Goal: Task Accomplishment & Management: Complete application form

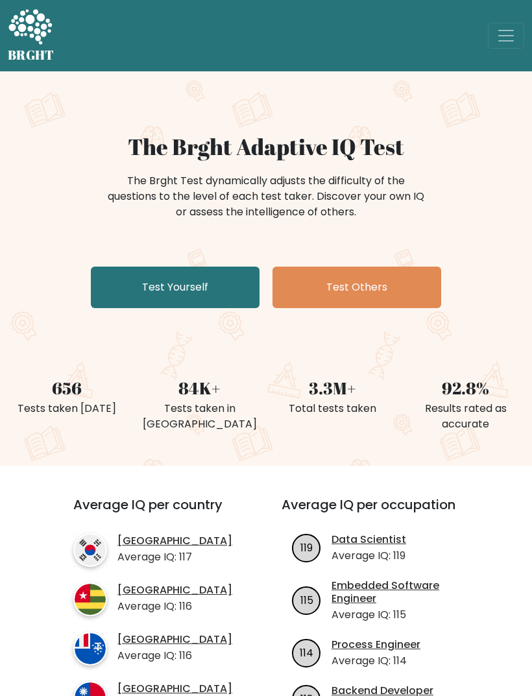
click at [211, 295] on link "Test Yourself" at bounding box center [175, 288] width 169 height 42
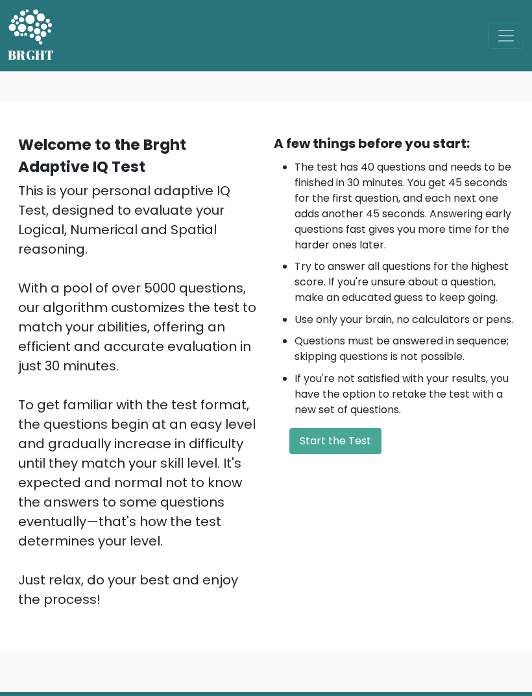
click at [347, 454] on button "Start the Test" at bounding box center [335, 441] width 92 height 26
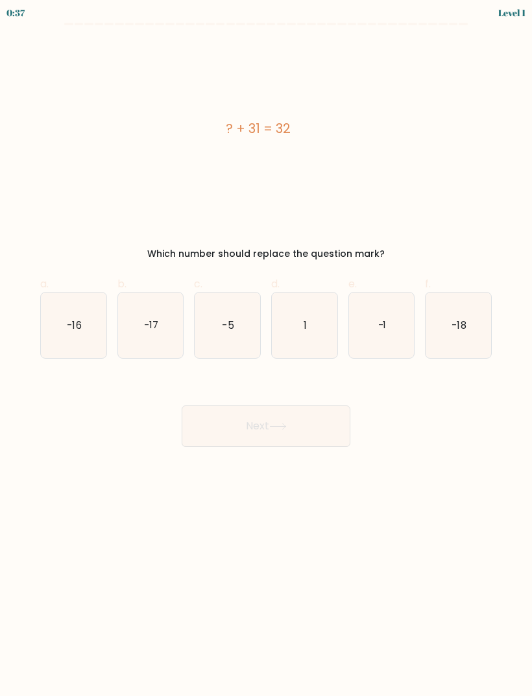
click at [311, 333] on icon "1" at bounding box center [305, 326] width 66 height 66
click at [267, 348] on input "d. 1" at bounding box center [266, 352] width 1 height 8
radio input "true"
click at [302, 442] on button "Next" at bounding box center [266, 426] width 169 height 42
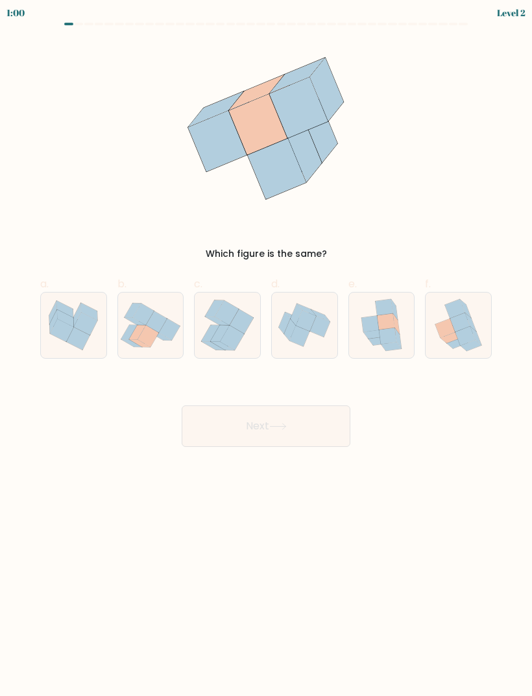
click at [381, 318] on icon at bounding box center [386, 322] width 18 height 16
click at [267, 348] on input "e." at bounding box center [266, 352] width 1 height 8
radio input "true"
click at [250, 439] on button "Next" at bounding box center [266, 426] width 169 height 42
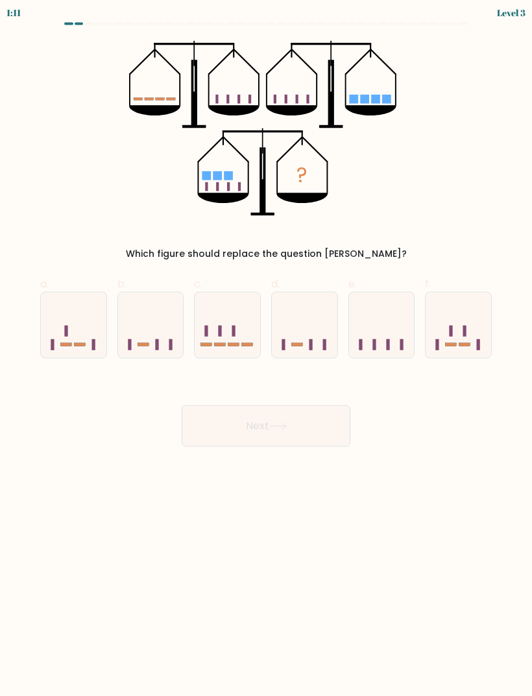
scroll to position [2, 0]
click at [221, 319] on icon at bounding box center [228, 325] width 66 height 54
click at [266, 348] on input "c." at bounding box center [266, 352] width 1 height 8
radio input "true"
click at [212, 439] on button "Next" at bounding box center [266, 426] width 169 height 42
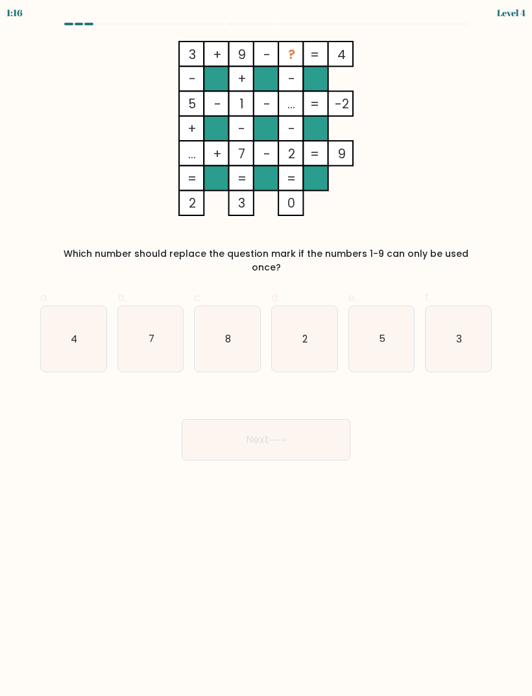
click at [244, 306] on icon "8" at bounding box center [228, 339] width 66 height 66
click at [266, 348] on input "c. 8" at bounding box center [266, 352] width 1 height 8
radio input "true"
click at [266, 419] on button "Next" at bounding box center [266, 440] width 169 height 42
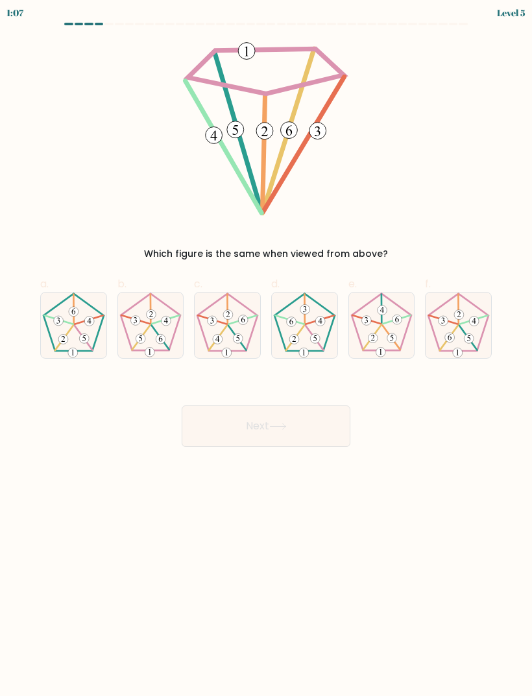
click at [472, 305] on icon at bounding box center [459, 326] width 66 height 66
click at [267, 348] on input "f." at bounding box center [266, 352] width 1 height 8
radio input "true"
click at [303, 421] on button "Next" at bounding box center [266, 426] width 169 height 42
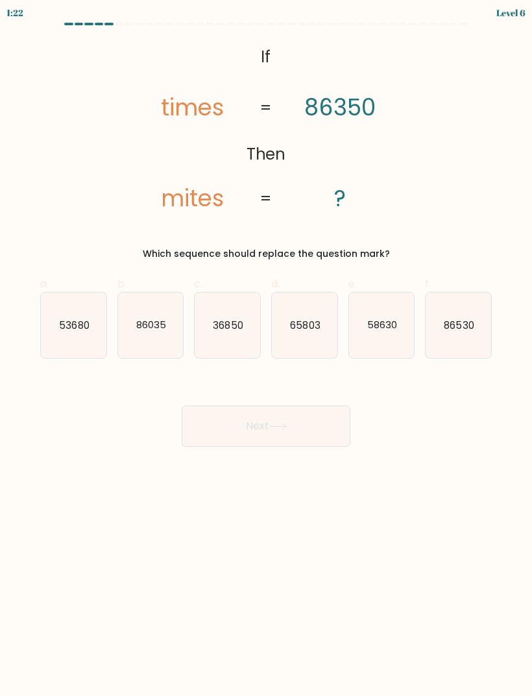
click at [233, 322] on text "36850" at bounding box center [228, 325] width 30 height 14
click at [266, 348] on input "c. 36850" at bounding box center [266, 352] width 1 height 8
radio input "true"
click at [238, 432] on button "Next" at bounding box center [266, 426] width 169 height 42
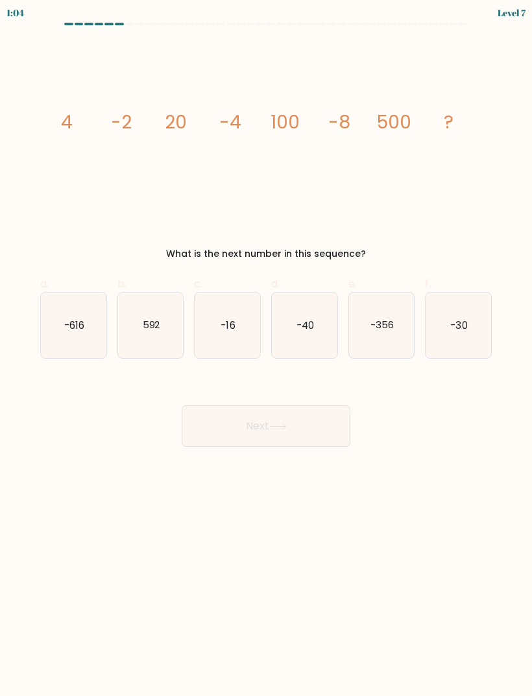
click at [234, 302] on icon "-16" at bounding box center [228, 326] width 66 height 66
click at [266, 348] on input "c. -16" at bounding box center [266, 352] width 1 height 8
radio input "true"
click at [222, 429] on button "Next" at bounding box center [266, 426] width 169 height 42
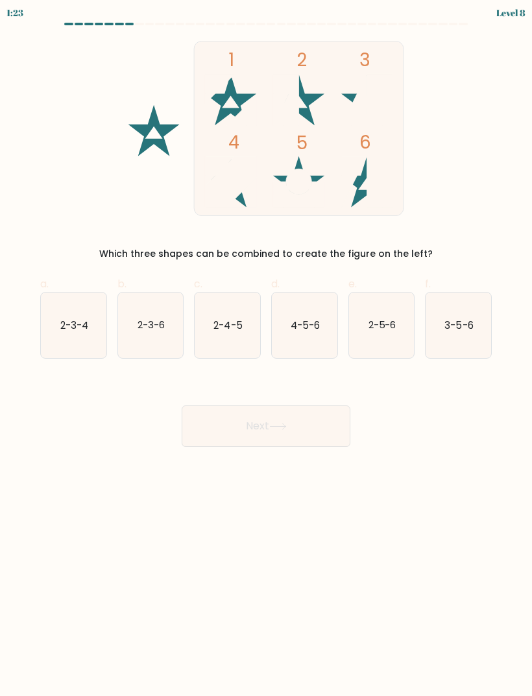
click at [172, 331] on icon "2-3-6" at bounding box center [151, 326] width 66 height 66
click at [266, 348] on input "b. 2-3-6" at bounding box center [266, 352] width 1 height 8
radio input "true"
click at [246, 413] on button "Next" at bounding box center [266, 426] width 169 height 42
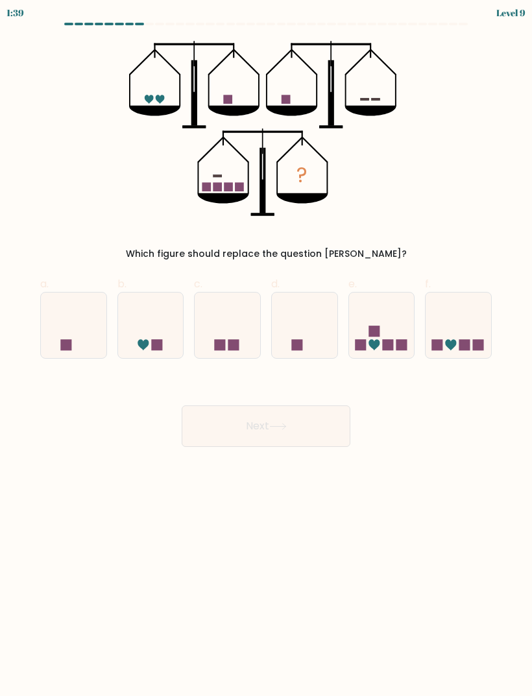
click at [459, 319] on icon at bounding box center [459, 325] width 66 height 54
click at [267, 348] on input "f." at bounding box center [266, 352] width 1 height 8
radio input "true"
click at [319, 418] on button "Next" at bounding box center [266, 426] width 169 height 42
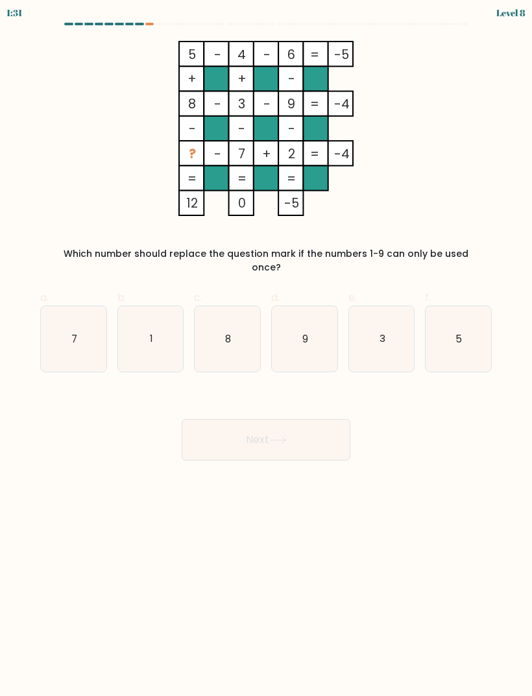
scroll to position [8, 0]
click at [164, 314] on icon "1" at bounding box center [151, 339] width 66 height 66
click at [266, 348] on input "b. 1" at bounding box center [266, 352] width 1 height 8
radio input "true"
click at [273, 430] on button "Next" at bounding box center [266, 440] width 169 height 42
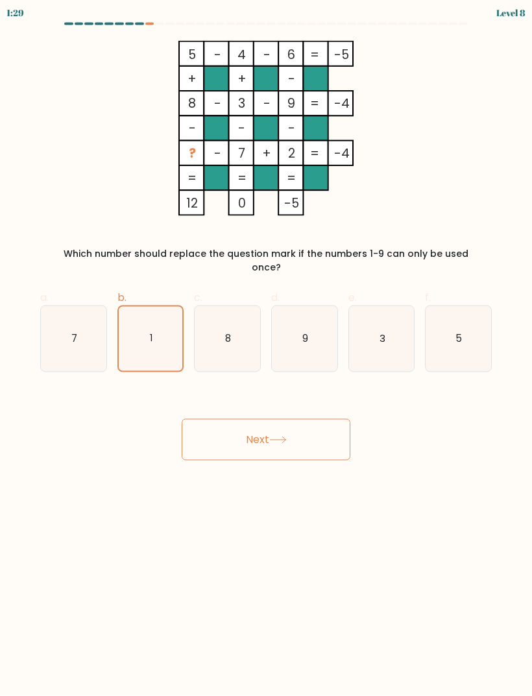
scroll to position [12, 0]
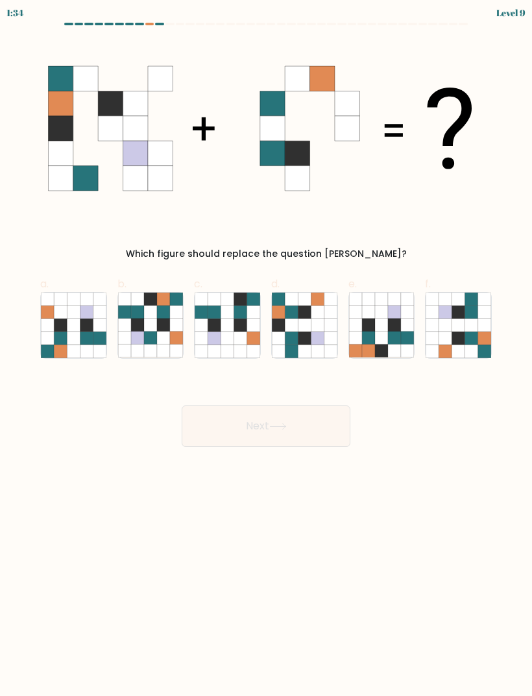
click at [305, 331] on icon at bounding box center [304, 337] width 13 height 13
click at [267, 348] on input "d." at bounding box center [266, 352] width 1 height 8
radio input "true"
click at [245, 420] on button "Next" at bounding box center [266, 426] width 169 height 42
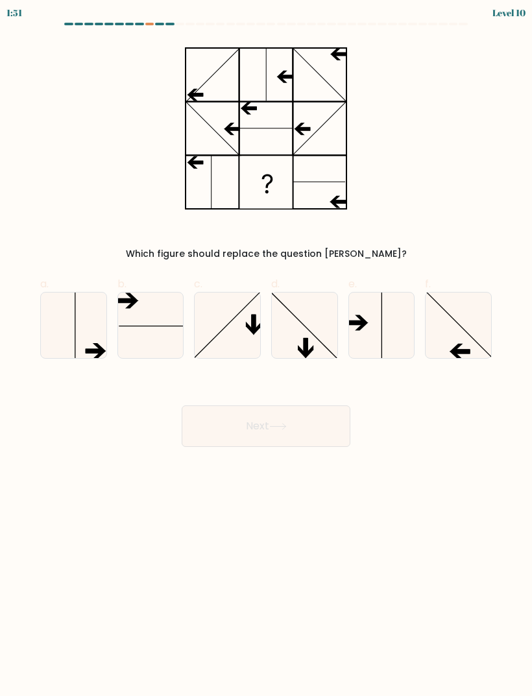
click at [456, 344] on icon at bounding box center [457, 348] width 14 height 8
click at [267, 348] on input "f." at bounding box center [266, 352] width 1 height 8
radio input "true"
click at [206, 421] on button "Next" at bounding box center [266, 426] width 169 height 42
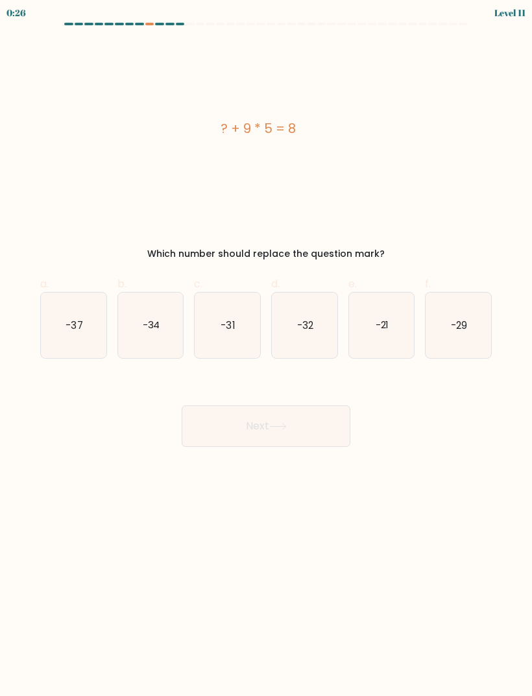
click at [319, 308] on icon "-32" at bounding box center [305, 326] width 66 height 66
click at [267, 348] on input "d. -32" at bounding box center [266, 352] width 1 height 8
radio input "true"
click at [272, 420] on button "Next" at bounding box center [266, 426] width 169 height 42
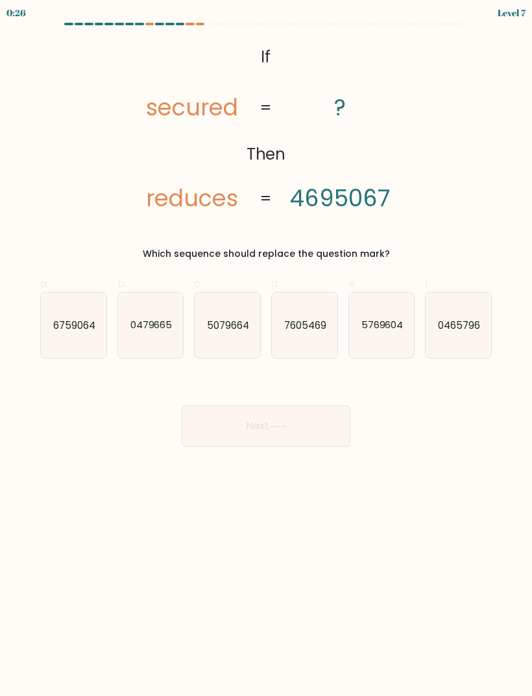
click at [314, 319] on text "7605469" at bounding box center [305, 325] width 42 height 14
click at [267, 348] on input "d. 7605469" at bounding box center [266, 352] width 1 height 8
radio input "true"
click at [281, 442] on button "Next" at bounding box center [266, 426] width 169 height 42
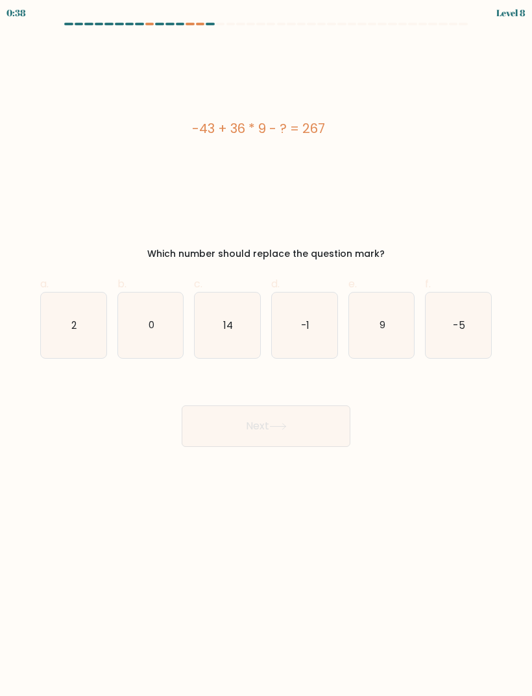
click at [255, 335] on icon "14" at bounding box center [228, 326] width 66 height 66
click at [266, 348] on input "c. 14" at bounding box center [266, 352] width 1 height 8
radio input "true"
click at [254, 425] on button "Next" at bounding box center [266, 426] width 169 height 42
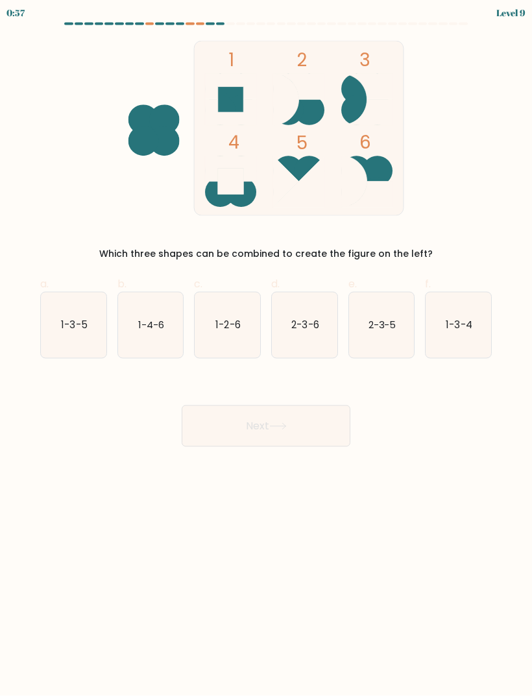
scroll to position [3, 0]
click at [318, 337] on icon "2-3-6" at bounding box center [305, 326] width 66 height 66
click at [267, 348] on input "d. 2-3-6" at bounding box center [266, 352] width 1 height 8
radio input "true"
click at [244, 422] on button "Next" at bounding box center [266, 426] width 169 height 42
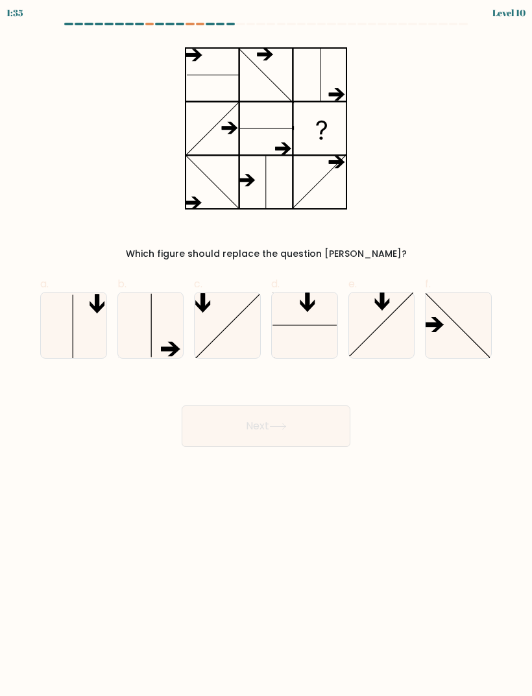
click at [156, 325] on icon at bounding box center [151, 326] width 66 height 66
click at [266, 348] on input "b." at bounding box center [266, 352] width 1 height 8
radio input "true"
click at [442, 317] on icon at bounding box center [459, 326] width 66 height 66
click at [267, 348] on input "f." at bounding box center [266, 352] width 1 height 8
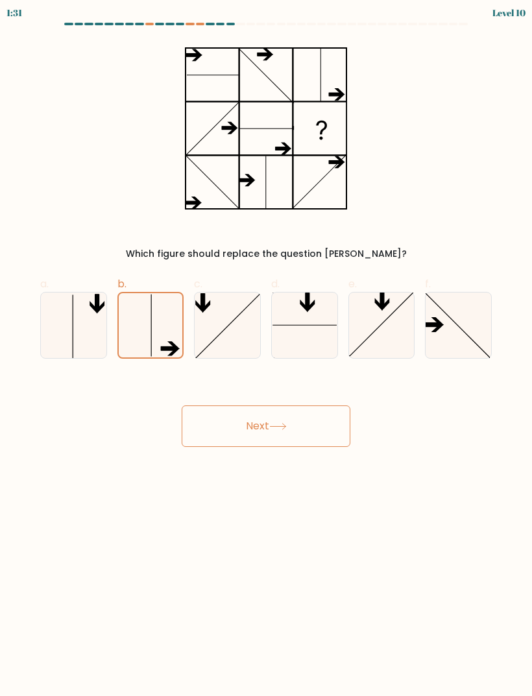
radio input "true"
click at [218, 433] on button "Next" at bounding box center [266, 426] width 169 height 42
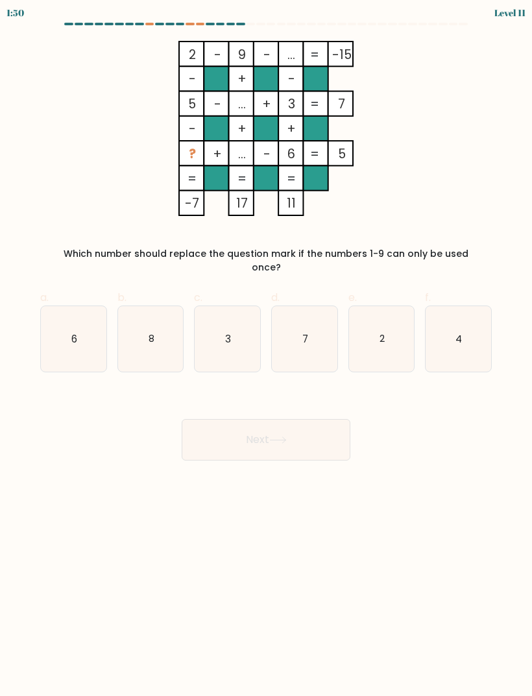
click at [148, 335] on icon "8" at bounding box center [151, 339] width 66 height 66
click at [266, 348] on input "b. 8" at bounding box center [266, 352] width 1 height 8
radio input "true"
click at [220, 424] on button "Next" at bounding box center [266, 440] width 169 height 42
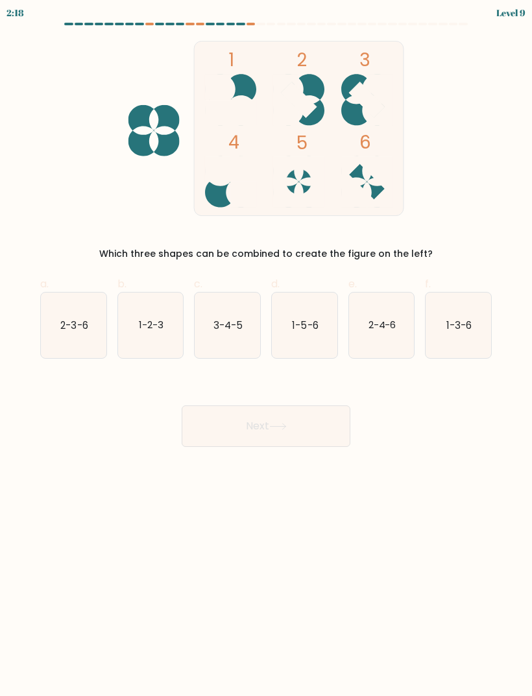
click at [89, 343] on icon "2-3-6" at bounding box center [74, 326] width 66 height 66
click at [266, 348] on input "a. 2-3-6" at bounding box center [266, 352] width 1 height 8
radio input "true"
click at [235, 407] on button "Next" at bounding box center [266, 426] width 169 height 42
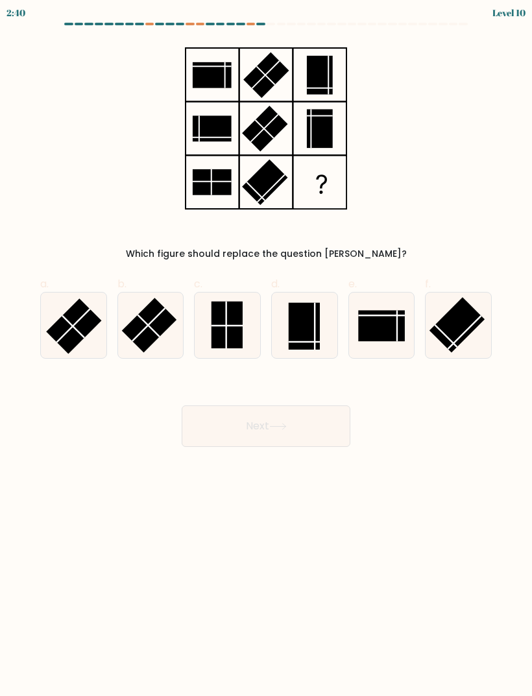
click at [302, 350] on icon at bounding box center [305, 326] width 66 height 66
click at [267, 350] on input "d." at bounding box center [266, 352] width 1 height 8
radio input "true"
click at [238, 422] on button "Next" at bounding box center [266, 426] width 169 height 42
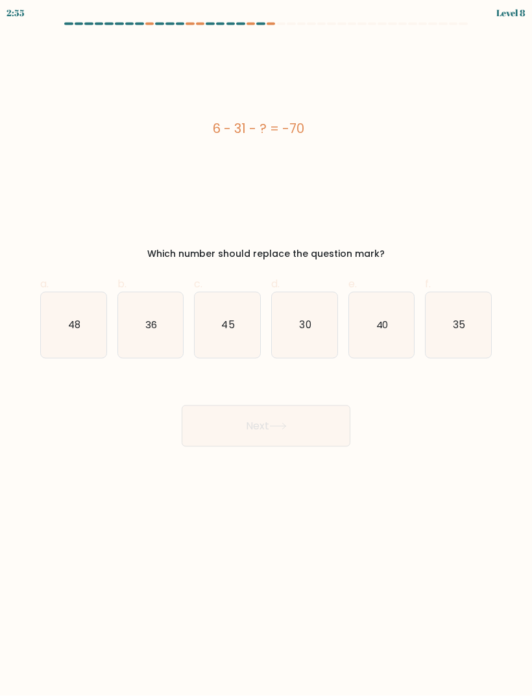
scroll to position [6, 0]
click at [166, 316] on icon "36" at bounding box center [151, 326] width 66 height 66
click at [266, 348] on input "b. 36" at bounding box center [266, 352] width 1 height 8
radio input "true"
click at [230, 408] on button "Next" at bounding box center [266, 426] width 169 height 42
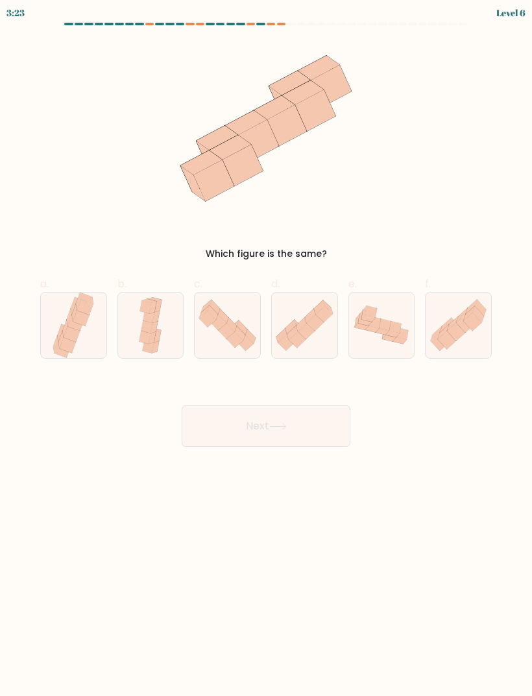
click at [145, 333] on icon at bounding box center [144, 337] width 11 height 13
click at [266, 348] on input "b." at bounding box center [266, 352] width 1 height 8
radio input "true"
click at [246, 424] on button "Next" at bounding box center [266, 426] width 169 height 42
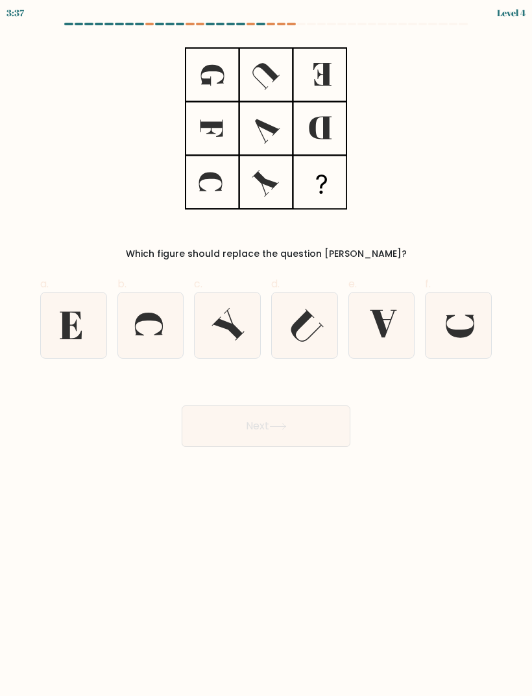
click at [387, 323] on icon at bounding box center [382, 326] width 66 height 66
click at [267, 348] on input "e." at bounding box center [266, 352] width 1 height 8
radio input "true"
click at [285, 405] on button "Next" at bounding box center [266, 426] width 169 height 42
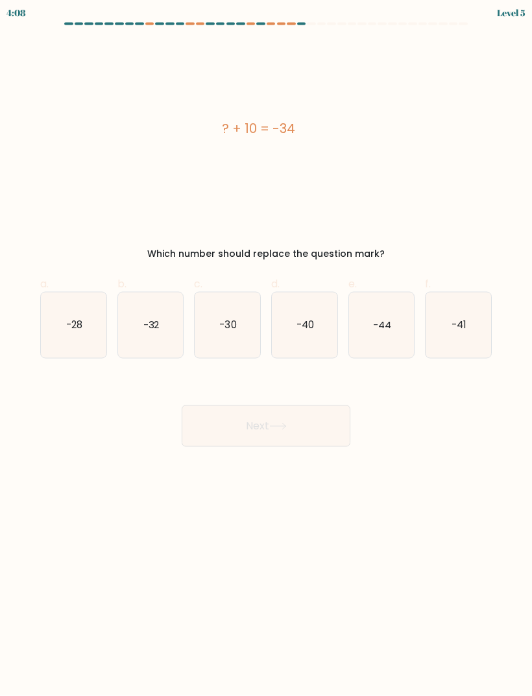
scroll to position [9, 0]
click at [388, 319] on text "-44" at bounding box center [382, 325] width 18 height 14
click at [267, 348] on input "e. -44" at bounding box center [266, 352] width 1 height 8
radio input "true"
click at [226, 414] on button "Next" at bounding box center [266, 426] width 169 height 42
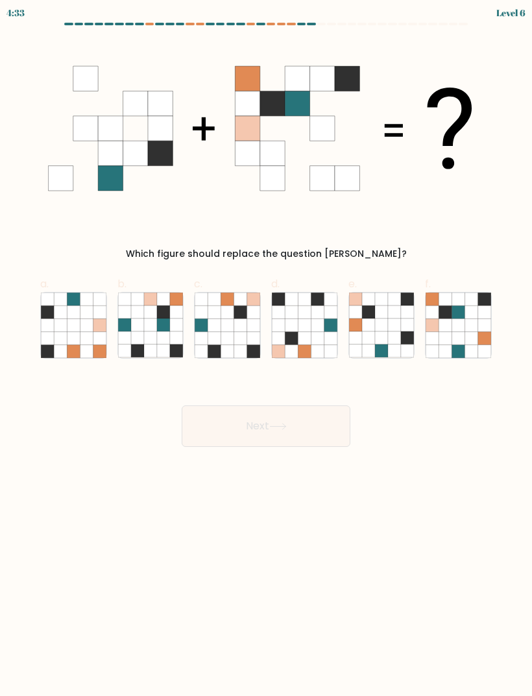
click at [451, 319] on icon at bounding box center [445, 325] width 13 height 13
click at [267, 348] on input "f." at bounding box center [266, 352] width 1 height 8
radio input "true"
click at [289, 437] on button "Next" at bounding box center [266, 426] width 169 height 42
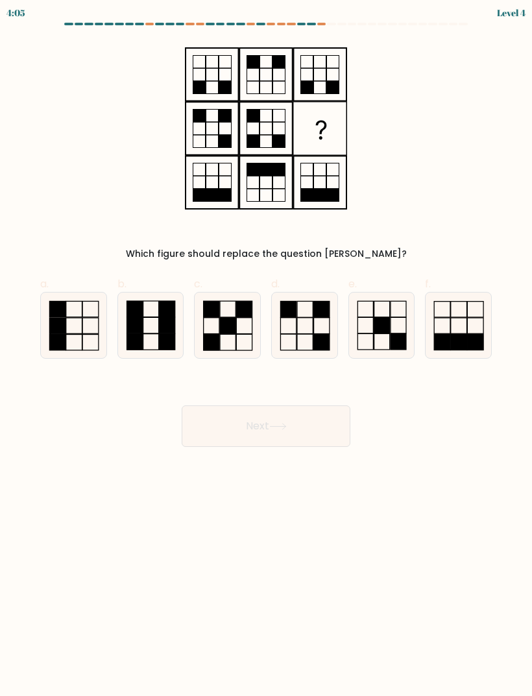
click at [236, 322] on rect at bounding box center [244, 326] width 16 height 16
click at [266, 348] on input "c." at bounding box center [266, 352] width 1 height 8
radio input "true"
click at [251, 415] on button "Next" at bounding box center [266, 426] width 169 height 42
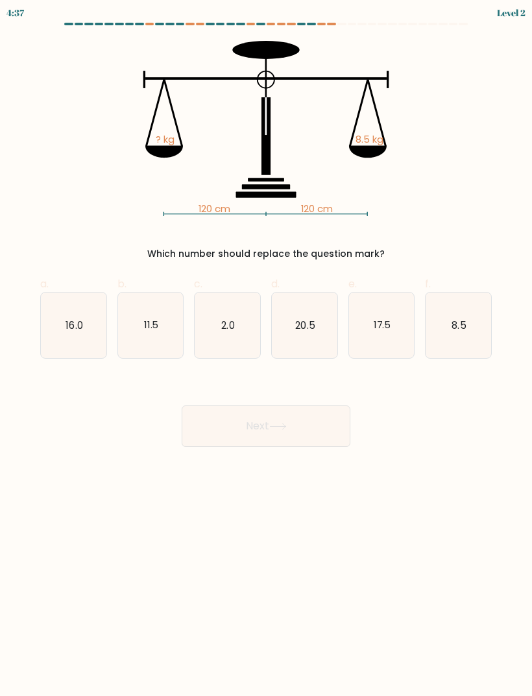
click at [463, 320] on text "8.5" at bounding box center [459, 325] width 14 height 14
click at [267, 348] on input "f. 8.5" at bounding box center [266, 352] width 1 height 8
radio input "true"
click at [302, 430] on button "Next" at bounding box center [266, 426] width 169 height 42
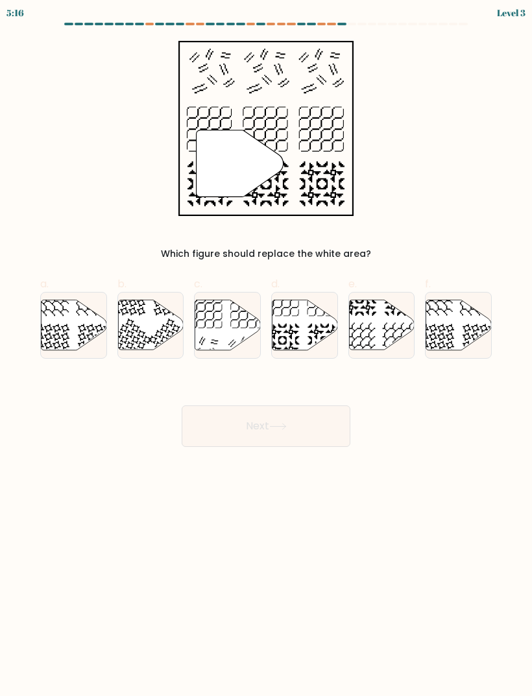
click at [304, 311] on icon at bounding box center [305, 325] width 66 height 50
click at [267, 348] on input "d." at bounding box center [266, 352] width 1 height 8
radio input "true"
click at [215, 425] on button "Next" at bounding box center [266, 426] width 169 height 42
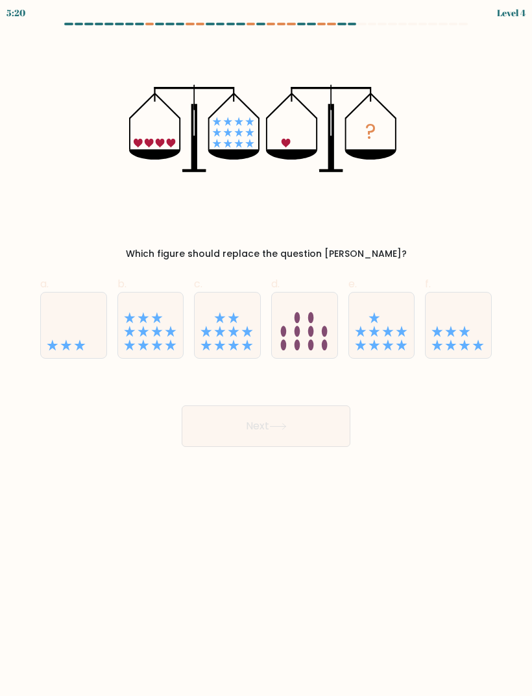
scroll to position [10, 0]
click at [161, 329] on icon at bounding box center [151, 325] width 66 height 54
click at [266, 348] on input "b." at bounding box center [266, 352] width 1 height 8
radio input "true"
click at [317, 413] on button "Next" at bounding box center [266, 426] width 169 height 42
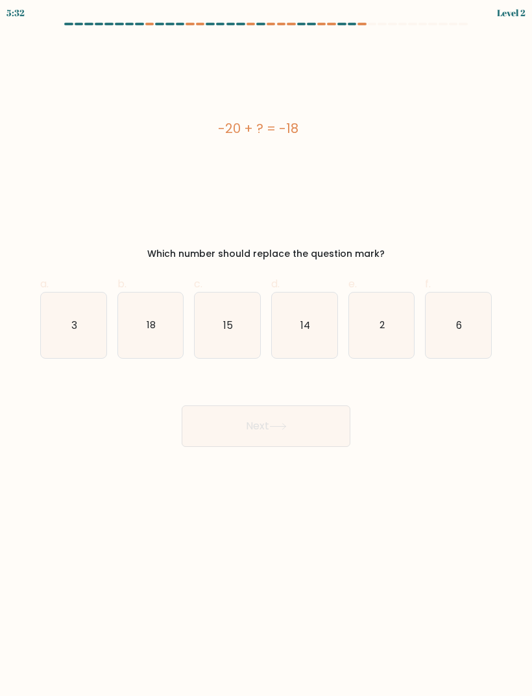
click at [376, 313] on icon "2" at bounding box center [382, 326] width 66 height 66
click at [267, 348] on input "e. 2" at bounding box center [266, 352] width 1 height 8
radio input "true"
click at [328, 406] on button "Next" at bounding box center [266, 426] width 169 height 42
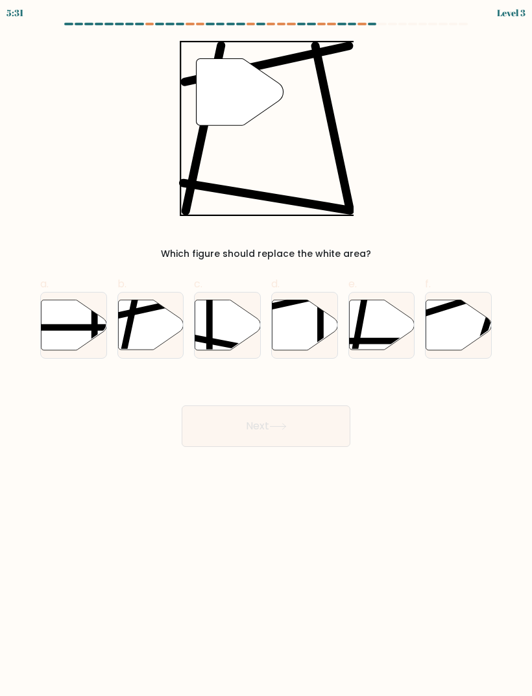
click at [321, 422] on button "Next" at bounding box center [266, 426] width 169 height 42
click at [138, 314] on icon at bounding box center [151, 325] width 66 height 50
click at [266, 348] on input "b." at bounding box center [266, 352] width 1 height 8
radio input "true"
click at [287, 423] on icon at bounding box center [278, 426] width 18 height 7
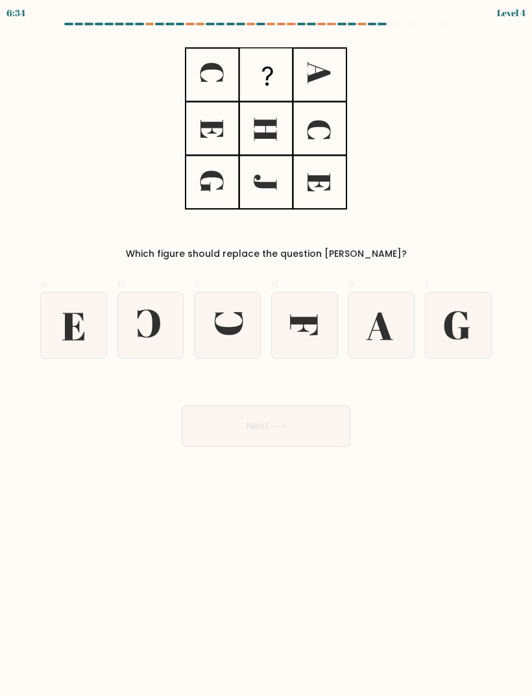
click at [311, 315] on icon at bounding box center [305, 326] width 66 height 66
click at [267, 348] on input "d." at bounding box center [266, 352] width 1 height 8
radio input "true"
click at [254, 416] on button "Next" at bounding box center [266, 426] width 169 height 42
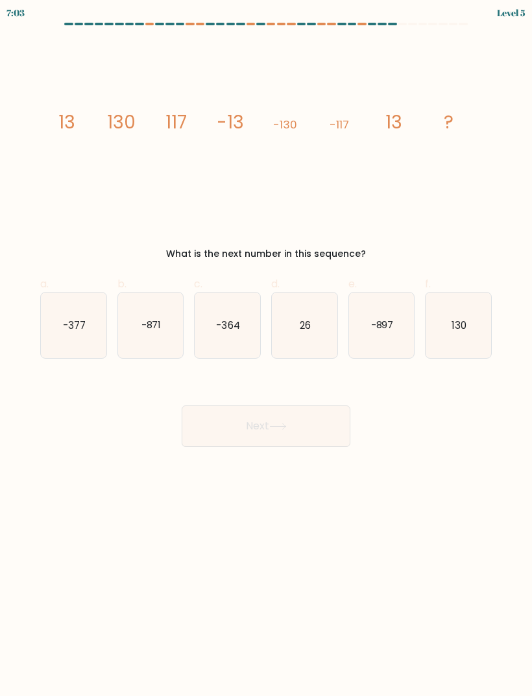
click at [445, 314] on icon "130" at bounding box center [459, 326] width 66 height 66
click at [267, 348] on input "f. 130" at bounding box center [266, 352] width 1 height 8
radio input "true"
click at [317, 420] on button "Next" at bounding box center [266, 426] width 169 height 42
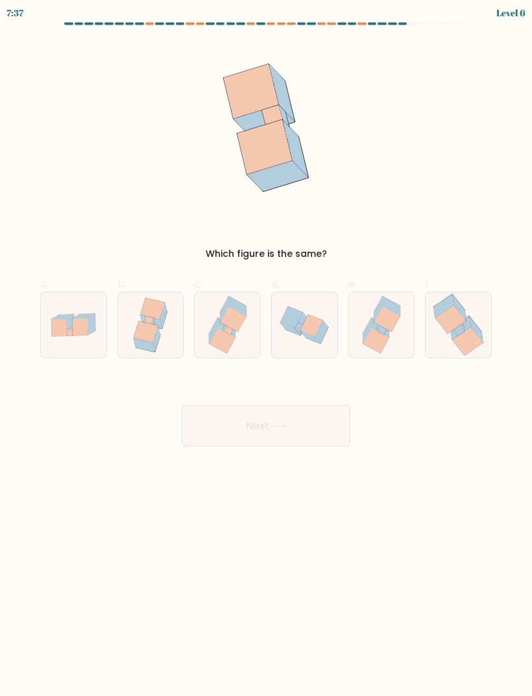
scroll to position [8, 0]
click at [64, 324] on icon at bounding box center [59, 328] width 16 height 18
click at [266, 348] on input "a." at bounding box center [266, 352] width 1 height 8
radio input "true"
click at [269, 423] on button "Next" at bounding box center [266, 426] width 169 height 42
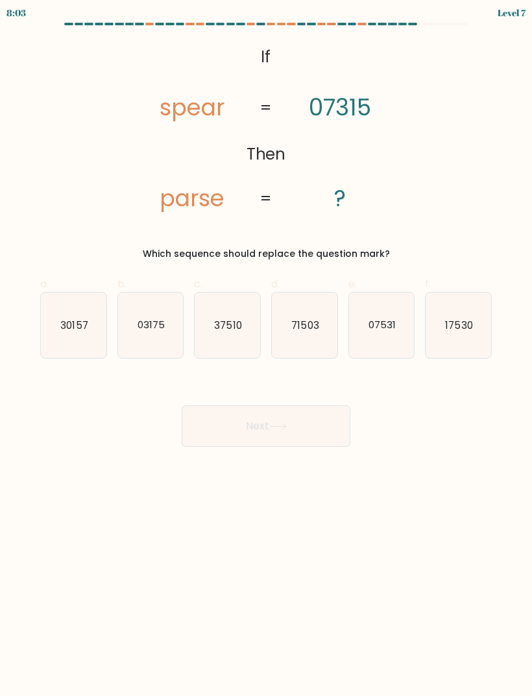
click at [321, 319] on icon "71503" at bounding box center [305, 326] width 66 height 66
click at [267, 348] on input "d. 71503" at bounding box center [266, 352] width 1 height 8
radio input "true"
click at [226, 414] on button "Next" at bounding box center [266, 426] width 169 height 42
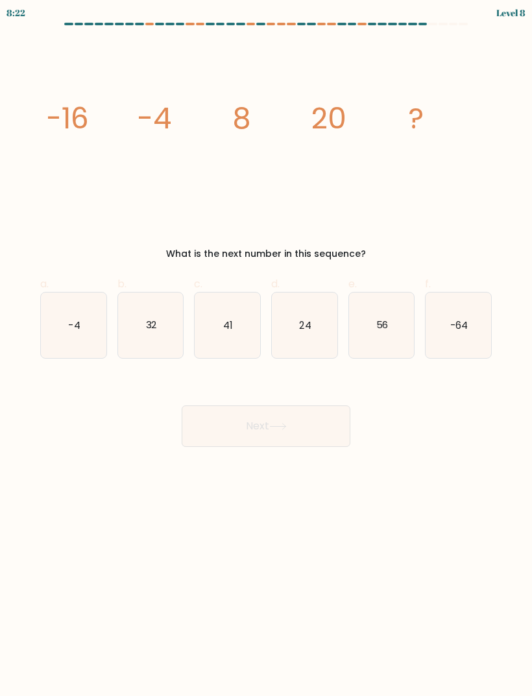
click at [155, 327] on icon "32" at bounding box center [151, 326] width 66 height 66
click at [266, 348] on input "b. 32" at bounding box center [266, 352] width 1 height 8
radio input "true"
click at [276, 434] on button "Next" at bounding box center [266, 426] width 169 height 42
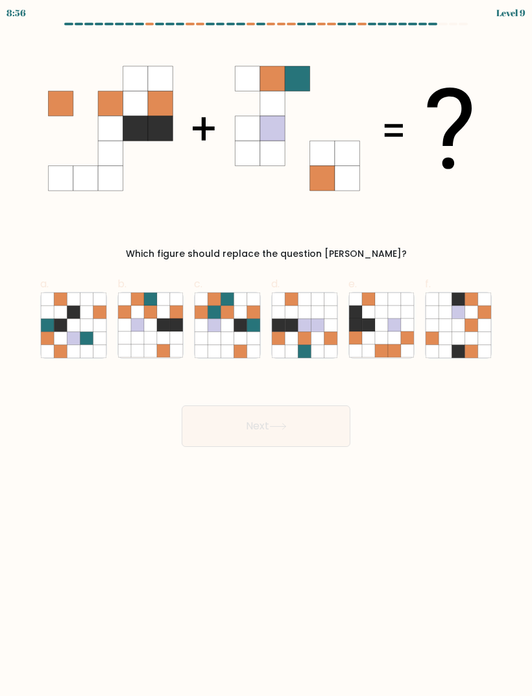
click at [245, 315] on icon at bounding box center [240, 312] width 13 height 13
click at [266, 348] on input "c." at bounding box center [266, 352] width 1 height 8
radio input "true"
click at [145, 342] on icon at bounding box center [150, 337] width 13 height 13
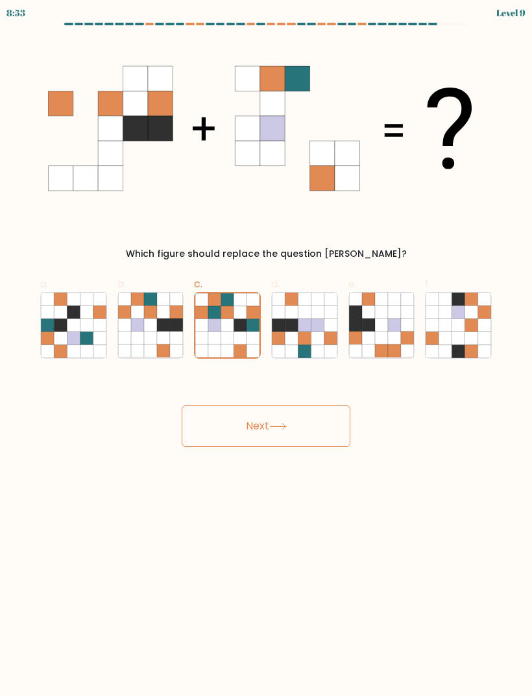
click at [266, 348] on input "b." at bounding box center [266, 352] width 1 height 8
radio input "true"
click at [317, 417] on button "Next" at bounding box center [266, 426] width 169 height 42
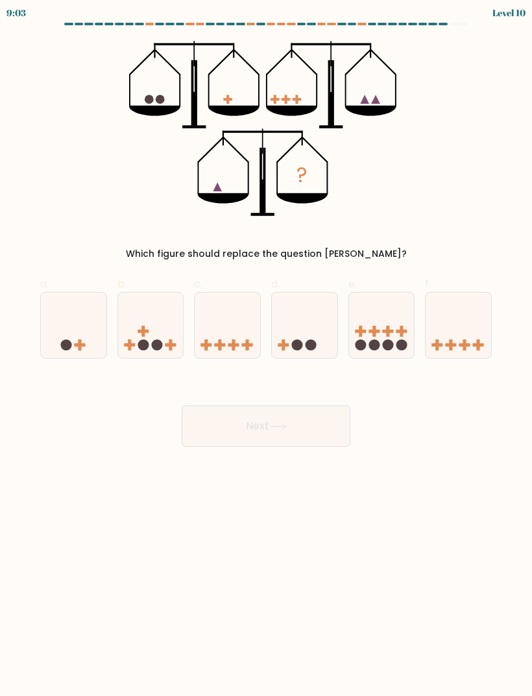
click at [126, 337] on icon at bounding box center [151, 325] width 66 height 54
click at [266, 348] on input "b." at bounding box center [266, 352] width 1 height 8
radio input "true"
click at [64, 341] on circle at bounding box center [66, 344] width 11 height 11
click at [266, 348] on input "a." at bounding box center [266, 352] width 1 height 8
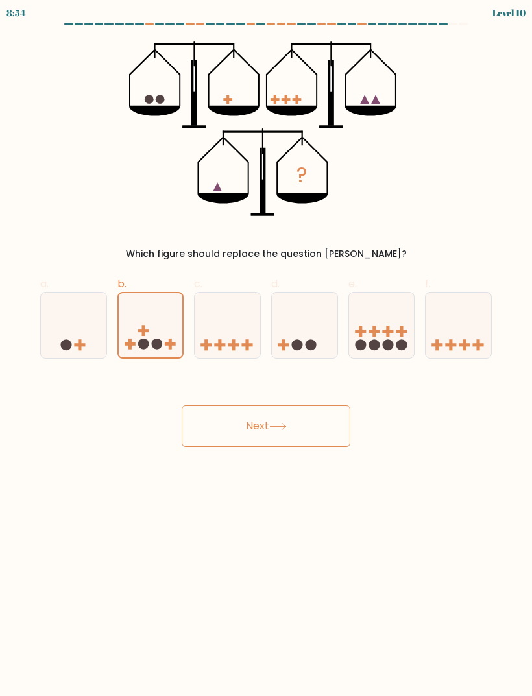
radio input "true"
click at [276, 423] on icon at bounding box center [278, 426] width 18 height 7
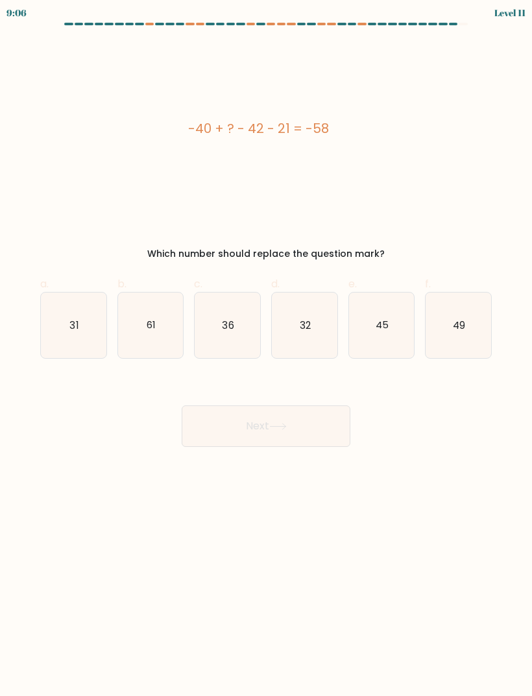
click at [169, 317] on icon "61" at bounding box center [151, 326] width 66 height 66
click at [266, 348] on input "b. 61" at bounding box center [266, 352] width 1 height 8
radio input "true"
click at [253, 429] on button "Next" at bounding box center [266, 426] width 169 height 42
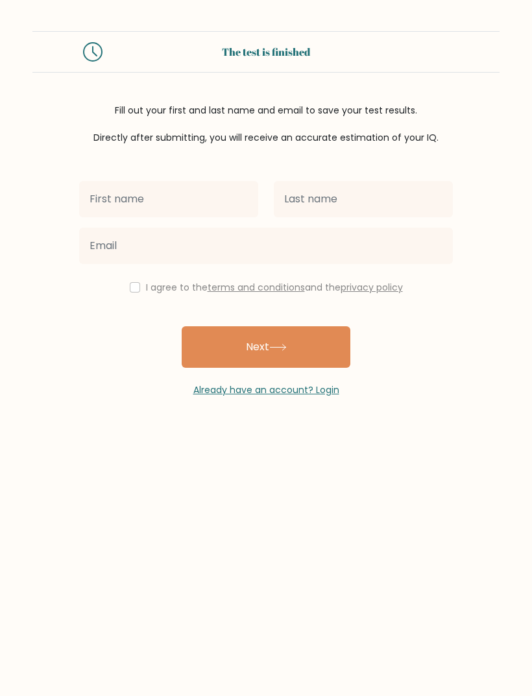
click at [90, 195] on input "text" at bounding box center [168, 199] width 179 height 36
type input "Shop"
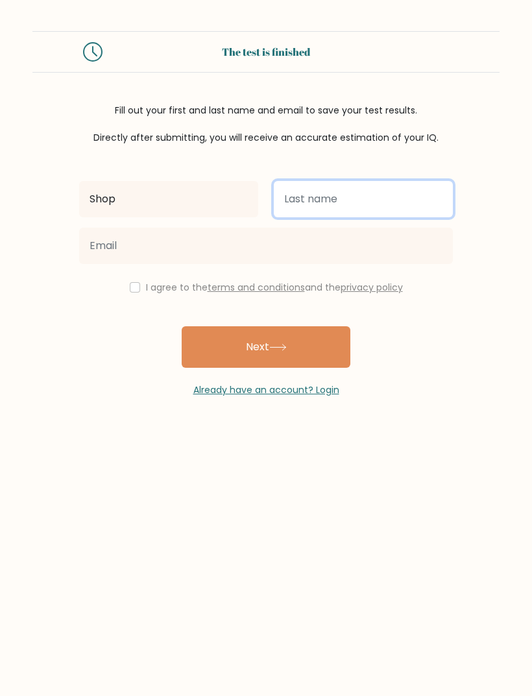
click at [305, 200] on input "text" at bounding box center [363, 199] width 179 height 36
type input "Floor"
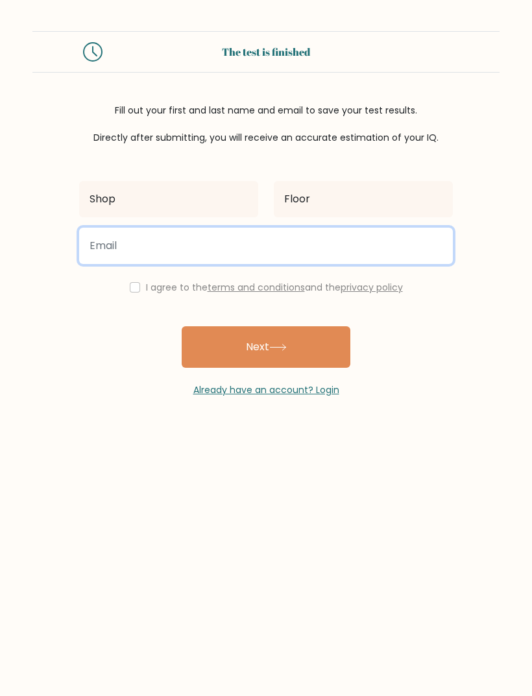
click at [101, 255] on input "email" at bounding box center [266, 246] width 374 height 36
type input "lydiagrace1270@gmail.com"
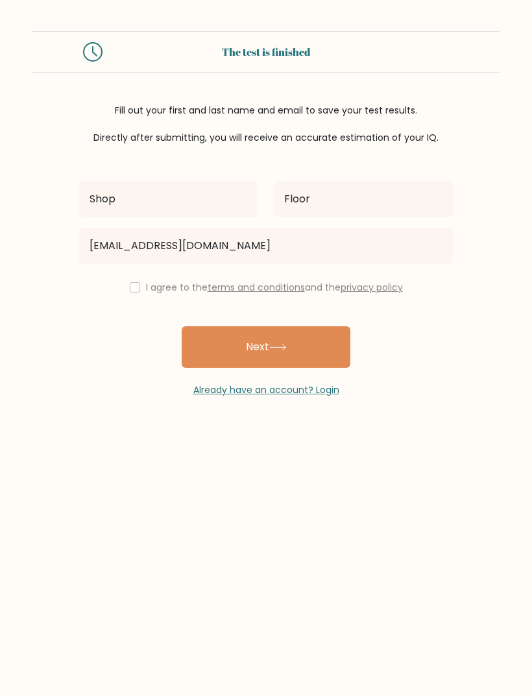
click at [136, 291] on input "checkbox" at bounding box center [135, 287] width 10 height 10
checkbox input "true"
click at [210, 357] on button "Next" at bounding box center [266, 347] width 169 height 42
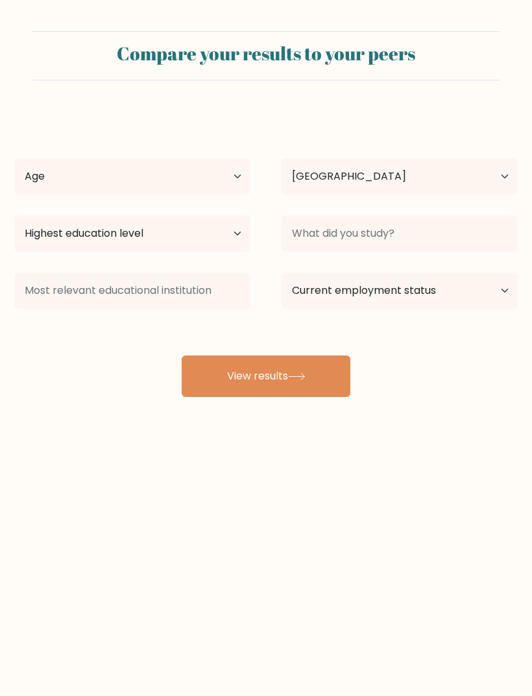
select select "GB"
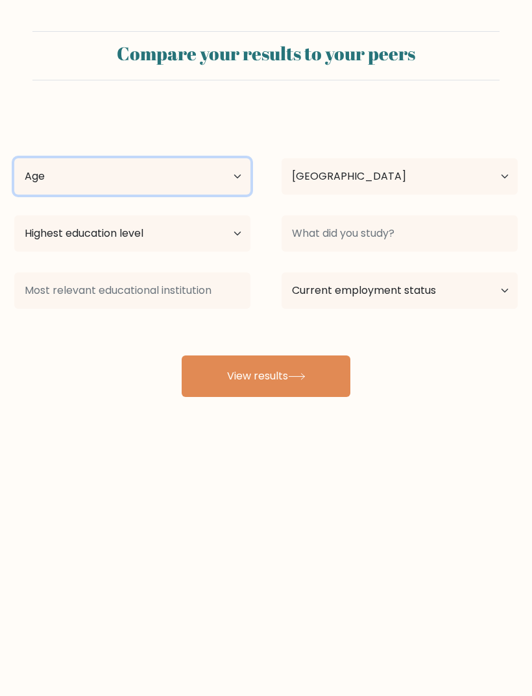
click at [72, 180] on select "Age Under [DEMOGRAPHIC_DATA] [DEMOGRAPHIC_DATA] [DEMOGRAPHIC_DATA] [DEMOGRAPHIC…" at bounding box center [132, 176] width 236 height 36
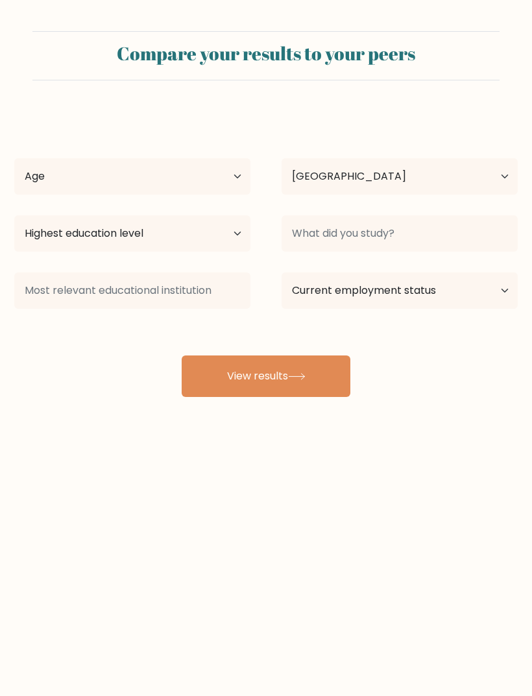
click at [213, 383] on button "View results" at bounding box center [266, 376] width 169 height 42
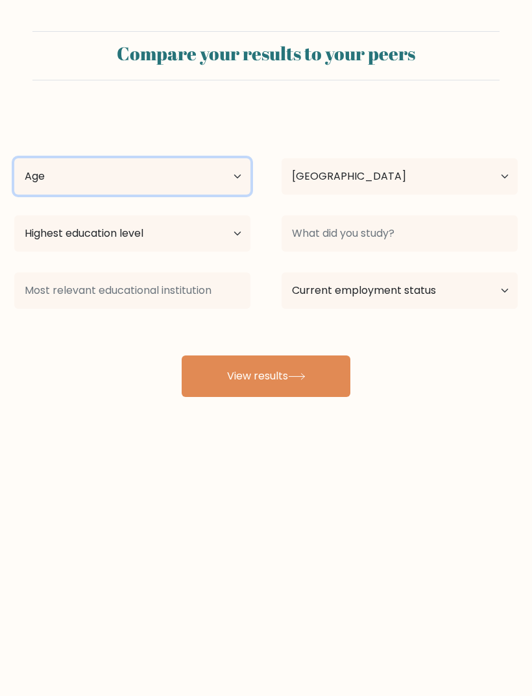
click at [40, 183] on select "Age Under [DEMOGRAPHIC_DATA] [DEMOGRAPHIC_DATA] [DEMOGRAPHIC_DATA] [DEMOGRAPHIC…" at bounding box center [132, 176] width 236 height 36
select select "18_24"
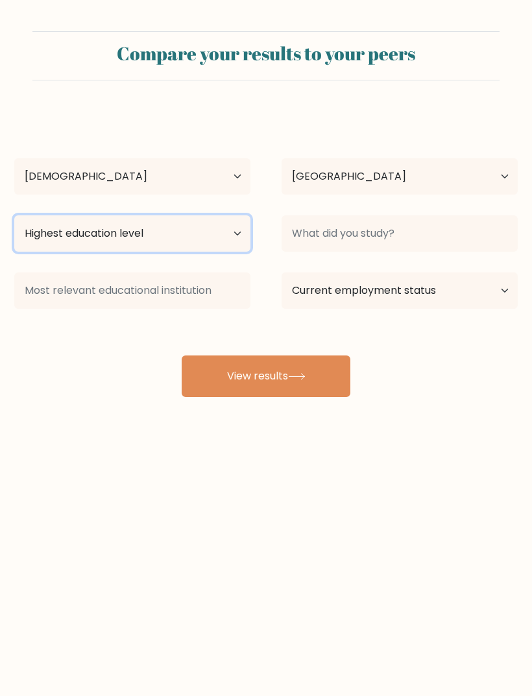
click at [25, 226] on select "Highest education level No schooling Primary Lower Secondary Upper Secondary Oc…" at bounding box center [132, 233] width 236 height 36
select select "upper_secondary"
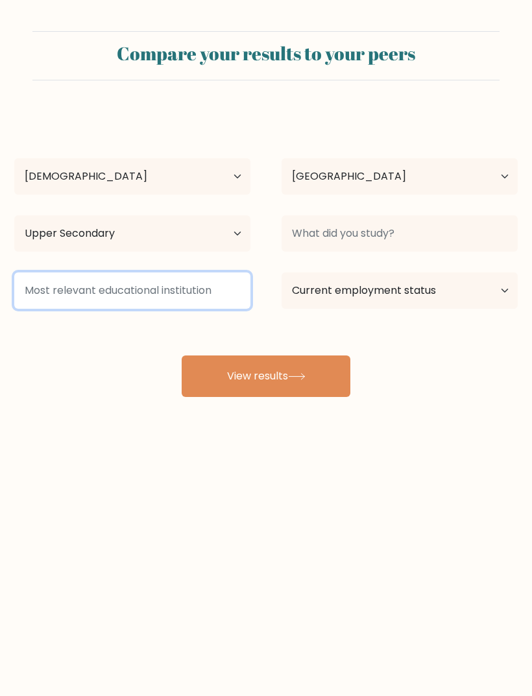
click at [33, 287] on input at bounding box center [132, 290] width 236 height 36
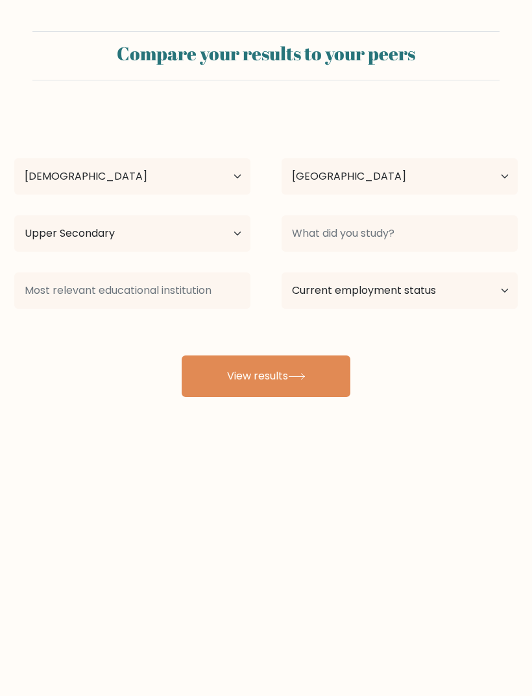
click at [77, 372] on div "Shop Floor Age Under [DEMOGRAPHIC_DATA] [DEMOGRAPHIC_DATA] [DEMOGRAPHIC_DATA] […" at bounding box center [265, 254] width 519 height 285
click at [448, 291] on select "Current employment status Employed Student Retired Other / prefer not to answer" at bounding box center [400, 290] width 236 height 36
select select "employed"
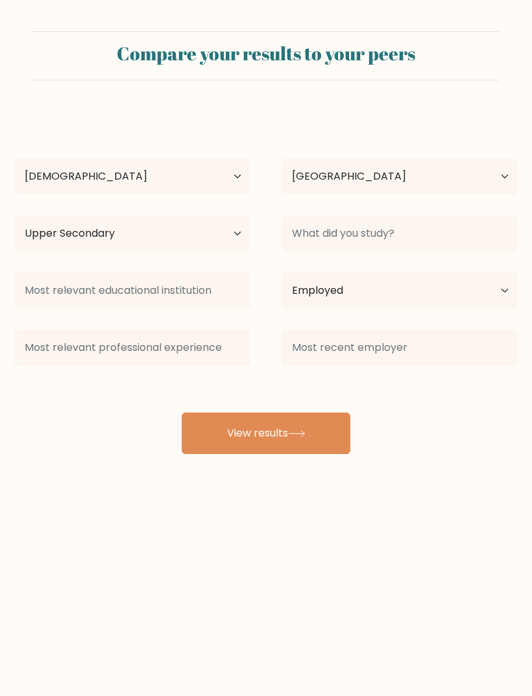
click at [226, 439] on button "View results" at bounding box center [266, 434] width 169 height 42
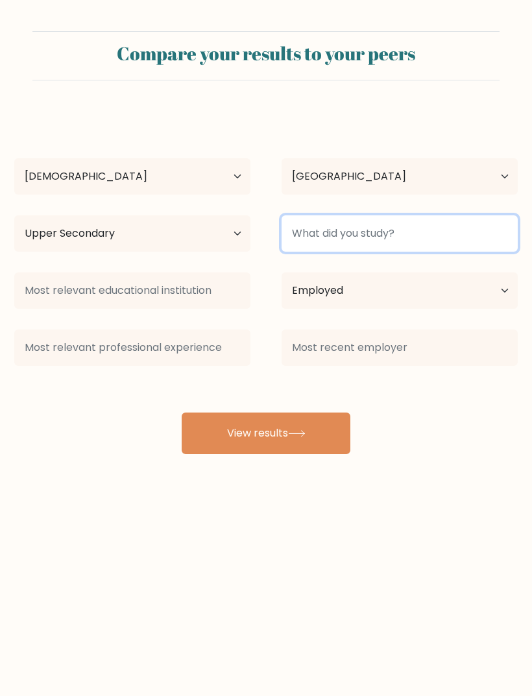
click at [436, 237] on input at bounding box center [400, 233] width 236 height 36
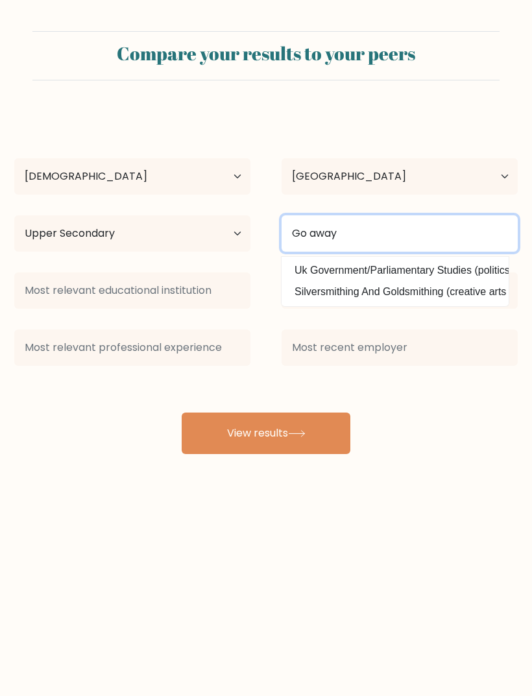
type input "Go away"
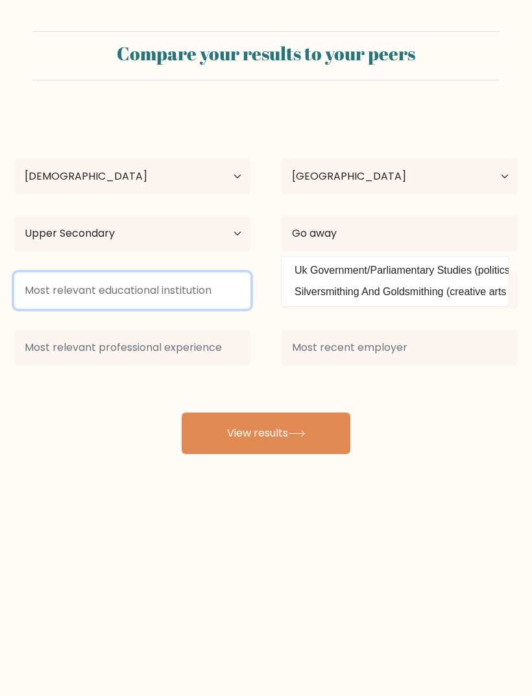
click at [49, 285] on input at bounding box center [132, 290] width 236 height 36
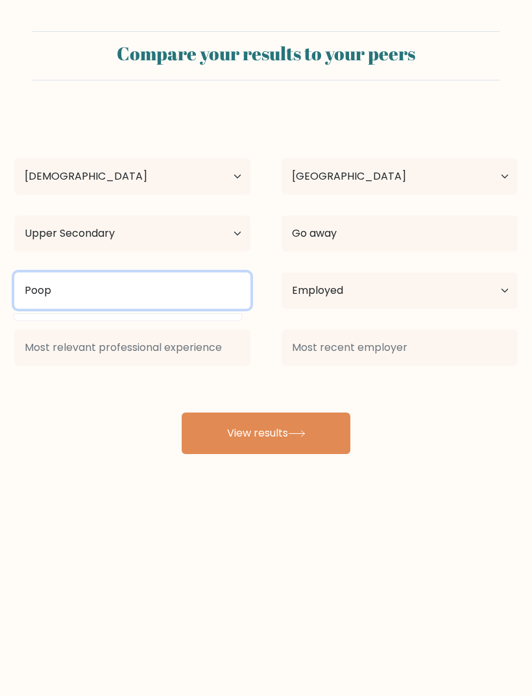
type input "Poop"
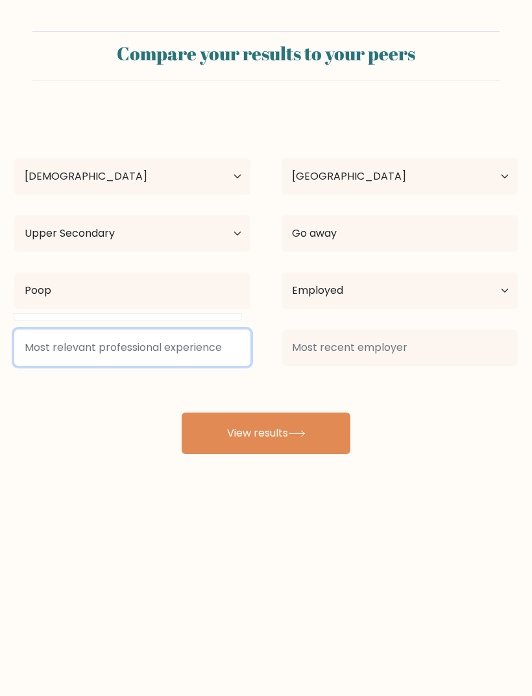
click at [56, 331] on input at bounding box center [132, 348] width 236 height 36
type input "Flop"
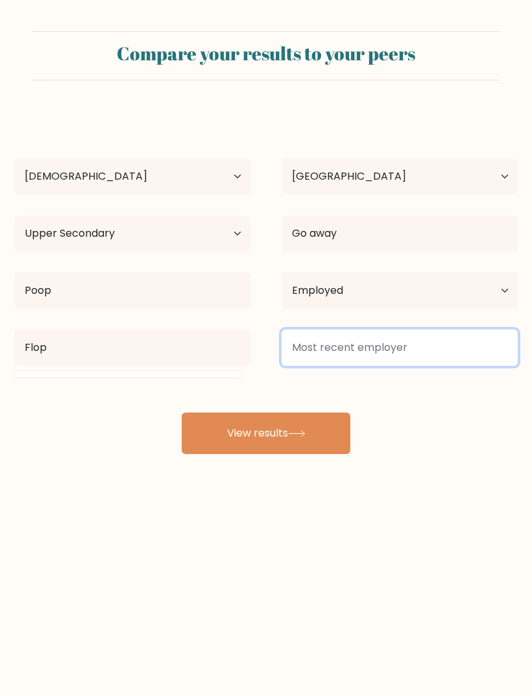
click at [464, 350] on input at bounding box center [400, 348] width 236 height 36
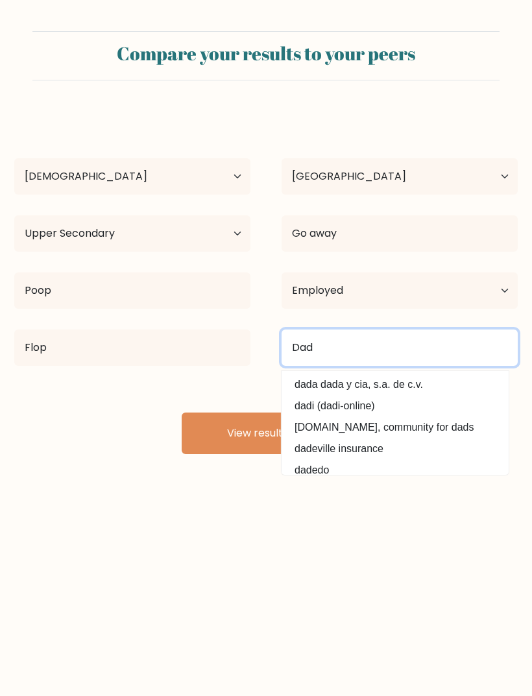
type input "Dad"
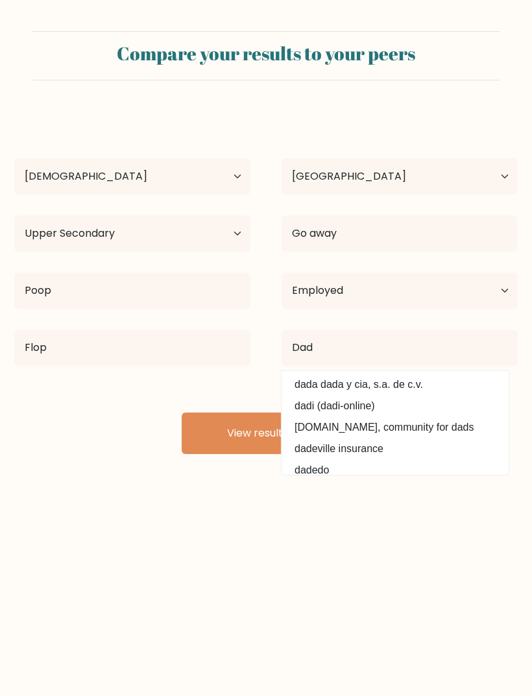
click at [207, 421] on button "View results" at bounding box center [266, 434] width 169 height 42
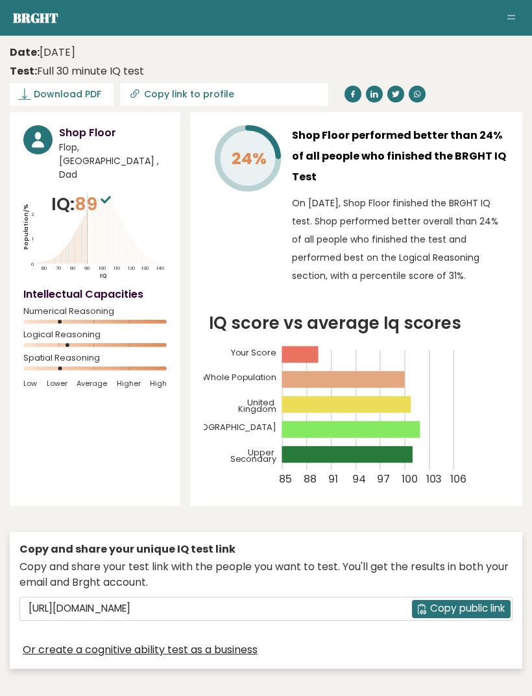
click at [194, 436] on div "24% Shop Floor performed better than 24% of all people who finished the BRGHT I…" at bounding box center [356, 309] width 332 height 394
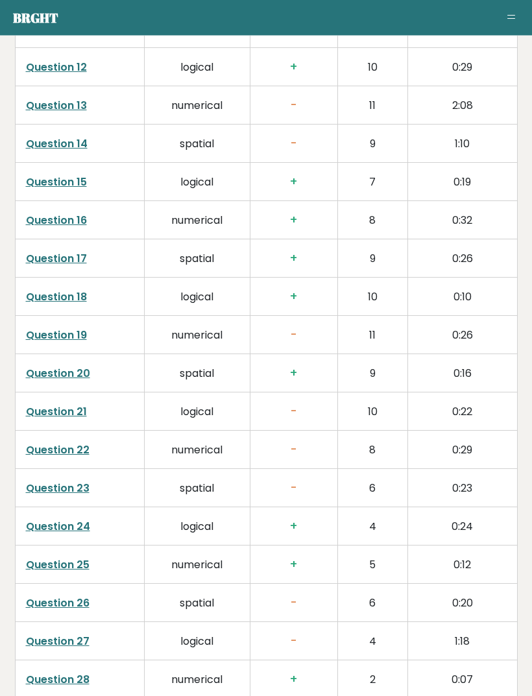
scroll to position [2536, 0]
click at [43, 379] on link "Question 20" at bounding box center [58, 373] width 64 height 15
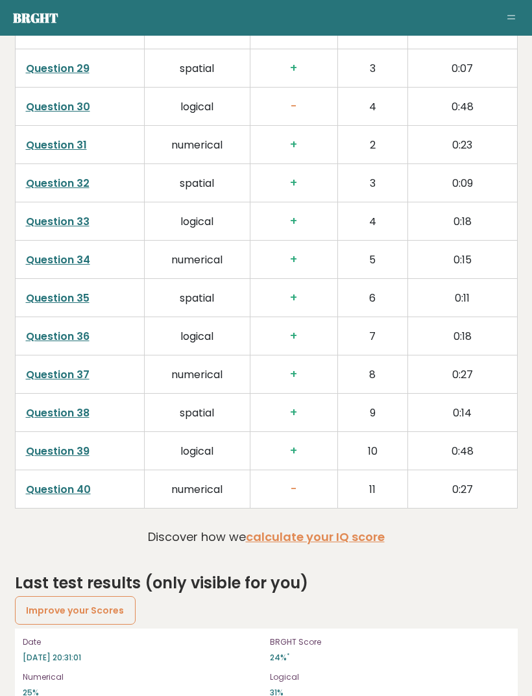
scroll to position [3216, 0]
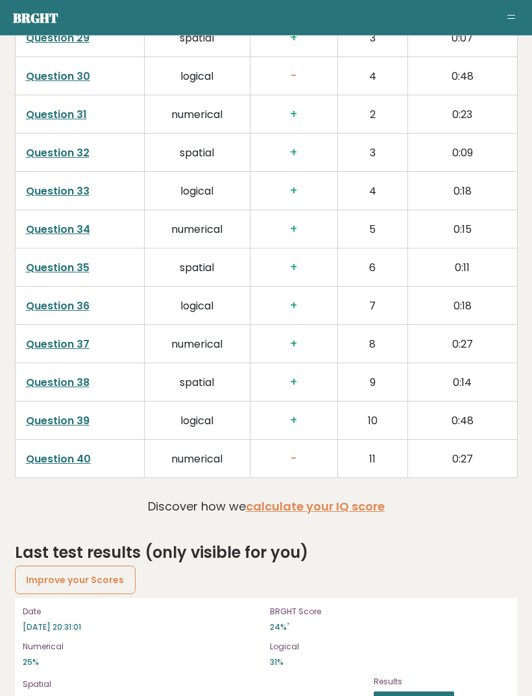
click at [36, 455] on link "Question 40" at bounding box center [58, 459] width 65 height 15
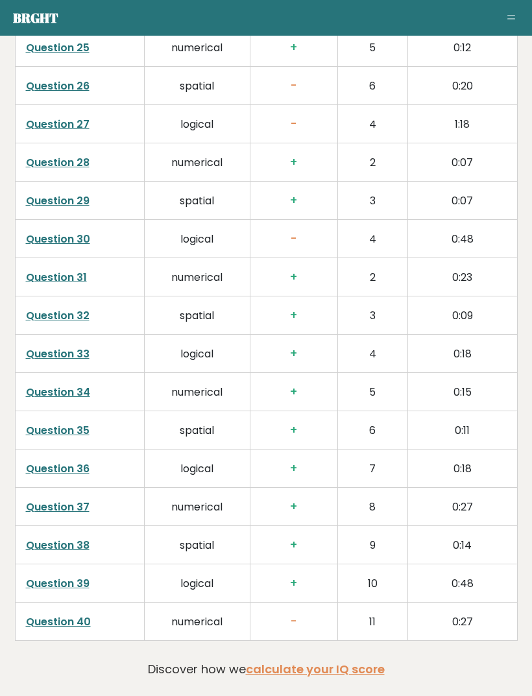
scroll to position [3047, 0]
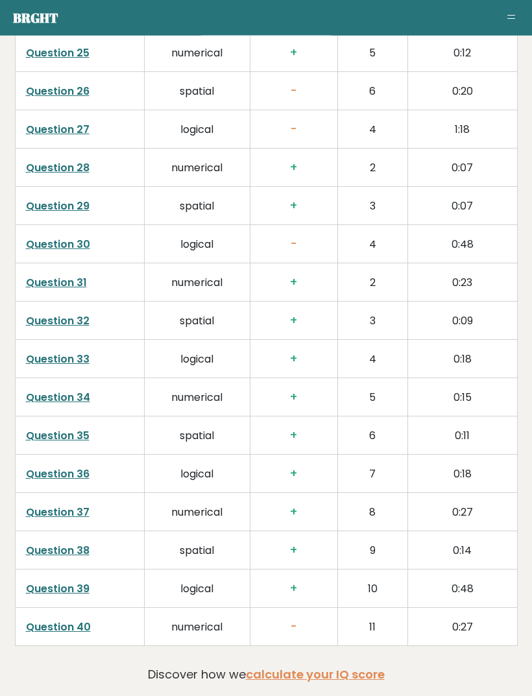
click at [43, 251] on link "Question 30" at bounding box center [58, 244] width 64 height 15
click at [48, 250] on link "Question 30" at bounding box center [58, 244] width 64 height 15
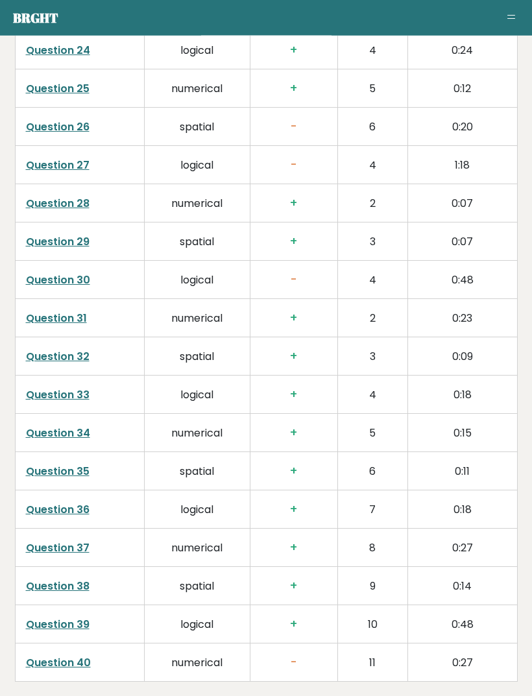
scroll to position [3000, 0]
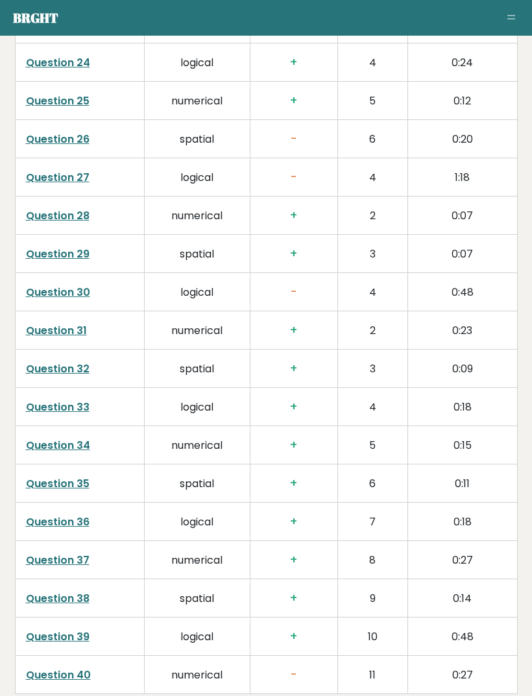
click at [47, 179] on link "Question 27" at bounding box center [58, 177] width 64 height 15
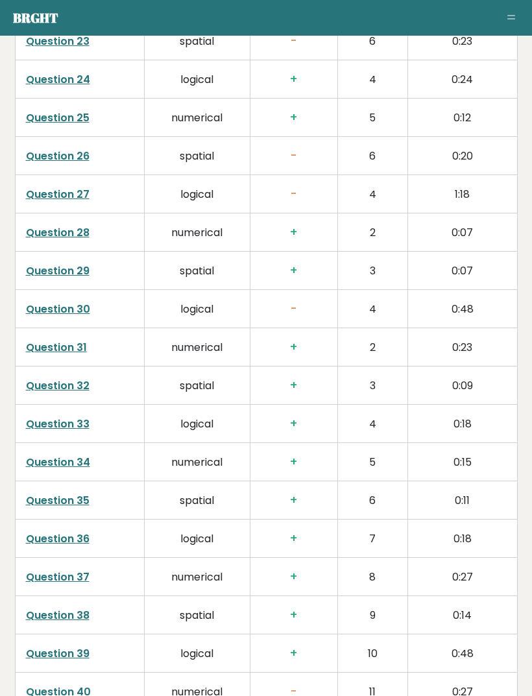
scroll to position [2976, 0]
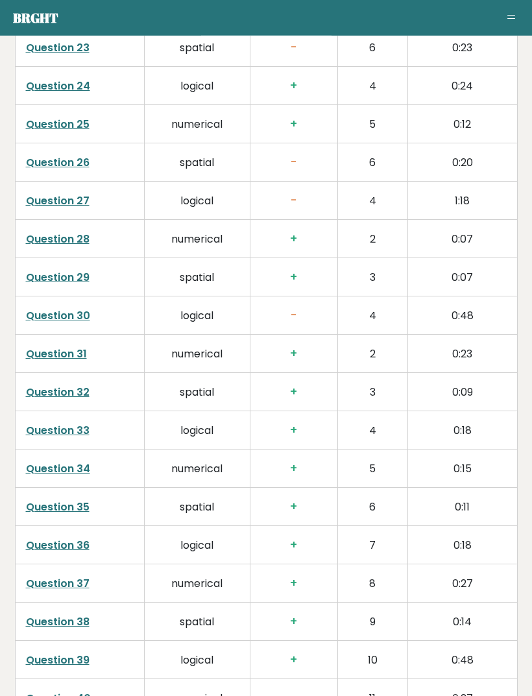
click at [51, 204] on link "Question 27" at bounding box center [58, 201] width 64 height 15
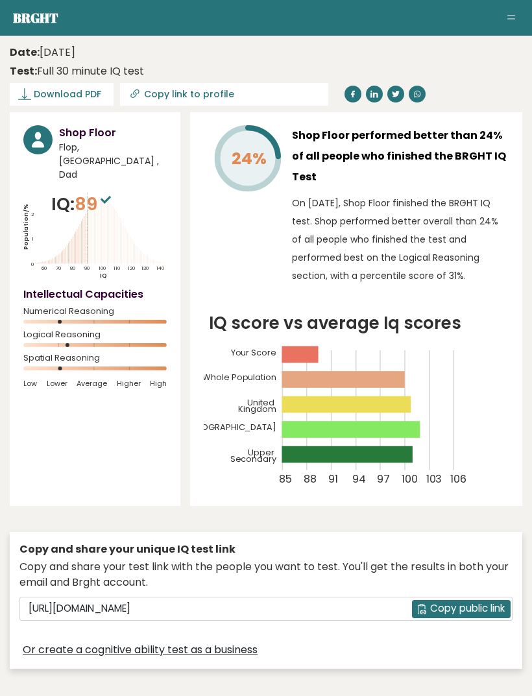
scroll to position [2977, 0]
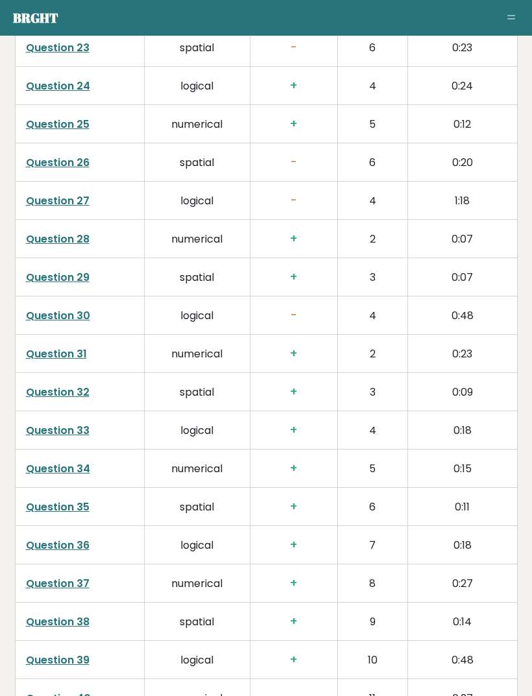
click at [58, 162] on link "Question 26" at bounding box center [58, 162] width 64 height 15
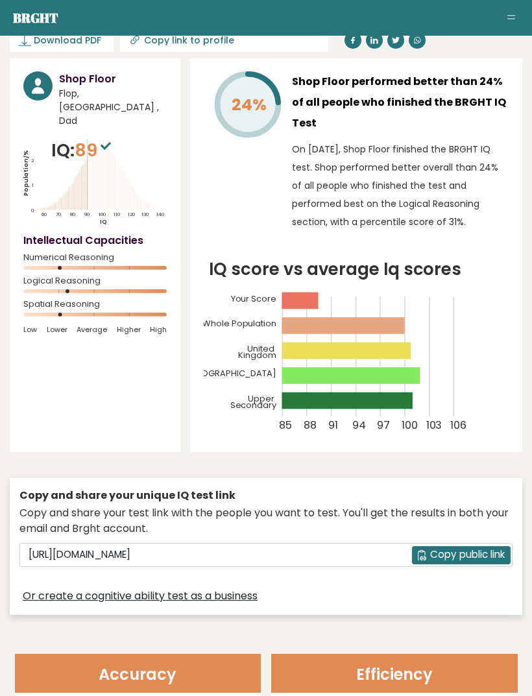
scroll to position [0, 0]
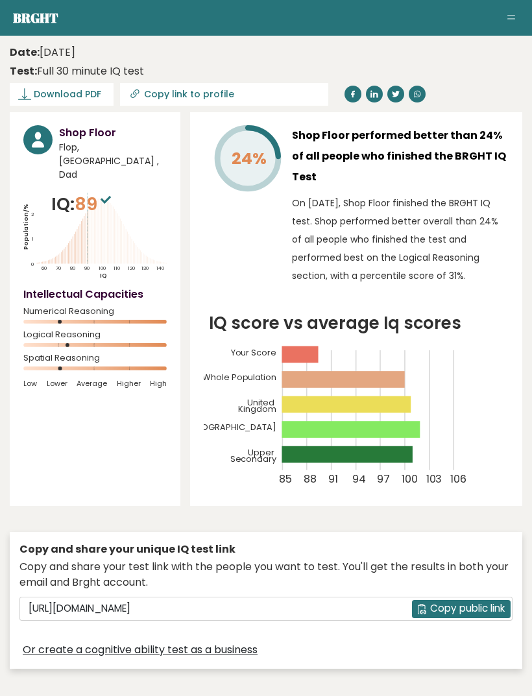
click at [29, 12] on link "Brght" at bounding box center [35, 18] width 45 height 18
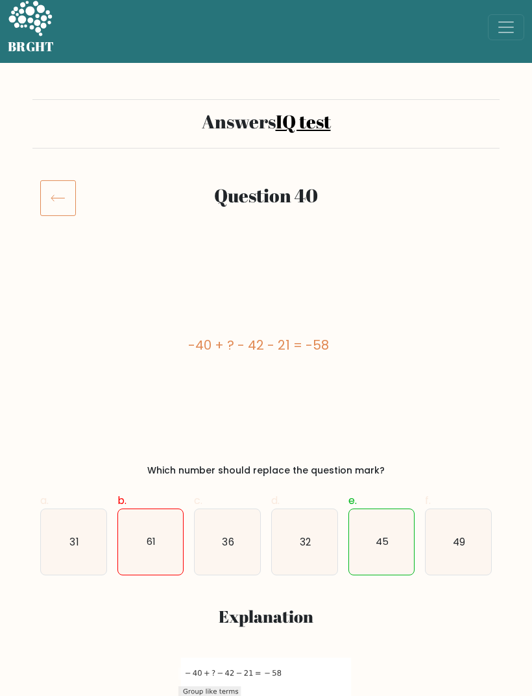
scroll to position [8, 0]
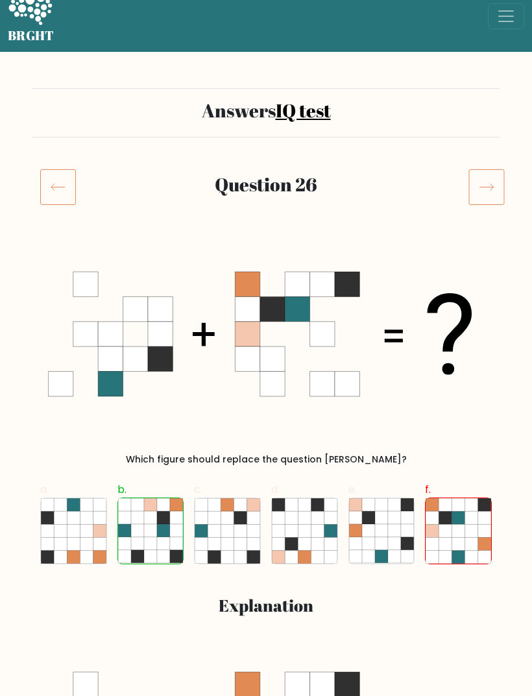
scroll to position [41, 0]
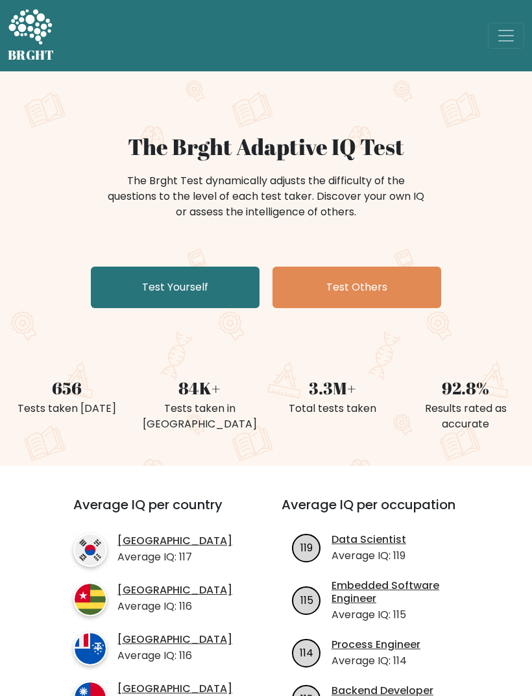
click at [137, 285] on link "Test Yourself" at bounding box center [175, 288] width 169 height 42
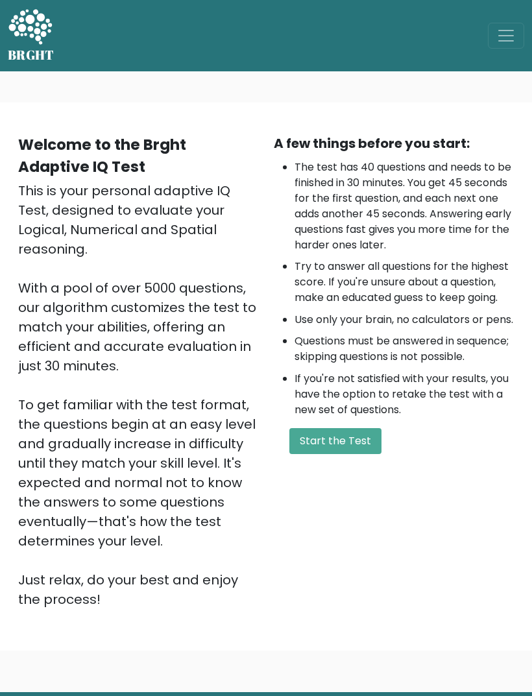
click at [341, 454] on button "Start the Test" at bounding box center [335, 441] width 92 height 26
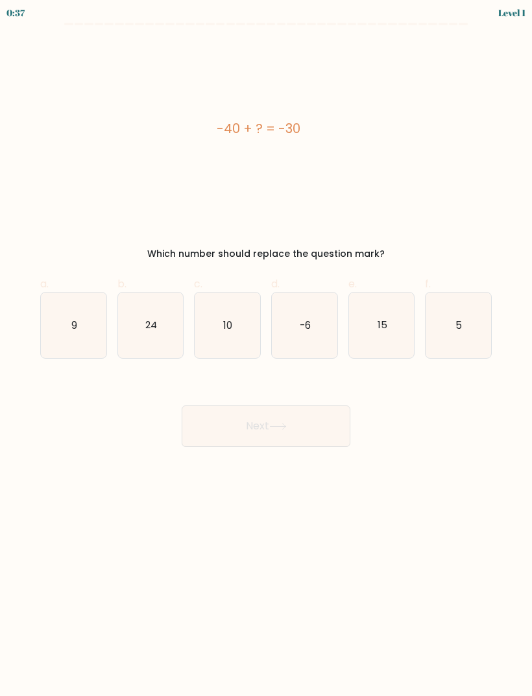
click at [239, 287] on label "c. 10" at bounding box center [227, 317] width 67 height 82
click at [266, 348] on input "c. 10" at bounding box center [266, 352] width 1 height 8
radio input "true"
click at [291, 424] on button "Next" at bounding box center [266, 426] width 169 height 42
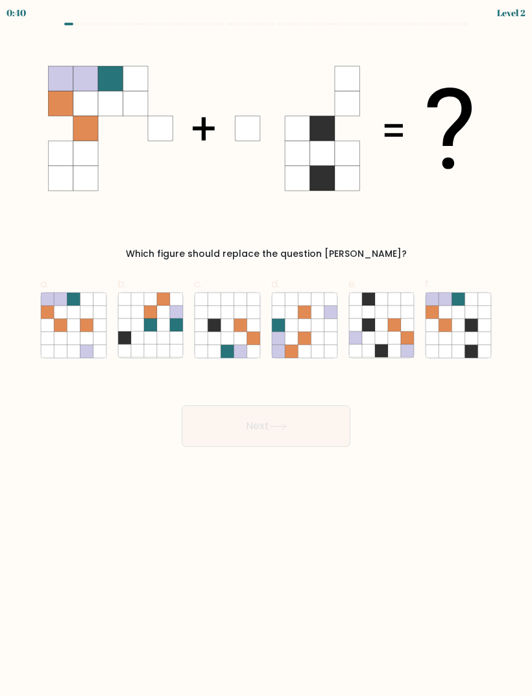
click at [460, 335] on icon at bounding box center [458, 337] width 13 height 13
click at [267, 348] on input "f." at bounding box center [266, 352] width 1 height 8
radio input "true"
click at [286, 424] on icon at bounding box center [278, 426] width 18 height 7
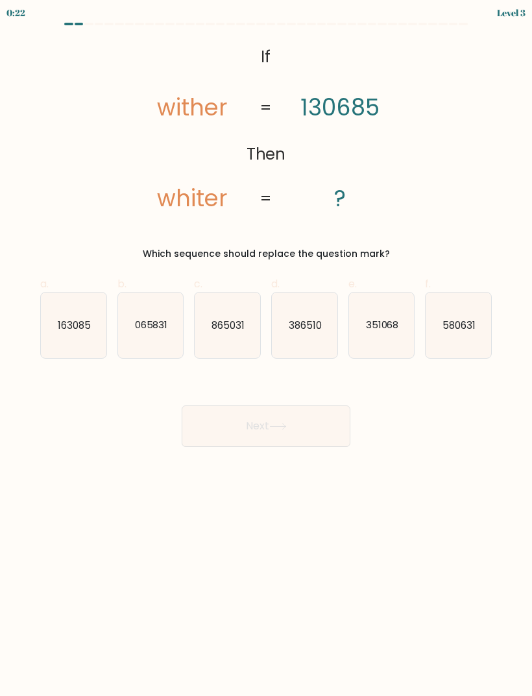
click at [56, 354] on icon "163085" at bounding box center [74, 326] width 66 height 66
click at [266, 354] on input "a. 163085" at bounding box center [266, 352] width 1 height 8
radio input "true"
click at [226, 416] on button "Next" at bounding box center [266, 426] width 169 height 42
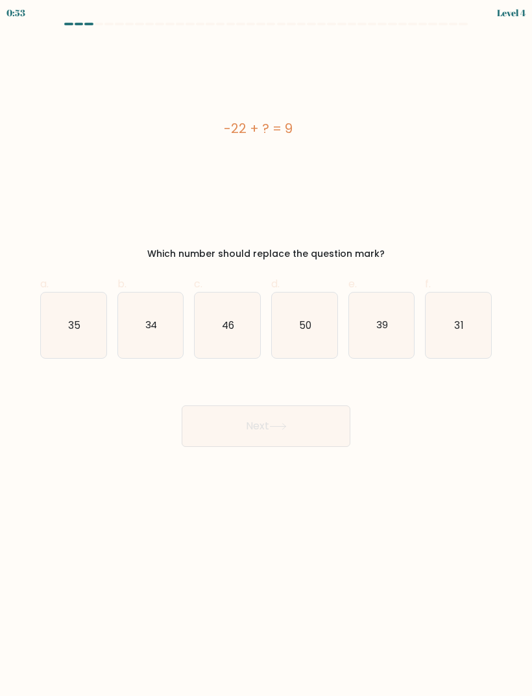
click at [446, 328] on icon "31" at bounding box center [459, 326] width 66 height 66
click at [267, 348] on input "f. 31" at bounding box center [266, 352] width 1 height 8
radio input "true"
click at [219, 430] on button "Next" at bounding box center [266, 426] width 169 height 42
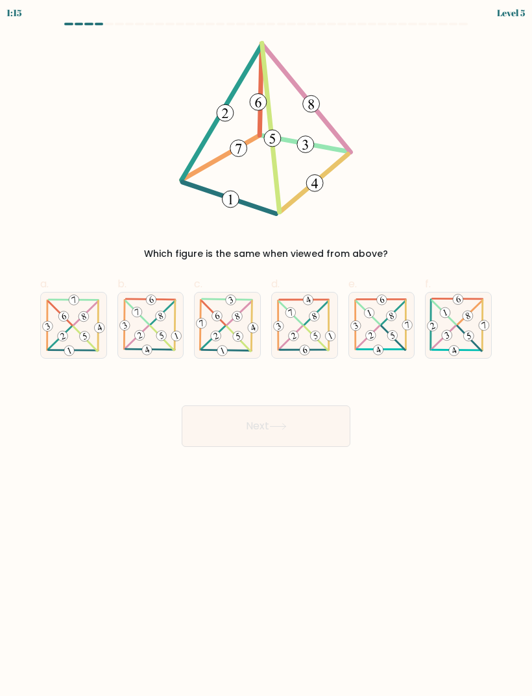
click at [211, 326] on icon at bounding box center [228, 325] width 66 height 64
click at [266, 348] on input "c." at bounding box center [266, 352] width 1 height 8
radio input "true"
click at [280, 438] on button "Next" at bounding box center [266, 426] width 169 height 42
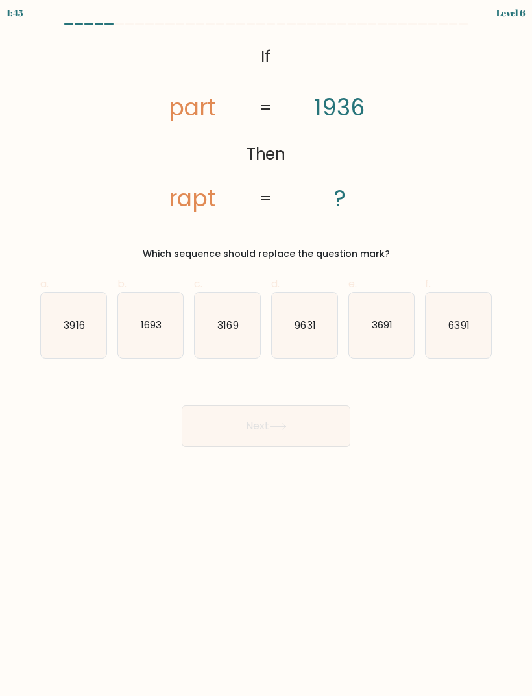
click at [40, 305] on div "3916" at bounding box center [73, 325] width 67 height 67
click at [266, 348] on input "a. 3916" at bounding box center [266, 352] width 1 height 8
radio input "true"
click at [244, 442] on button "Next" at bounding box center [266, 426] width 169 height 42
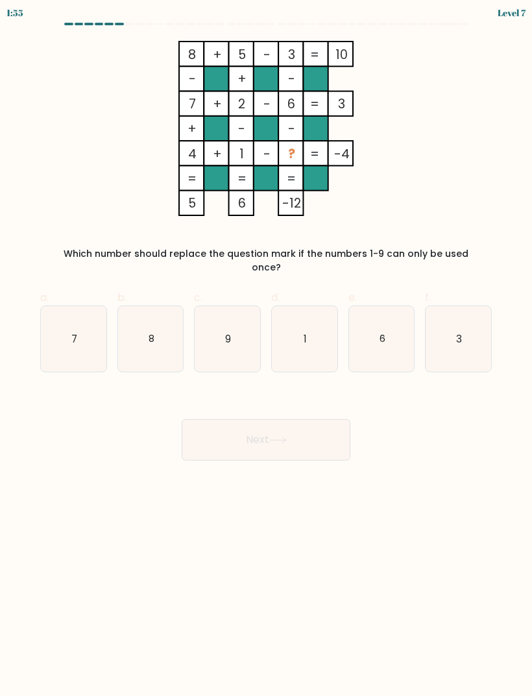
click at [232, 348] on icon "9" at bounding box center [228, 339] width 66 height 66
click at [266, 348] on input "c. 9" at bounding box center [266, 352] width 1 height 8
radio input "true"
click at [241, 426] on button "Next" at bounding box center [266, 440] width 169 height 42
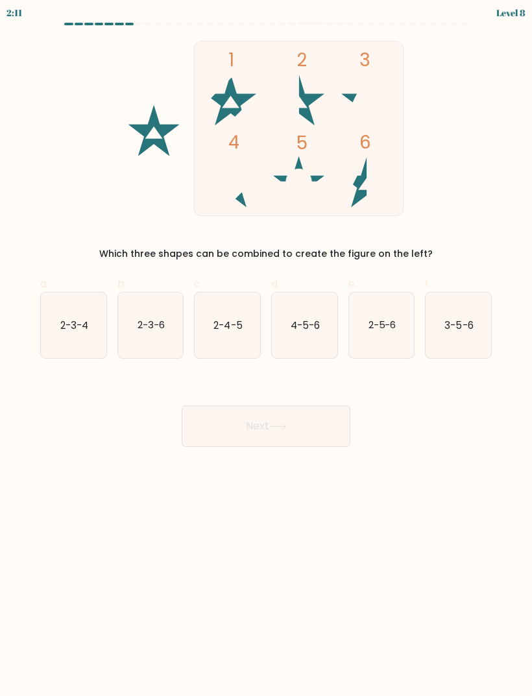
click at [124, 335] on icon "2-3-6" at bounding box center [151, 326] width 66 height 66
click at [266, 348] on input "b. 2-3-6" at bounding box center [266, 352] width 1 height 8
radio input "true"
click at [250, 434] on button "Next" at bounding box center [266, 426] width 169 height 42
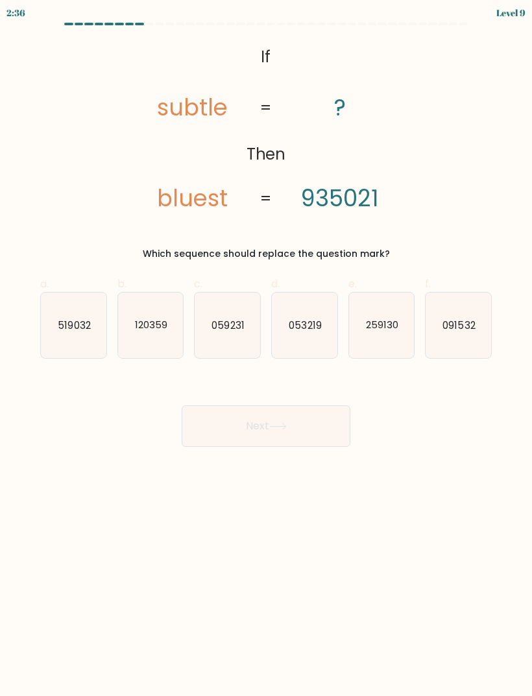
click at [367, 328] on text "259130" at bounding box center [382, 325] width 32 height 14
click at [267, 348] on input "e. 259130" at bounding box center [266, 352] width 1 height 8
radio input "true"
click at [245, 433] on button "Next" at bounding box center [266, 426] width 169 height 42
click at [221, 424] on button "Next" at bounding box center [266, 426] width 169 height 42
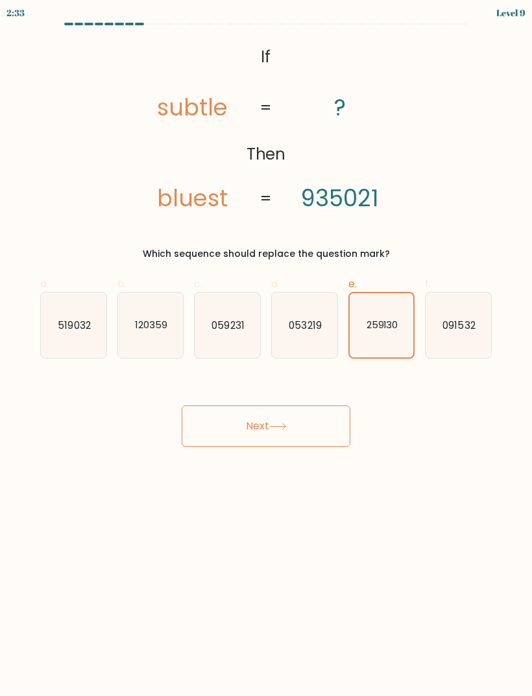
click at [239, 415] on button "Next" at bounding box center [266, 426] width 169 height 42
click at [261, 423] on button "Next" at bounding box center [266, 426] width 169 height 42
click at [372, 325] on text "259130" at bounding box center [382, 325] width 32 height 13
click at [267, 348] on input "e. 259130" at bounding box center [266, 352] width 1 height 8
click at [277, 428] on icon at bounding box center [278, 426] width 18 height 7
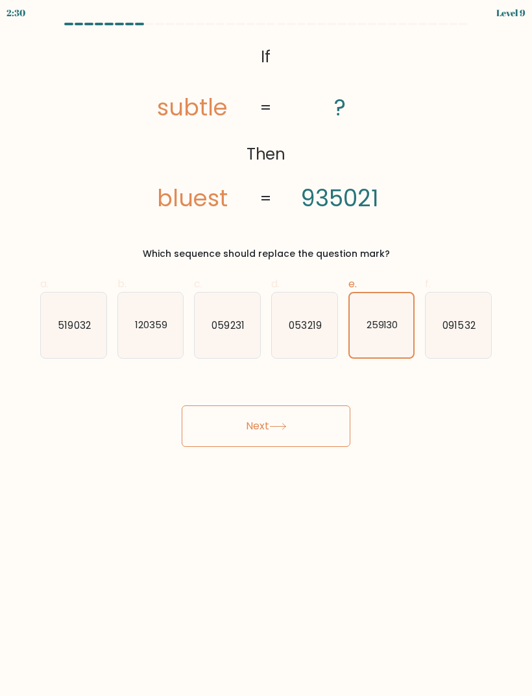
click at [270, 422] on button "Next" at bounding box center [266, 426] width 169 height 42
click at [244, 424] on button "Next" at bounding box center [266, 426] width 169 height 42
click at [210, 421] on button "Next" at bounding box center [266, 426] width 169 height 42
click at [302, 426] on button "Next" at bounding box center [266, 426] width 169 height 42
click at [301, 425] on button "Next" at bounding box center [266, 426] width 169 height 42
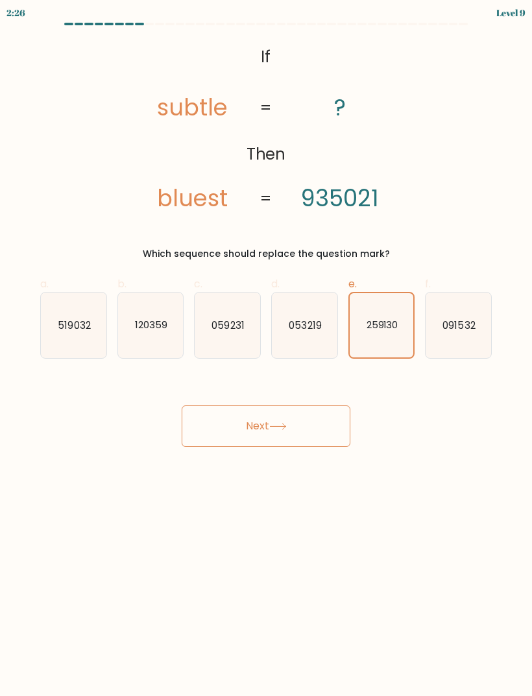
click at [295, 431] on button "Next" at bounding box center [266, 426] width 169 height 42
click at [297, 430] on button "Next" at bounding box center [266, 426] width 169 height 42
click at [296, 429] on button "Next" at bounding box center [266, 426] width 169 height 42
click at [379, 348] on icon "259130" at bounding box center [382, 325] width 64 height 64
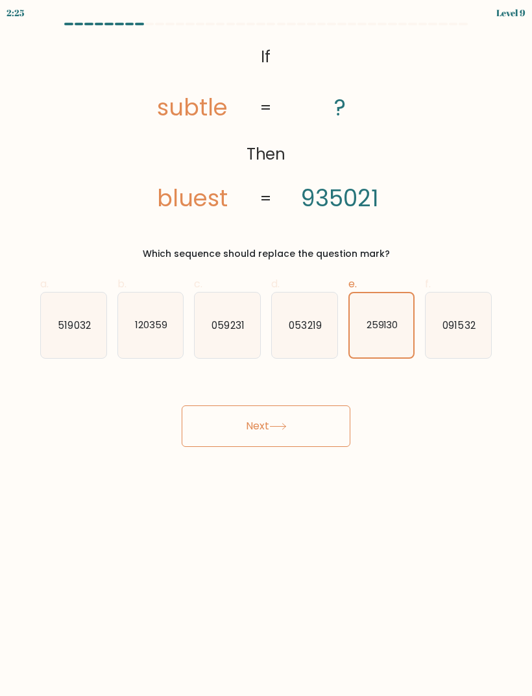
click at [267, 348] on input "e. 259130" at bounding box center [266, 352] width 1 height 8
click at [317, 343] on icon "053219" at bounding box center [305, 326] width 66 height 66
click at [267, 348] on input "d. 053219" at bounding box center [266, 352] width 1 height 8
radio input "true"
click at [372, 335] on icon "259130" at bounding box center [382, 326] width 66 height 66
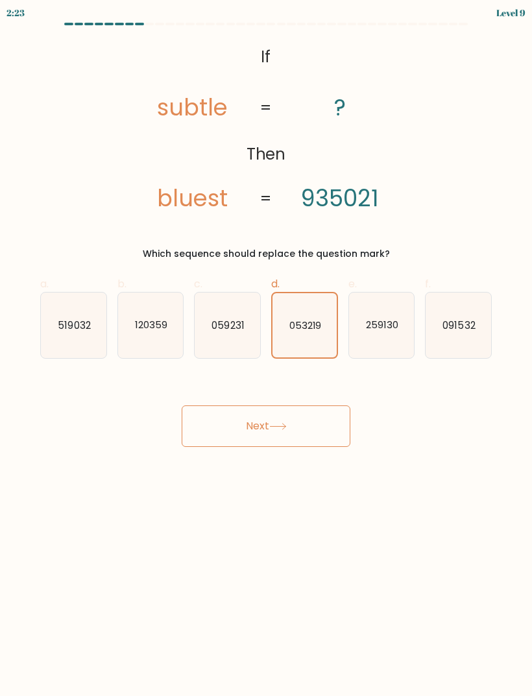
click at [267, 348] on input "e. 259130" at bounding box center [266, 352] width 1 height 8
radio input "true"
click at [306, 431] on button "Next" at bounding box center [266, 426] width 169 height 42
click at [272, 429] on icon at bounding box center [278, 426] width 18 height 7
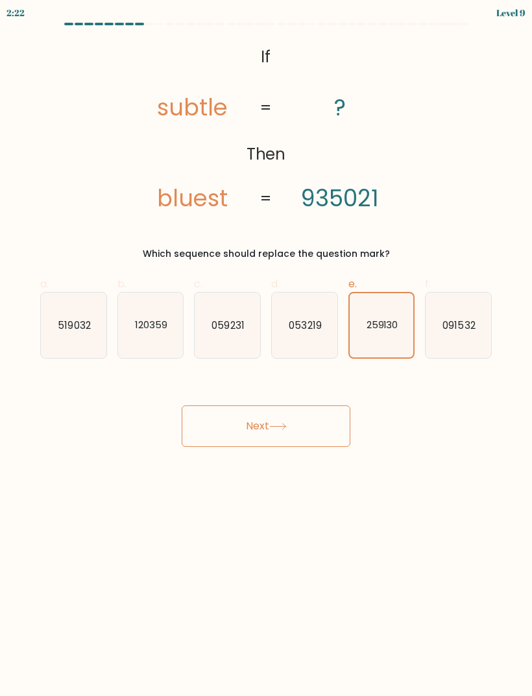
click at [272, 429] on icon at bounding box center [278, 426] width 18 height 7
click at [216, 443] on button "Next" at bounding box center [266, 426] width 169 height 42
click at [184, 439] on button "Next" at bounding box center [266, 426] width 169 height 42
click at [187, 422] on button "Next" at bounding box center [266, 426] width 169 height 42
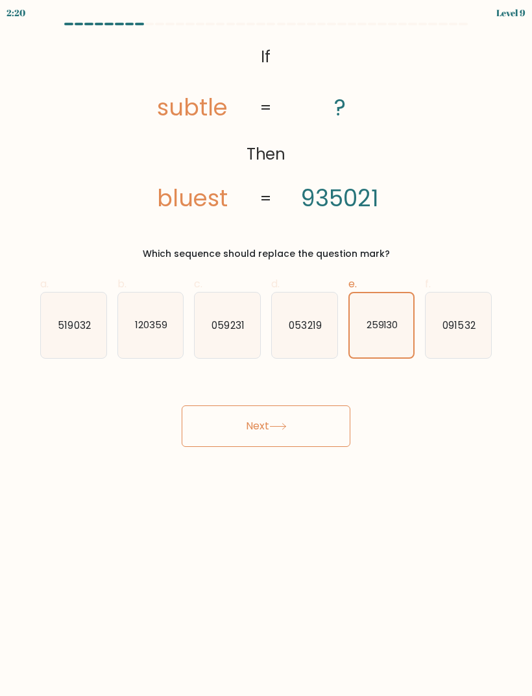
click at [192, 413] on button "Next" at bounding box center [266, 426] width 169 height 42
click at [200, 418] on button "Next" at bounding box center [266, 426] width 169 height 42
click at [200, 417] on button "Next" at bounding box center [266, 426] width 169 height 42
click at [193, 424] on button "Next" at bounding box center [266, 426] width 169 height 42
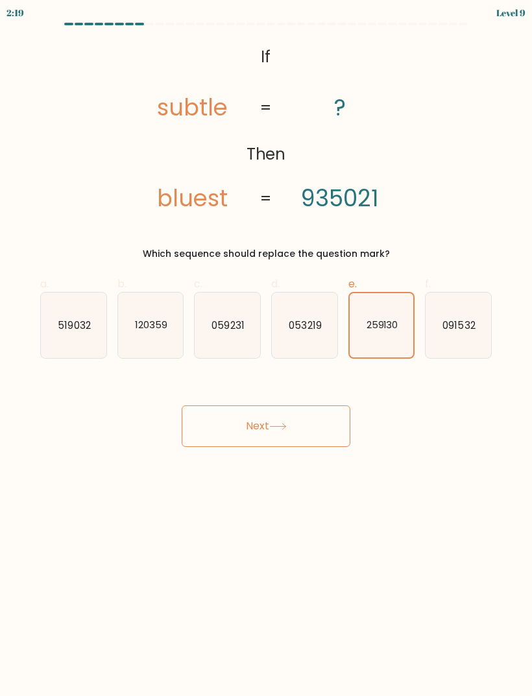
click at [193, 424] on button "Next" at bounding box center [266, 426] width 169 height 42
click at [195, 425] on button "Next" at bounding box center [266, 426] width 169 height 42
click at [267, 406] on button "Next" at bounding box center [266, 426] width 169 height 42
click at [326, 406] on button "Next" at bounding box center [266, 426] width 169 height 42
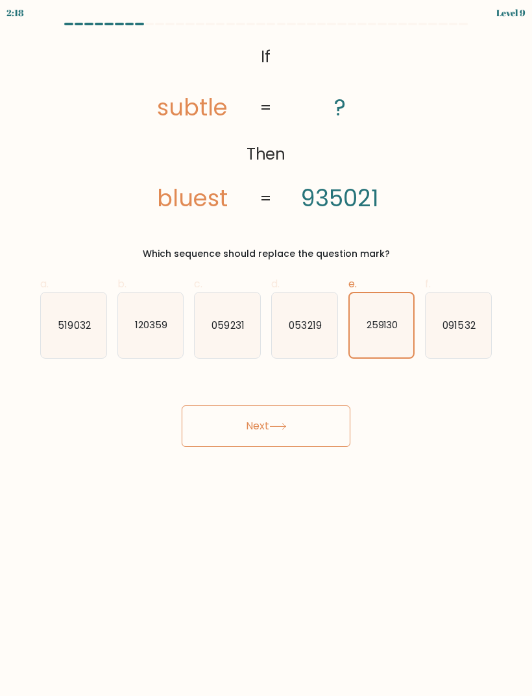
click at [350, 410] on button "Next" at bounding box center [266, 426] width 169 height 42
click at [351, 411] on div "Next" at bounding box center [265, 410] width 467 height 73
click at [340, 427] on button "Next" at bounding box center [266, 426] width 169 height 42
click at [318, 432] on button "Next" at bounding box center [266, 426] width 169 height 42
click at [257, 435] on button "Next" at bounding box center [266, 426] width 169 height 42
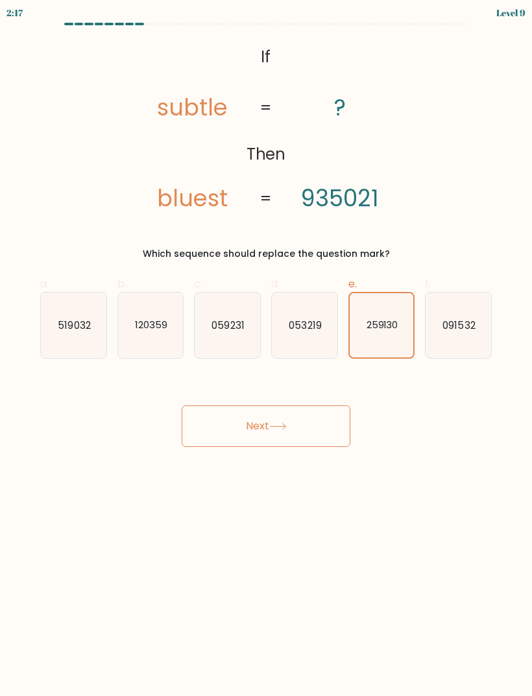
click at [256, 435] on button "Next" at bounding box center [266, 426] width 169 height 42
click at [215, 435] on button "Next" at bounding box center [266, 426] width 169 height 42
click at [215, 434] on button "Next" at bounding box center [266, 426] width 169 height 42
click at [208, 436] on button "Next" at bounding box center [266, 426] width 169 height 42
click at [207, 435] on button "Next" at bounding box center [266, 426] width 169 height 42
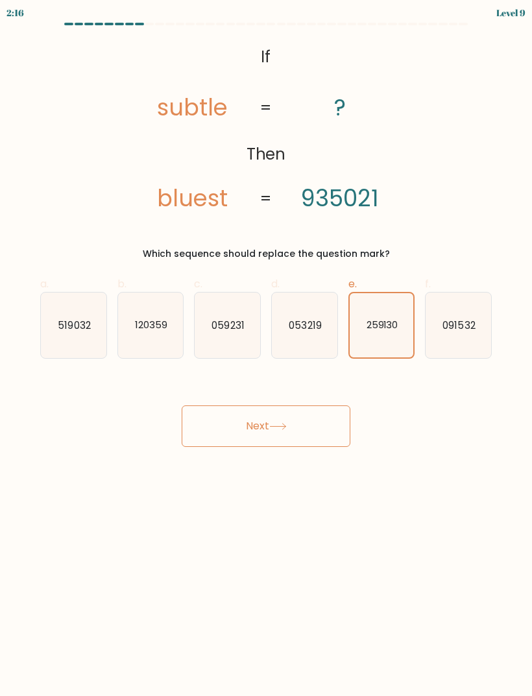
click at [227, 437] on button "Next" at bounding box center [266, 426] width 169 height 42
click at [226, 436] on button "Next" at bounding box center [266, 426] width 169 height 42
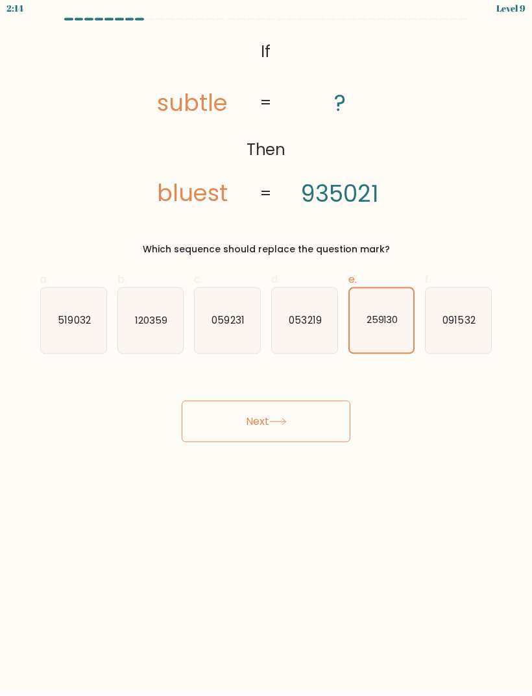
scroll to position [1, 0]
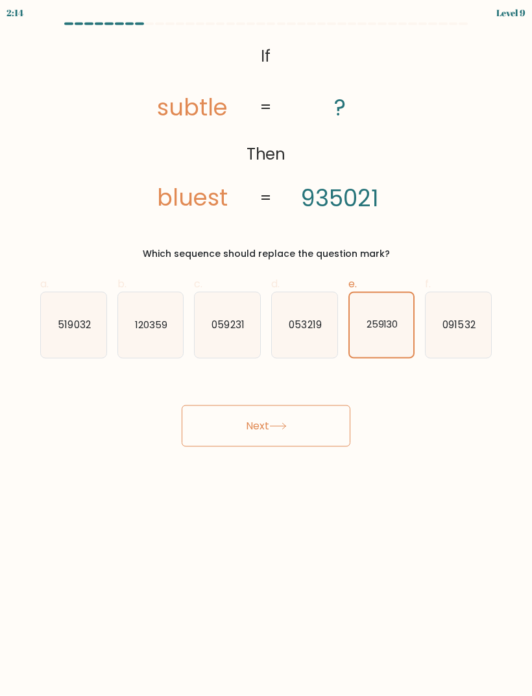
click at [250, 444] on button "Next" at bounding box center [266, 426] width 169 height 42
click at [284, 427] on icon at bounding box center [278, 426] width 18 height 7
click at [283, 427] on icon at bounding box center [278, 426] width 18 height 7
click at [308, 426] on button "Next" at bounding box center [266, 426] width 169 height 42
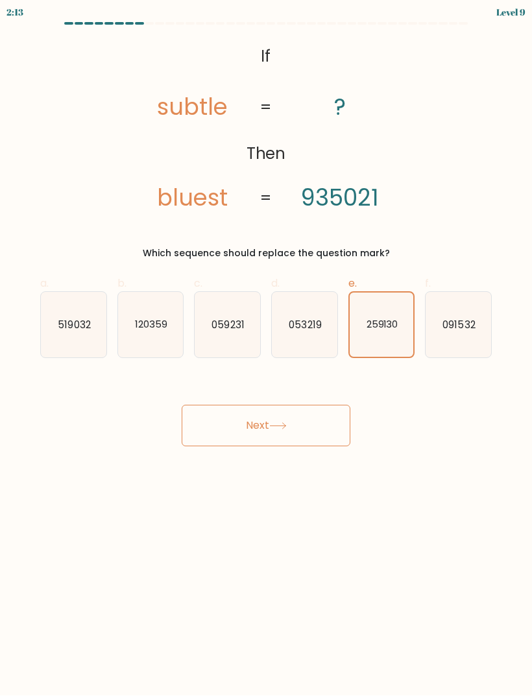
click at [308, 426] on button "Next" at bounding box center [266, 426] width 169 height 42
click at [298, 429] on button "Next" at bounding box center [266, 426] width 169 height 42
click at [264, 444] on button "Next" at bounding box center [266, 426] width 169 height 42
click at [264, 443] on button "Next" at bounding box center [266, 426] width 169 height 42
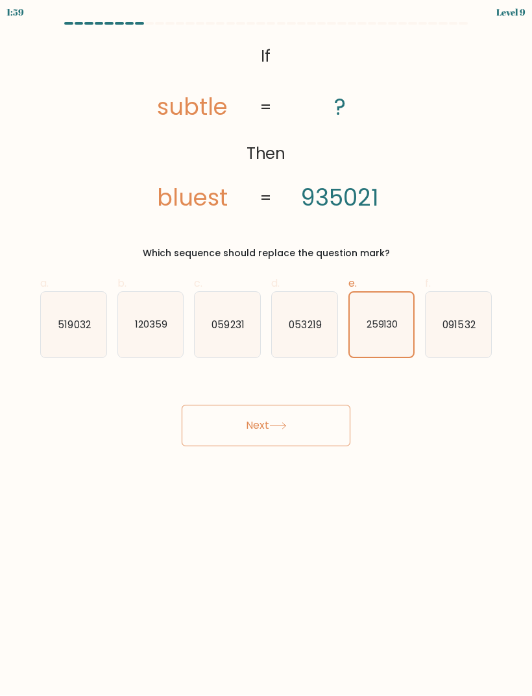
click at [306, 435] on button "Next" at bounding box center [266, 426] width 169 height 42
click at [319, 441] on button "Next" at bounding box center [266, 426] width 169 height 42
click at [318, 441] on button "Next" at bounding box center [266, 426] width 169 height 42
click at [317, 442] on button "Next" at bounding box center [266, 426] width 169 height 42
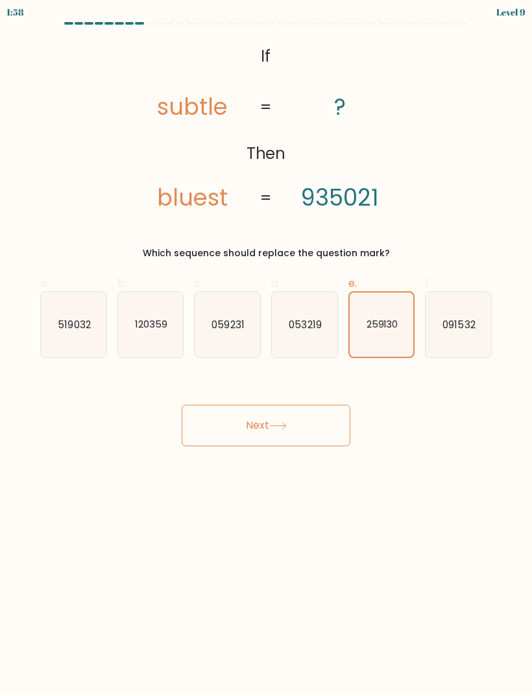
click at [317, 442] on button "Next" at bounding box center [266, 426] width 169 height 42
click at [305, 442] on button "Next" at bounding box center [266, 426] width 169 height 42
click at [304, 442] on button "Next" at bounding box center [266, 426] width 169 height 42
click at [293, 446] on button "Next" at bounding box center [266, 426] width 169 height 42
click at [292, 445] on button "Next" at bounding box center [266, 426] width 169 height 42
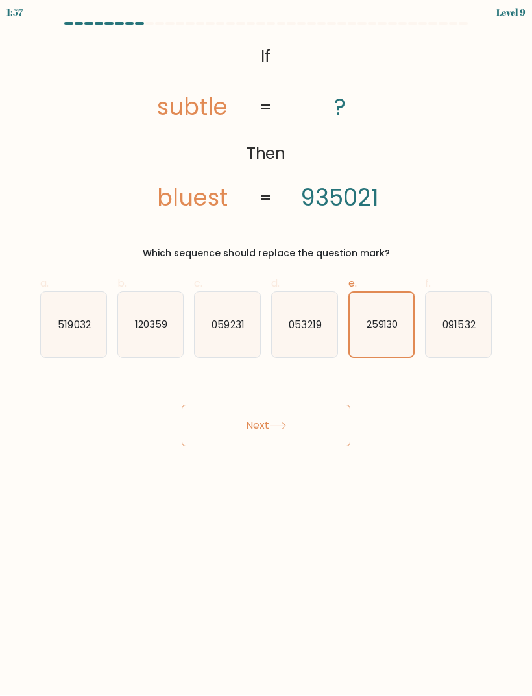
click at [287, 443] on button "Next" at bounding box center [266, 426] width 169 height 42
click at [278, 446] on button "Next" at bounding box center [266, 426] width 169 height 42
click at [313, 405] on button "Next" at bounding box center [266, 426] width 169 height 42
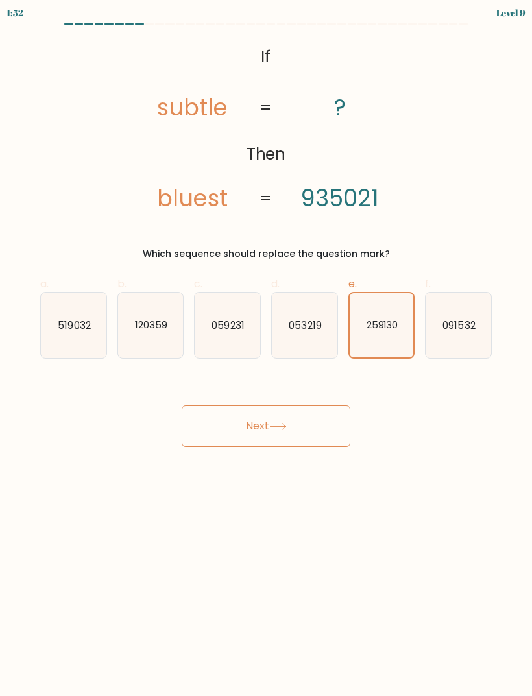
click at [308, 405] on button "Next" at bounding box center [266, 426] width 169 height 42
click at [274, 423] on icon at bounding box center [278, 426] width 18 height 7
click at [258, 405] on button "Next" at bounding box center [266, 426] width 169 height 42
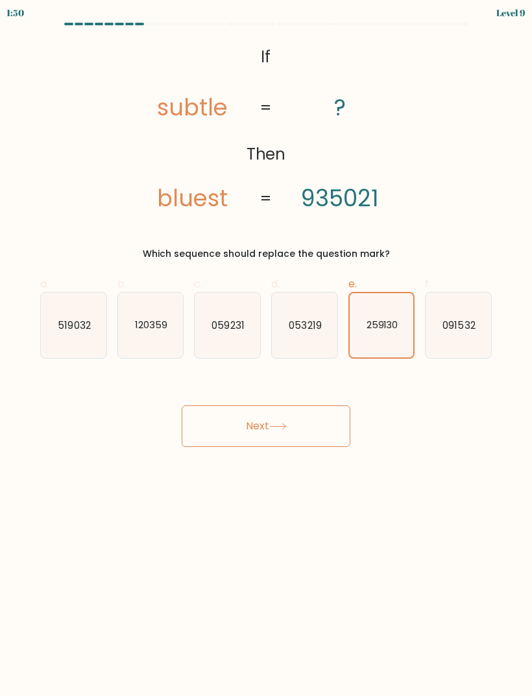
scroll to position [0, 0]
click at [301, 422] on button "Next" at bounding box center [266, 426] width 169 height 42
click at [300, 422] on button "Next" at bounding box center [266, 426] width 169 height 42
click at [307, 417] on button "Next" at bounding box center [266, 426] width 169 height 42
click at [306, 416] on button "Next" at bounding box center [266, 426] width 169 height 42
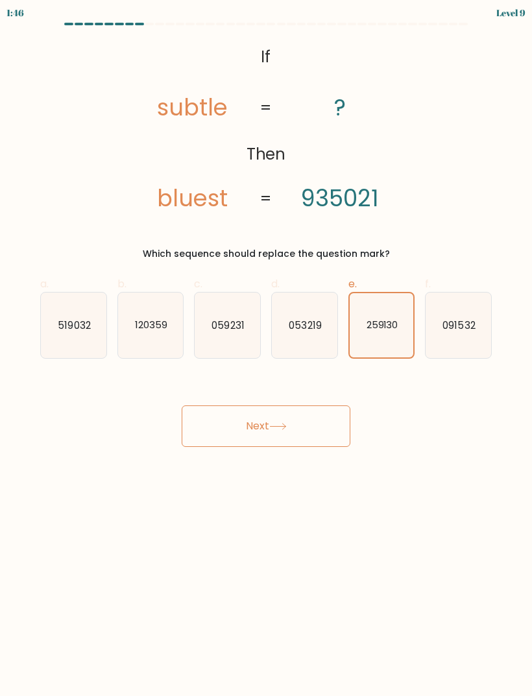
click at [308, 418] on button "Next" at bounding box center [266, 426] width 169 height 42
click at [307, 417] on button "Next" at bounding box center [266, 426] width 169 height 42
click at [307, 416] on button "Next" at bounding box center [266, 426] width 169 height 42
click at [308, 415] on button "Next" at bounding box center [266, 426] width 169 height 42
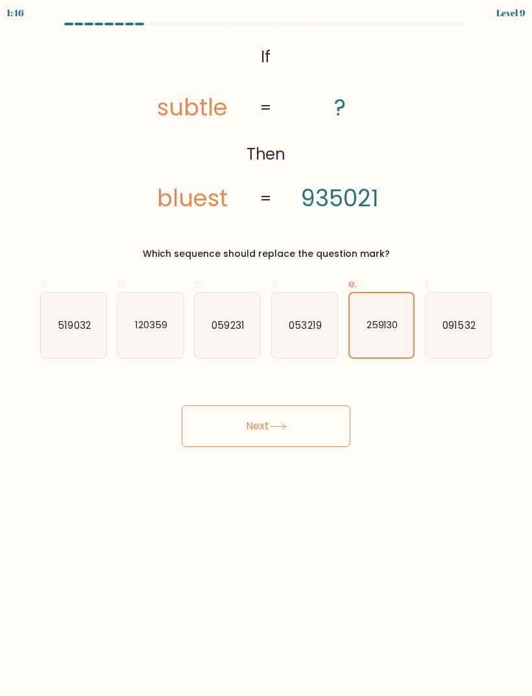
click at [308, 414] on button "Next" at bounding box center [266, 426] width 169 height 42
click at [310, 420] on button "Next" at bounding box center [266, 426] width 169 height 42
click at [313, 422] on button "Next" at bounding box center [266, 426] width 169 height 42
click at [312, 422] on button "Next" at bounding box center [266, 426] width 169 height 42
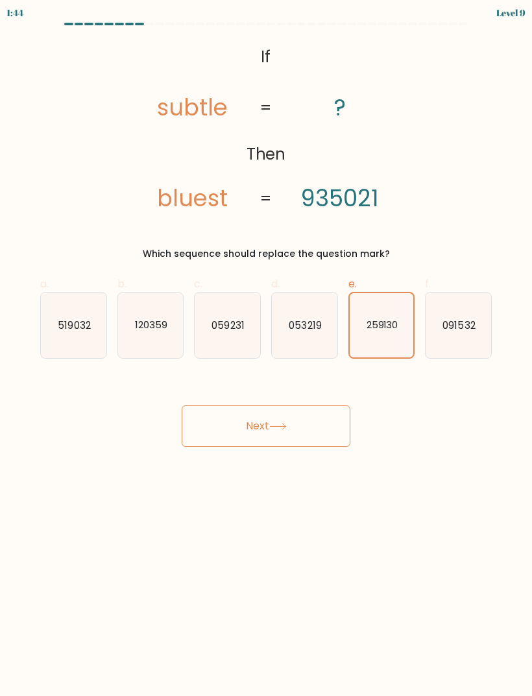
click at [314, 420] on button "Next" at bounding box center [266, 426] width 169 height 42
click at [311, 414] on button "Next" at bounding box center [266, 426] width 169 height 42
click at [316, 409] on button "Next" at bounding box center [266, 426] width 169 height 42
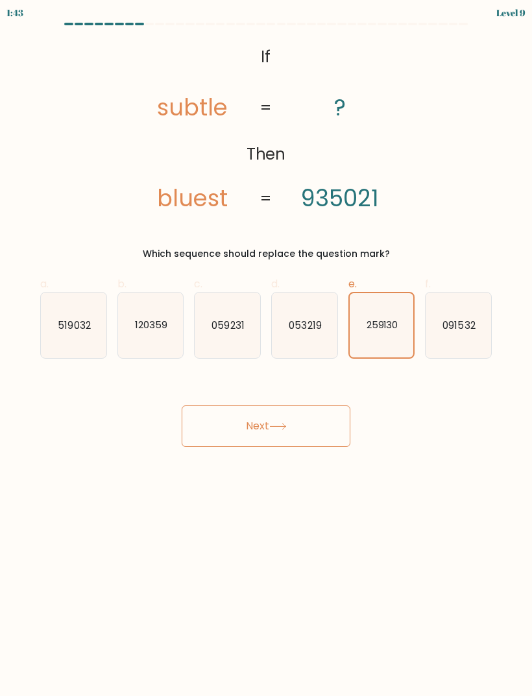
click at [315, 409] on button "Next" at bounding box center [266, 426] width 169 height 42
click at [311, 411] on button "Next" at bounding box center [266, 426] width 169 height 42
click at [276, 416] on button "Next" at bounding box center [266, 426] width 169 height 42
click at [275, 416] on button "Next" at bounding box center [266, 426] width 169 height 42
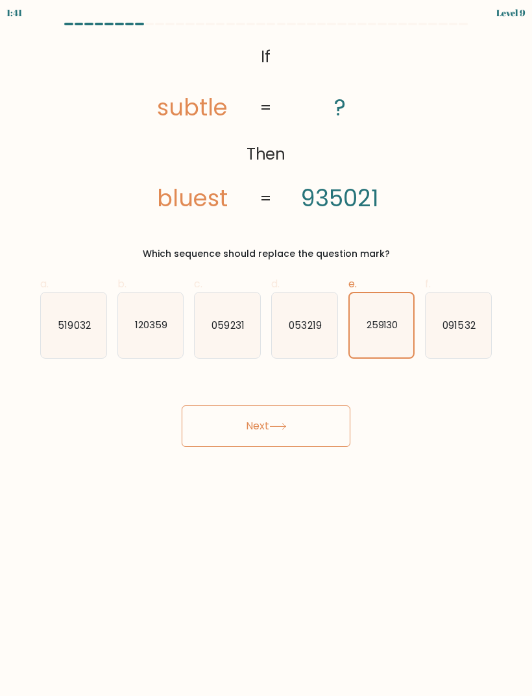
click at [258, 415] on button "Next" at bounding box center [266, 426] width 169 height 42
click at [246, 425] on button "Next" at bounding box center [266, 426] width 169 height 42
click at [271, 426] on button "Next" at bounding box center [266, 426] width 169 height 42
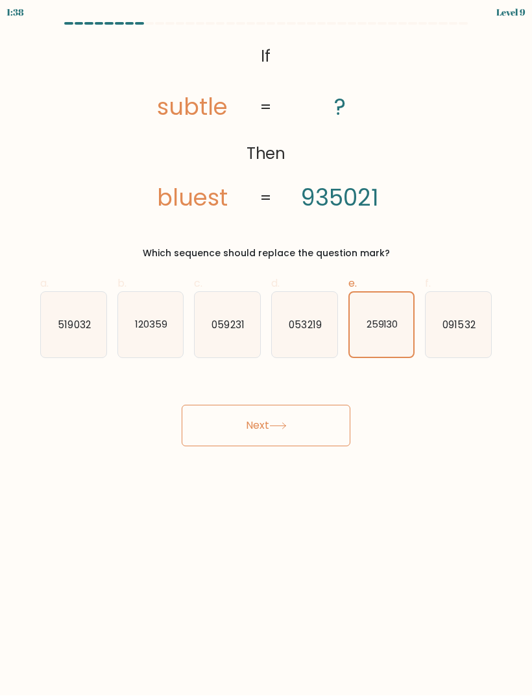
click at [271, 425] on button "Next" at bounding box center [266, 426] width 169 height 42
click at [275, 423] on icon at bounding box center [278, 426] width 18 height 7
click at [274, 423] on icon at bounding box center [278, 426] width 18 height 7
click at [271, 392] on div "Next" at bounding box center [265, 410] width 467 height 73
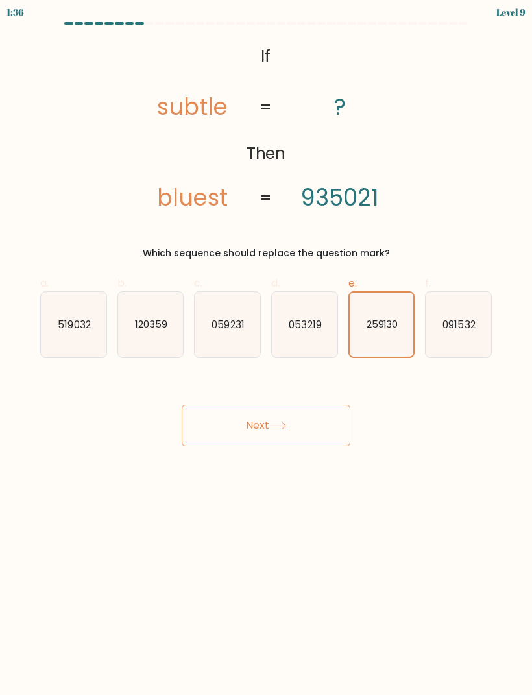
click at [267, 409] on button "Next" at bounding box center [266, 426] width 169 height 42
click at [270, 420] on button "Next" at bounding box center [266, 426] width 169 height 42
click at [302, 436] on button "Next" at bounding box center [266, 426] width 169 height 42
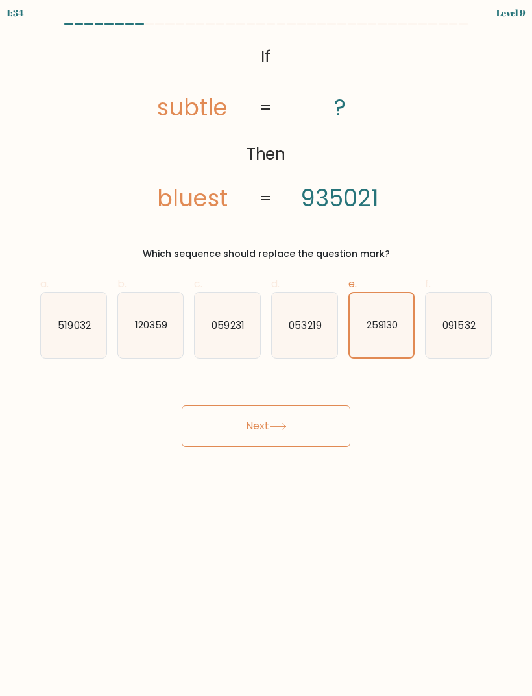
click at [301, 435] on button "Next" at bounding box center [266, 426] width 169 height 42
click at [297, 421] on button "Next" at bounding box center [266, 426] width 169 height 42
click at [296, 421] on button "Next" at bounding box center [266, 426] width 169 height 42
click at [296, 418] on button "Next" at bounding box center [266, 426] width 169 height 42
click at [296, 417] on button "Next" at bounding box center [266, 426] width 169 height 42
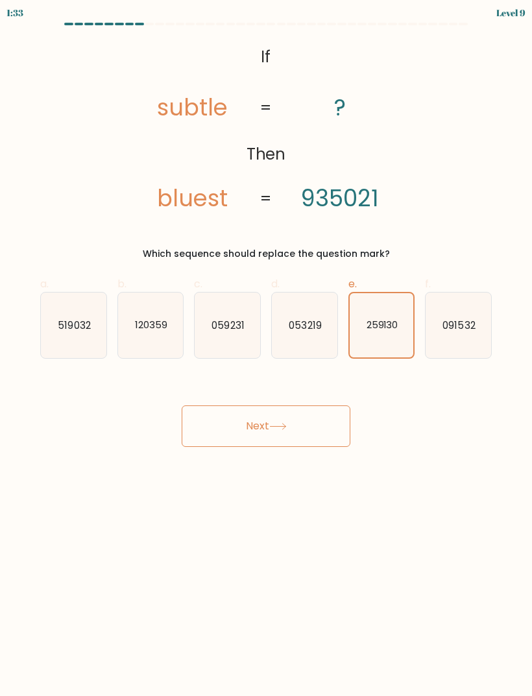
click at [291, 420] on button "Next" at bounding box center [266, 426] width 169 height 42
click at [239, 440] on button "Next" at bounding box center [266, 426] width 169 height 42
click at [227, 435] on button "Next" at bounding box center [266, 426] width 169 height 42
click at [226, 435] on button "Next" at bounding box center [266, 426] width 169 height 42
click at [243, 439] on button "Next" at bounding box center [266, 426] width 169 height 42
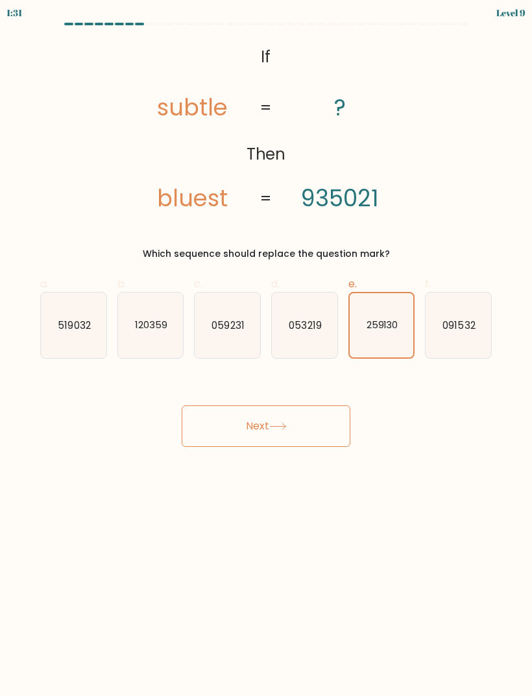
click at [242, 438] on button "Next" at bounding box center [266, 426] width 169 height 42
click at [264, 430] on button "Next" at bounding box center [266, 426] width 169 height 42
click at [277, 405] on button "Next" at bounding box center [266, 426] width 169 height 42
click at [274, 403] on div "Next" at bounding box center [265, 410] width 467 height 73
click at [268, 424] on button "Next" at bounding box center [266, 426] width 169 height 42
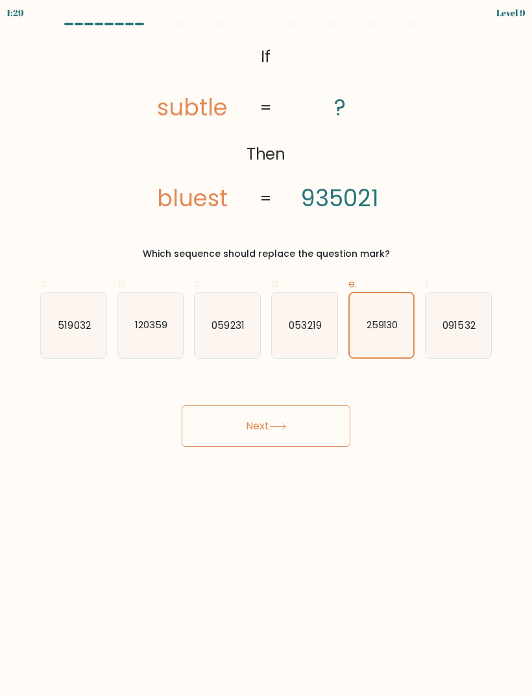
click at [267, 424] on button "Next" at bounding box center [266, 426] width 169 height 42
click at [232, 441] on button "Next" at bounding box center [266, 426] width 169 height 42
click at [291, 418] on button "Next" at bounding box center [266, 426] width 169 height 42
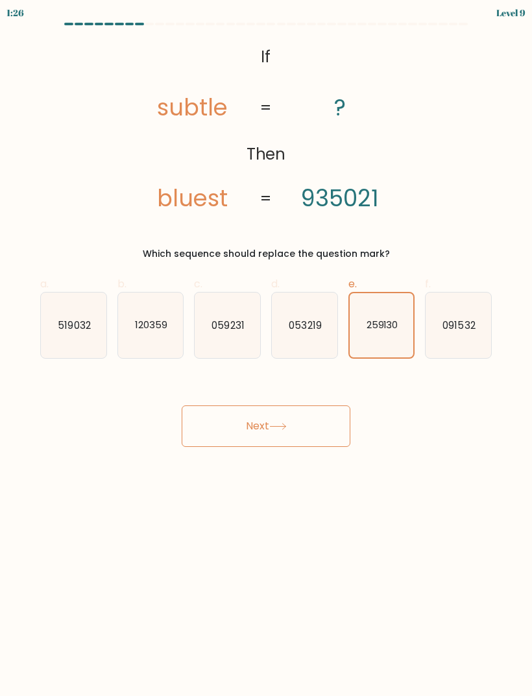
click at [282, 420] on button "Next" at bounding box center [266, 426] width 169 height 42
click at [270, 424] on button "Next" at bounding box center [266, 426] width 169 height 42
click at [274, 412] on button "Next" at bounding box center [266, 426] width 169 height 42
click at [274, 411] on button "Next" at bounding box center [266, 426] width 169 height 42
click at [267, 422] on button "Next" at bounding box center [266, 426] width 169 height 42
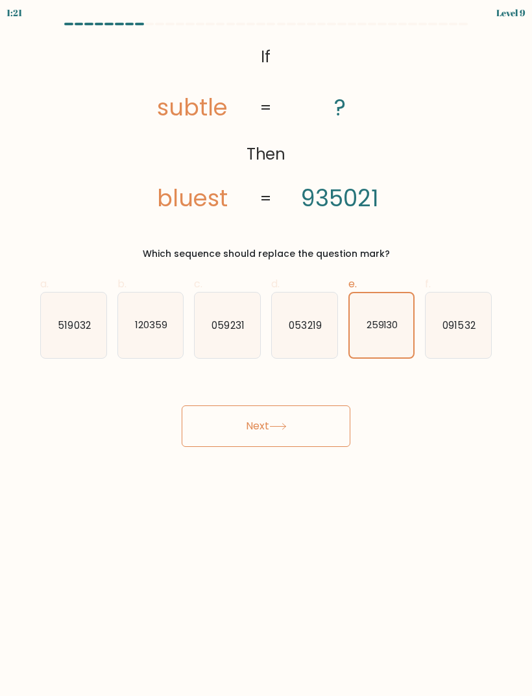
click at [267, 422] on button "Next" at bounding box center [266, 426] width 169 height 42
click at [269, 420] on button "Next" at bounding box center [266, 426] width 169 height 42
click at [270, 421] on button "Next" at bounding box center [266, 426] width 169 height 42
click at [243, 473] on body "1:20 Level 9 If" at bounding box center [266, 348] width 532 height 696
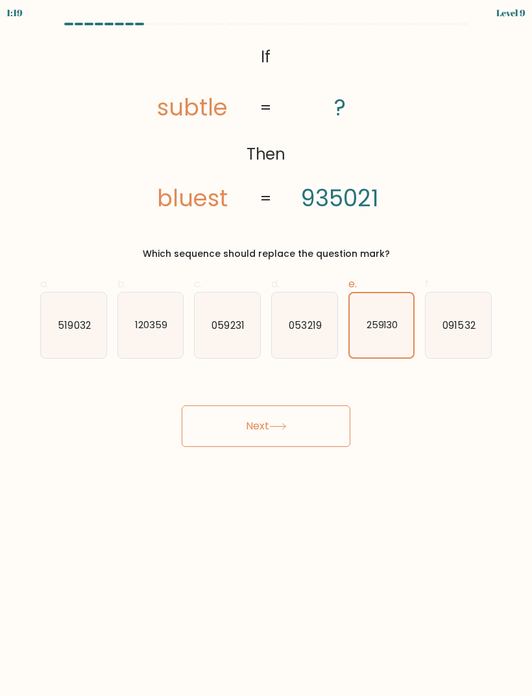
click at [280, 385] on div "Next" at bounding box center [265, 410] width 467 height 73
click at [298, 389] on div "Next" at bounding box center [265, 410] width 467 height 73
click at [348, 409] on button "Next" at bounding box center [266, 426] width 169 height 42
click at [212, 473] on body "1:18 Level 9 If" at bounding box center [266, 348] width 532 height 696
click at [182, 421] on button "Next" at bounding box center [266, 426] width 169 height 42
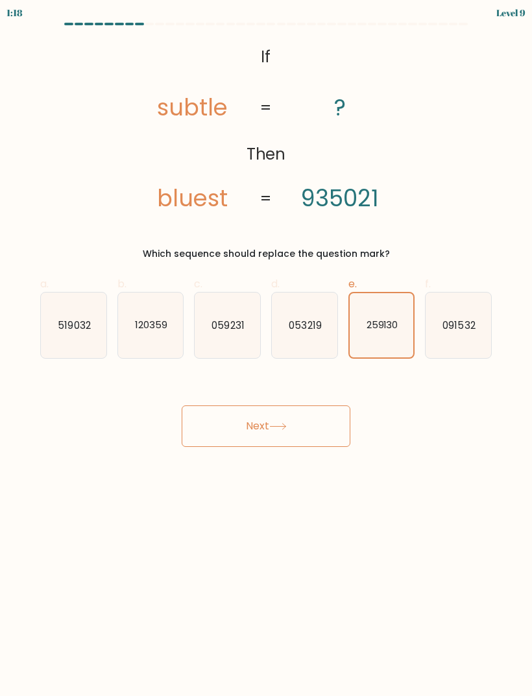
scroll to position [0, 0]
click at [272, 423] on button "Next" at bounding box center [266, 426] width 169 height 42
click at [271, 423] on button "Next" at bounding box center [266, 426] width 169 height 42
click at [270, 437] on button "Next" at bounding box center [266, 426] width 169 height 42
click at [269, 437] on button "Next" at bounding box center [266, 426] width 169 height 42
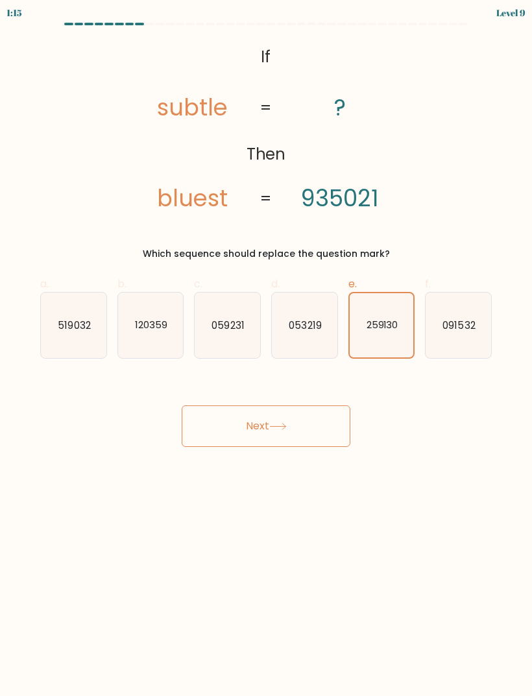
click at [276, 444] on button "Next" at bounding box center [266, 426] width 169 height 42
click at [275, 444] on button "Next" at bounding box center [266, 426] width 169 height 42
click at [282, 424] on icon at bounding box center [278, 426] width 18 height 7
click at [281, 423] on icon at bounding box center [278, 426] width 18 height 7
click at [296, 410] on button "Next" at bounding box center [266, 426] width 169 height 42
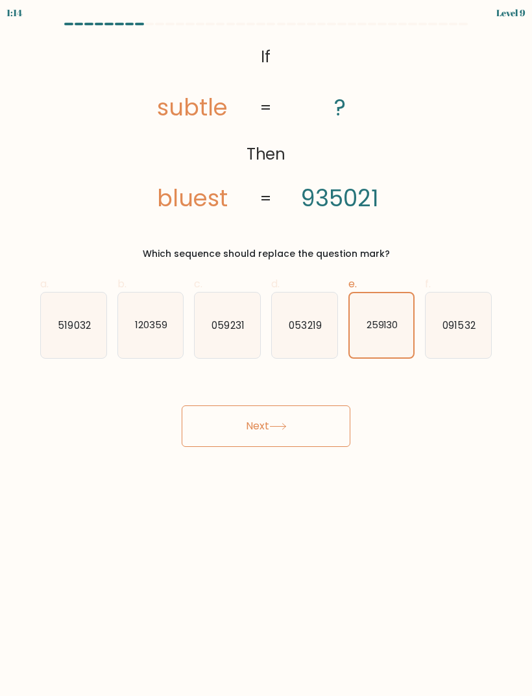
click at [296, 410] on button "Next" at bounding box center [266, 426] width 169 height 42
click at [305, 413] on button "Next" at bounding box center [266, 426] width 169 height 42
click at [295, 429] on button "Next" at bounding box center [266, 426] width 169 height 42
click at [276, 431] on button "Next" at bounding box center [266, 426] width 169 height 42
click at [245, 431] on button "Next" at bounding box center [266, 426] width 169 height 42
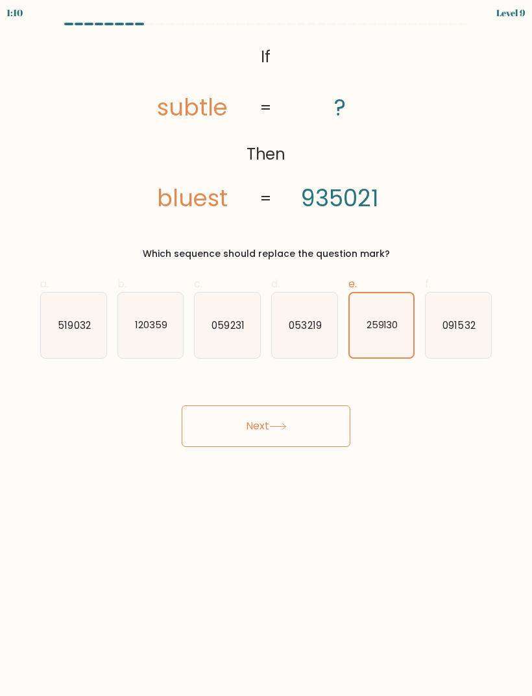
click at [229, 427] on button "Next" at bounding box center [266, 426] width 169 height 42
click at [229, 426] on button "Next" at bounding box center [266, 426] width 169 height 42
click at [272, 409] on button "Next" at bounding box center [266, 426] width 169 height 42
click at [293, 422] on button "Next" at bounding box center [266, 426] width 169 height 42
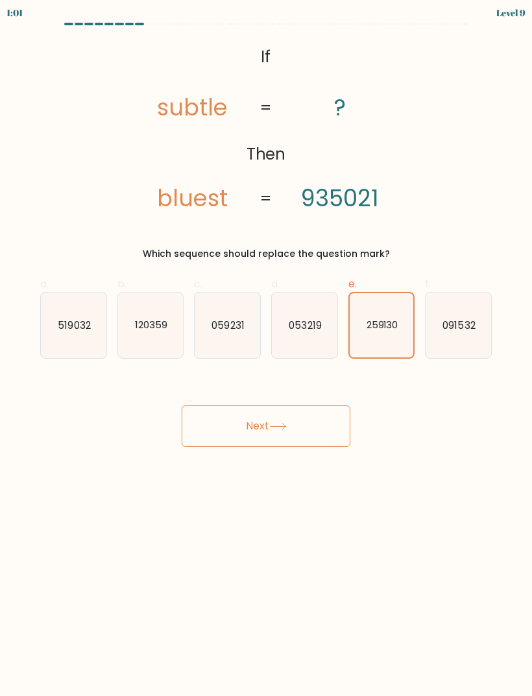
click at [305, 420] on button "Next" at bounding box center [266, 426] width 169 height 42
click at [286, 426] on icon at bounding box center [278, 426] width 18 height 7
click at [285, 425] on icon at bounding box center [278, 426] width 18 height 7
click at [306, 426] on button "Next" at bounding box center [266, 426] width 169 height 42
click at [385, 318] on icon "259130" at bounding box center [382, 326] width 66 height 66
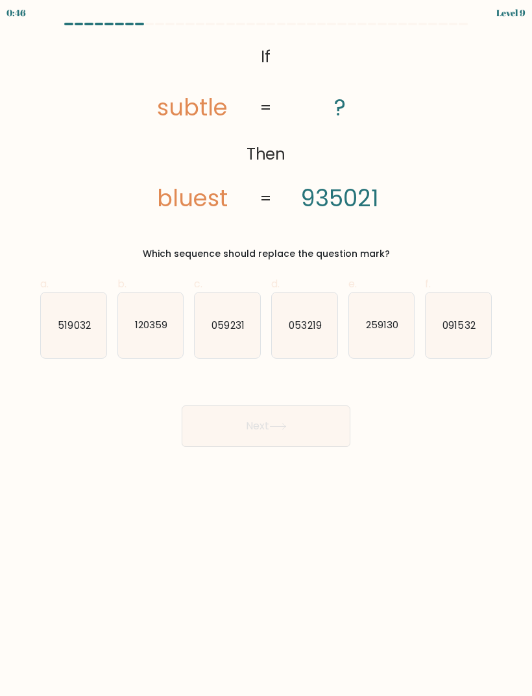
click at [267, 348] on input "e. 259130" at bounding box center [266, 352] width 1 height 8
radio input "true"
click at [322, 421] on button "Next" at bounding box center [266, 426] width 169 height 42
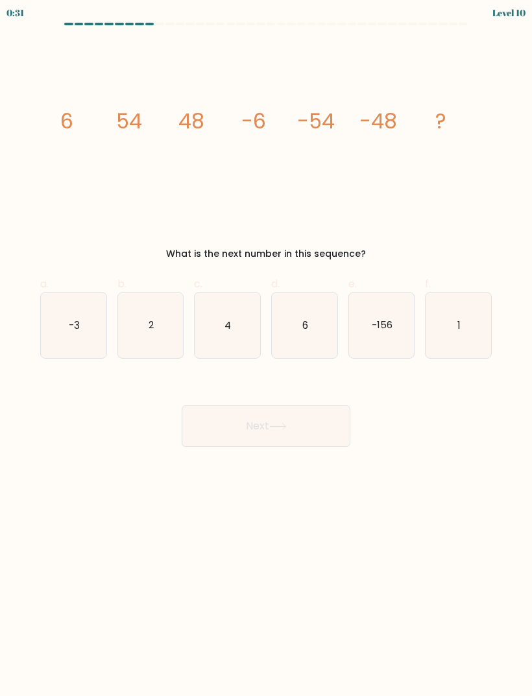
click at [319, 343] on icon "6" at bounding box center [305, 326] width 66 height 66
click at [267, 348] on input "d. 6" at bounding box center [266, 352] width 1 height 8
radio input "true"
click at [320, 422] on button "Next" at bounding box center [266, 426] width 169 height 42
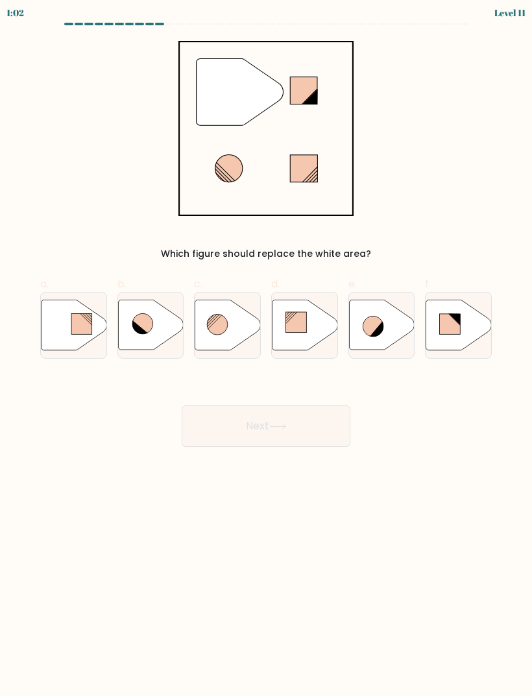
click at [138, 333] on icon at bounding box center [140, 328] width 16 height 16
click at [266, 348] on input "b." at bounding box center [266, 352] width 1 height 8
radio input "true"
click at [266, 416] on button "Next" at bounding box center [266, 426] width 169 height 42
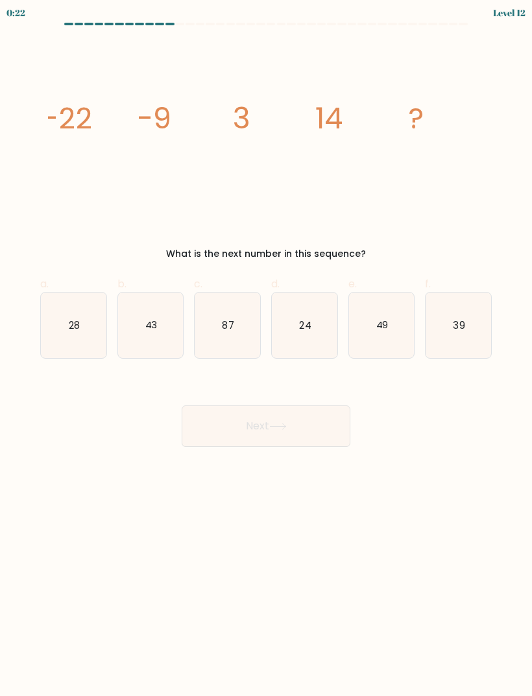
click at [324, 319] on icon "24" at bounding box center [305, 326] width 66 height 66
click at [267, 348] on input "d. 24" at bounding box center [266, 352] width 1 height 8
radio input "true"
click at [326, 422] on button "Next" at bounding box center [266, 426] width 169 height 42
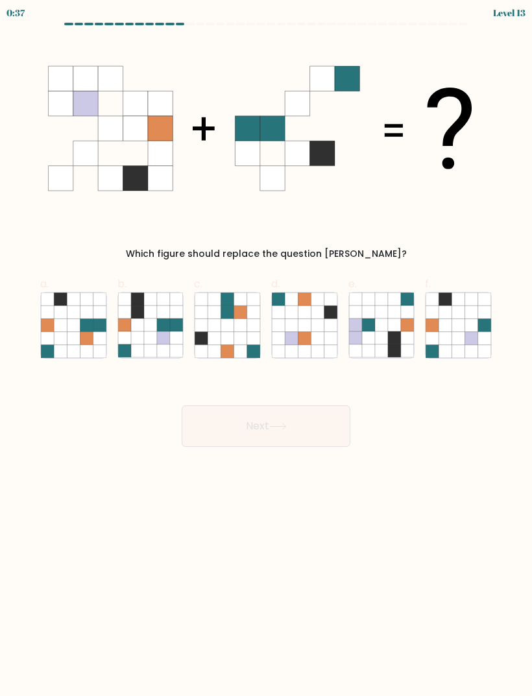
click at [167, 326] on icon at bounding box center [163, 325] width 13 height 13
click at [266, 348] on input "b." at bounding box center [266, 352] width 1 height 8
radio input "true"
click at [278, 426] on icon at bounding box center [278, 427] width 16 height 6
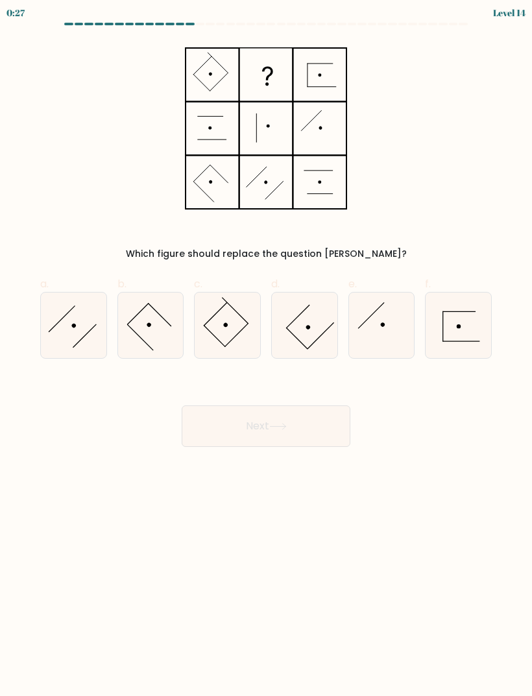
click at [381, 333] on icon at bounding box center [382, 326] width 66 height 66
click at [267, 348] on input "e." at bounding box center [266, 352] width 1 height 8
radio input "true"
click at [311, 423] on button "Next" at bounding box center [266, 426] width 169 height 42
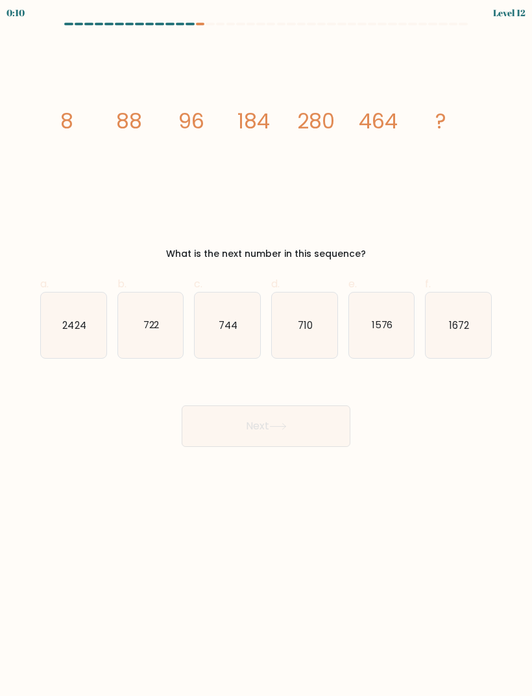
click at [140, 318] on icon "722" at bounding box center [151, 326] width 66 height 66
click at [266, 348] on input "b. 722" at bounding box center [266, 352] width 1 height 8
radio input "true"
click at [316, 419] on button "Next" at bounding box center [266, 426] width 169 height 42
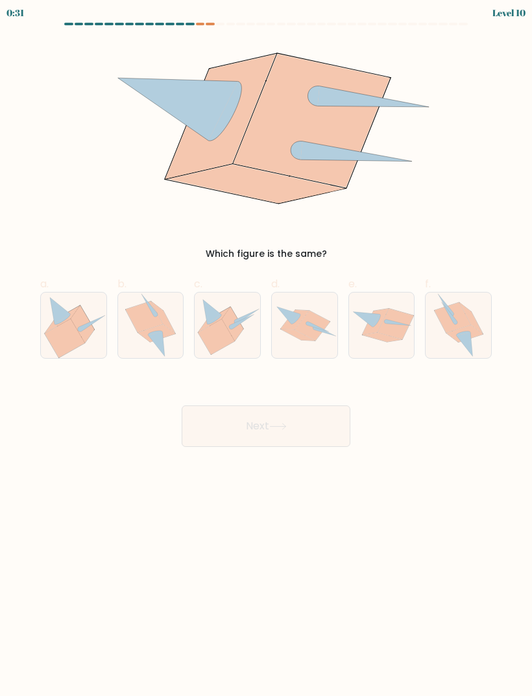
click at [217, 343] on icon at bounding box center [216, 336] width 36 height 35
click at [266, 348] on input "c." at bounding box center [266, 352] width 1 height 8
radio input "true"
click at [266, 427] on button "Next" at bounding box center [266, 426] width 169 height 42
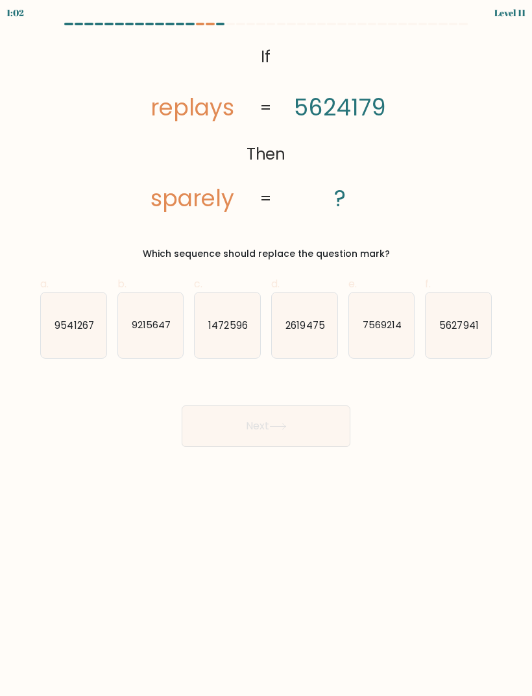
click at [154, 341] on icon "9215647" at bounding box center [151, 326] width 66 height 66
click at [266, 348] on input "b. 9215647" at bounding box center [266, 352] width 1 height 8
radio input "true"
click at [254, 430] on button "Next" at bounding box center [266, 426] width 169 height 42
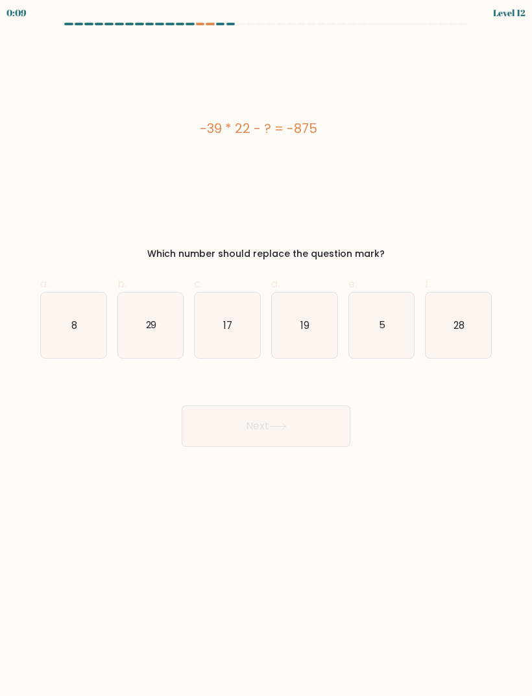
click at [160, 310] on icon "29" at bounding box center [151, 326] width 66 height 66
click at [266, 348] on input "b. 29" at bounding box center [266, 352] width 1 height 8
radio input "true"
click at [254, 419] on button "Next" at bounding box center [266, 426] width 169 height 42
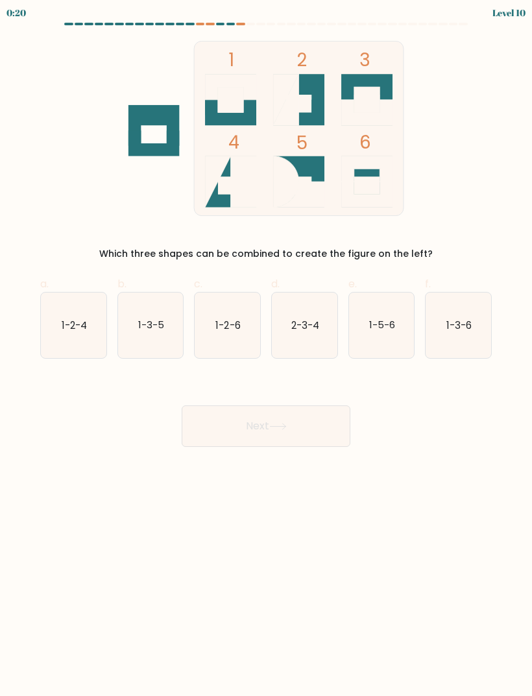
click at [465, 320] on text "1-3-6" at bounding box center [458, 325] width 25 height 14
click at [267, 348] on input "f. 1-3-6" at bounding box center [266, 352] width 1 height 8
radio input "true"
click at [295, 424] on button "Next" at bounding box center [266, 426] width 169 height 42
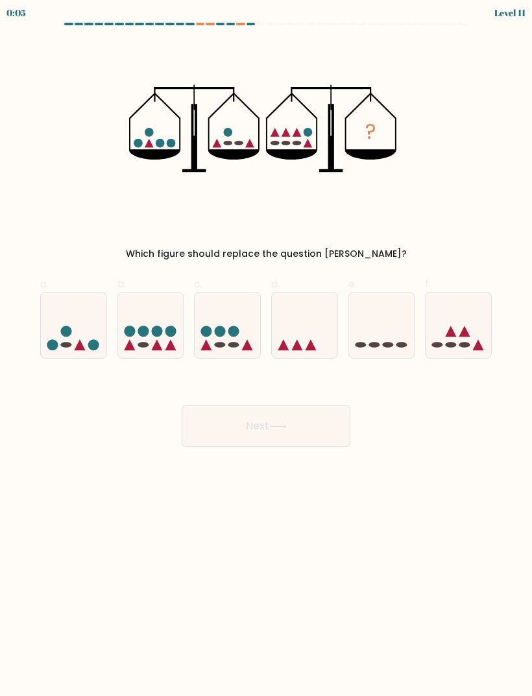
click at [445, 313] on icon at bounding box center [459, 325] width 66 height 54
click at [267, 348] on input "f." at bounding box center [266, 352] width 1 height 8
radio input "true"
click at [320, 424] on button "Next" at bounding box center [266, 426] width 169 height 42
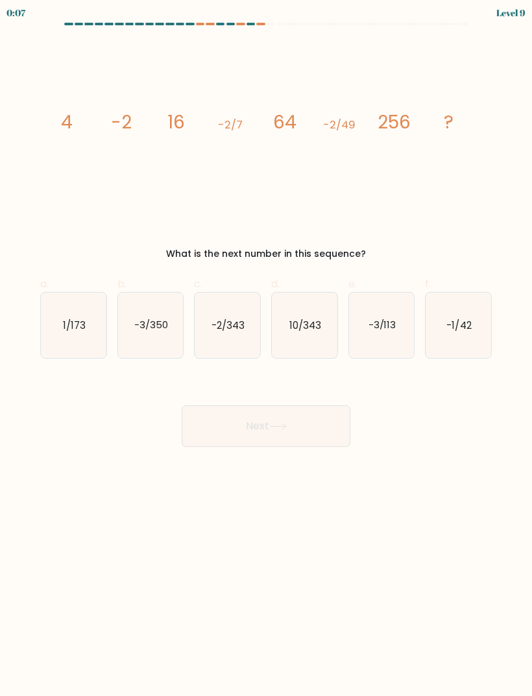
click at [224, 326] on text "-2/343" at bounding box center [227, 325] width 33 height 14
click at [266, 348] on input "c. -2/343" at bounding box center [266, 352] width 1 height 8
radio input "true"
click at [258, 414] on button "Next" at bounding box center [266, 426] width 169 height 42
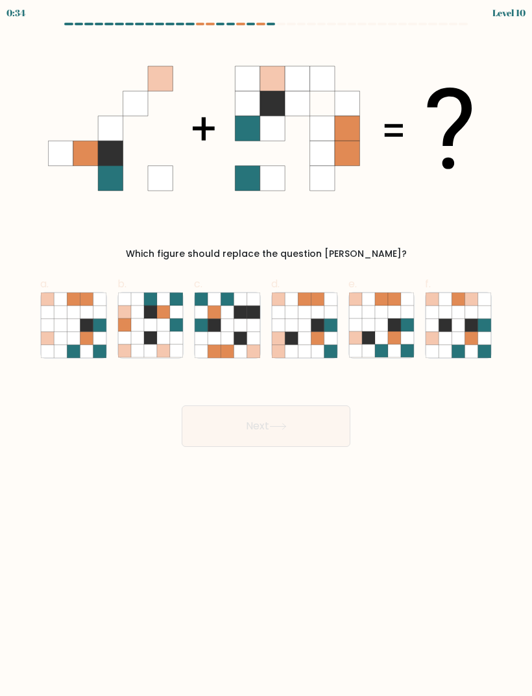
click at [80, 341] on icon at bounding box center [73, 337] width 13 height 13
click at [266, 348] on input "a." at bounding box center [266, 352] width 1 height 8
radio input "true"
click at [256, 421] on button "Next" at bounding box center [266, 426] width 169 height 42
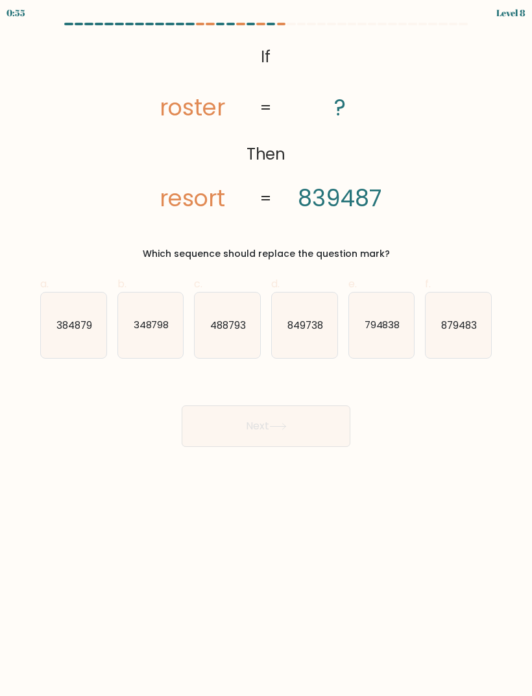
click at [259, 334] on icon "488793" at bounding box center [228, 326] width 66 height 66
click at [266, 348] on input "c. 488793" at bounding box center [266, 352] width 1 height 8
radio input "true"
click at [303, 322] on text "849738" at bounding box center [305, 325] width 36 height 14
click at [267, 348] on input "d. 849738" at bounding box center [266, 352] width 1 height 8
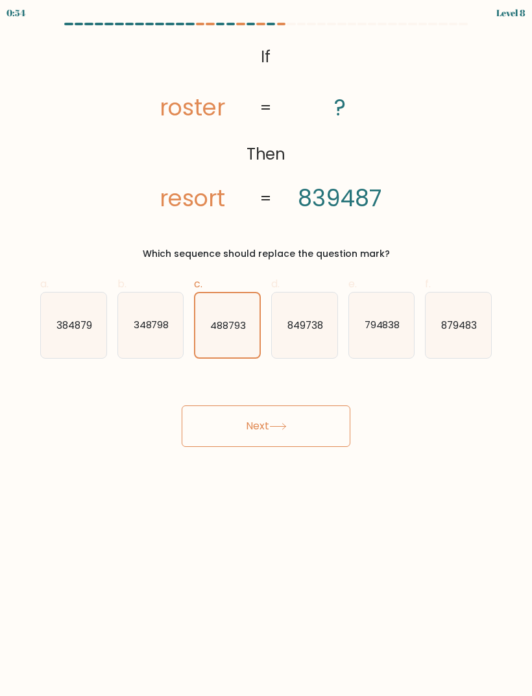
radio input "true"
click at [276, 421] on button "Next" at bounding box center [266, 426] width 169 height 42
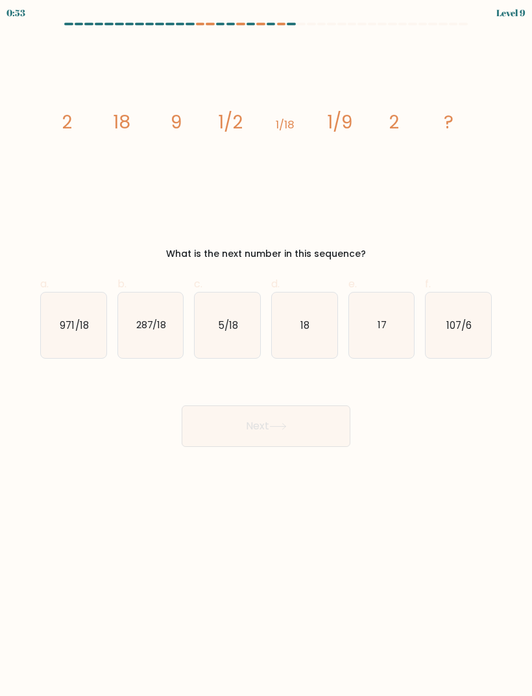
click at [313, 318] on icon "18" at bounding box center [305, 326] width 66 height 66
click at [267, 348] on input "d. 18" at bounding box center [266, 352] width 1 height 8
radio input "true"
click at [297, 426] on button "Next" at bounding box center [266, 426] width 169 height 42
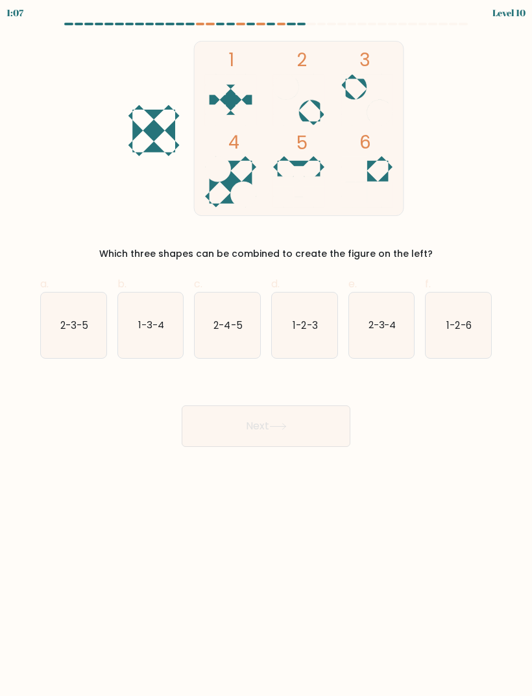
click at [383, 322] on text "2-3-4" at bounding box center [382, 325] width 28 height 14
click at [267, 348] on input "e. 2-3-4" at bounding box center [266, 352] width 1 height 8
radio input "true"
click at [316, 424] on button "Next" at bounding box center [266, 426] width 169 height 42
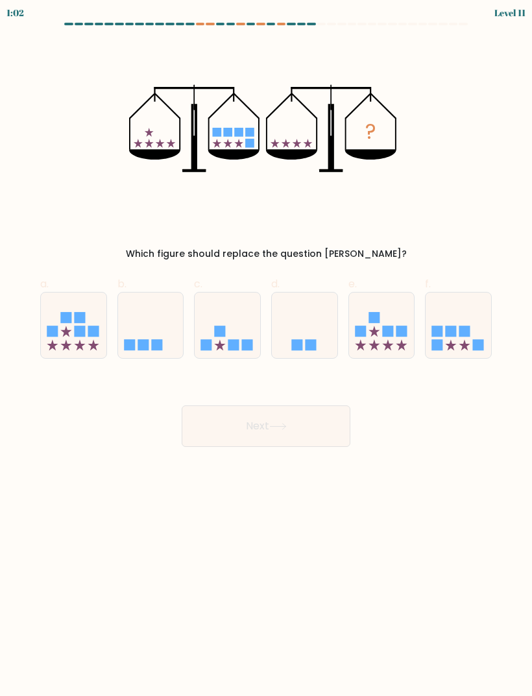
click at [474, 324] on icon at bounding box center [459, 325] width 66 height 54
click at [267, 348] on input "f." at bounding box center [266, 352] width 1 height 8
radio input "true"
click at [316, 422] on button "Next" at bounding box center [266, 426] width 169 height 42
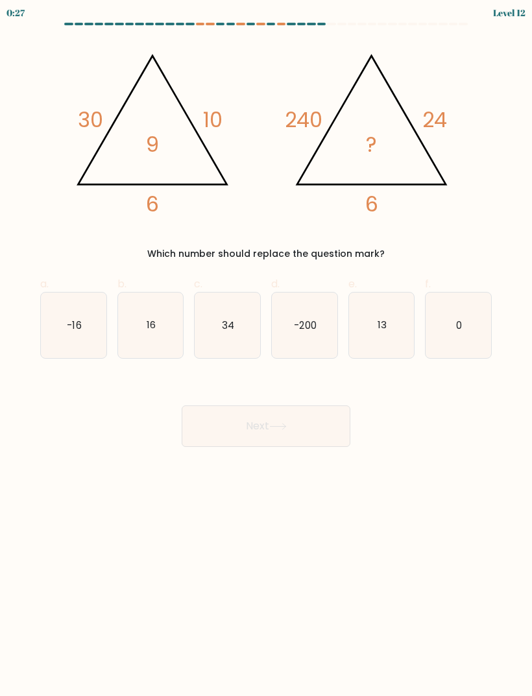
click at [163, 336] on icon "16" at bounding box center [151, 326] width 66 height 66
click at [266, 348] on input "b. 16" at bounding box center [266, 352] width 1 height 8
radio input "true"
click at [288, 430] on button "Next" at bounding box center [266, 426] width 169 height 42
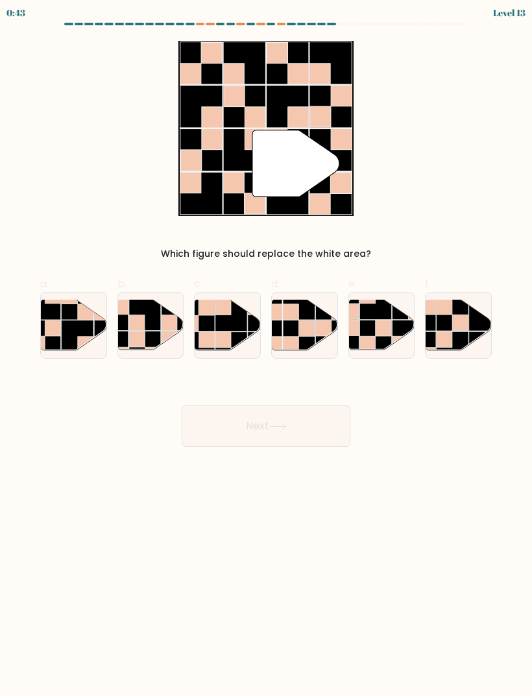
click at [461, 320] on rect at bounding box center [460, 323] width 16 height 16
click at [267, 348] on input "f." at bounding box center [266, 352] width 1 height 8
radio input "true"
click at [278, 446] on button "Next" at bounding box center [266, 426] width 169 height 42
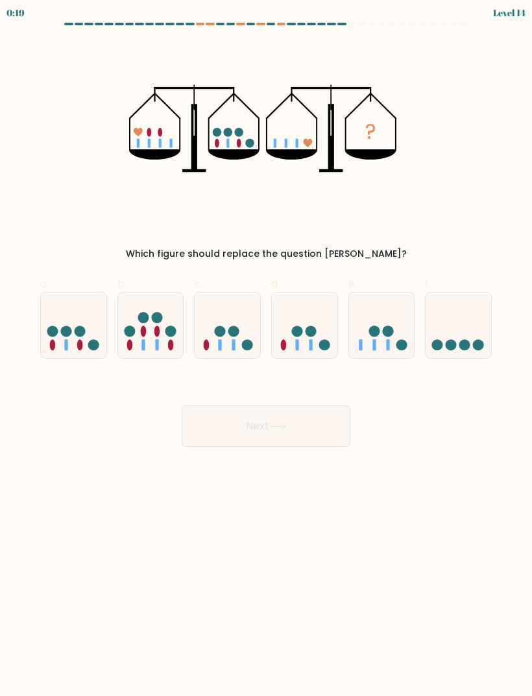
click at [314, 341] on icon at bounding box center [305, 325] width 66 height 54
click at [267, 348] on input "d." at bounding box center [266, 352] width 1 height 8
radio input "true"
click at [214, 420] on button "Next" at bounding box center [266, 426] width 169 height 42
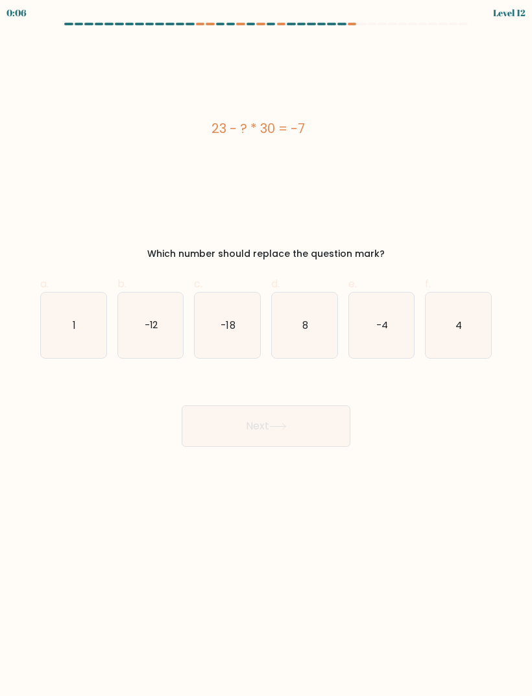
click at [211, 326] on icon "-18" at bounding box center [228, 326] width 66 height 66
click at [266, 348] on input "c. -18" at bounding box center [266, 352] width 1 height 8
radio input "true"
click at [299, 427] on button "Next" at bounding box center [266, 426] width 169 height 42
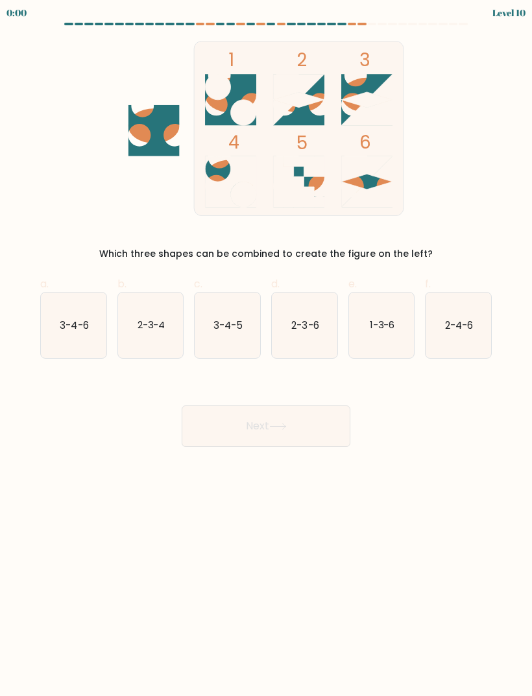
click at [306, 331] on text "2-3-6" at bounding box center [304, 325] width 27 height 14
click at [267, 348] on input "d. 2-3-6" at bounding box center [266, 352] width 1 height 8
radio input "true"
click at [298, 415] on button "Next" at bounding box center [266, 426] width 169 height 42
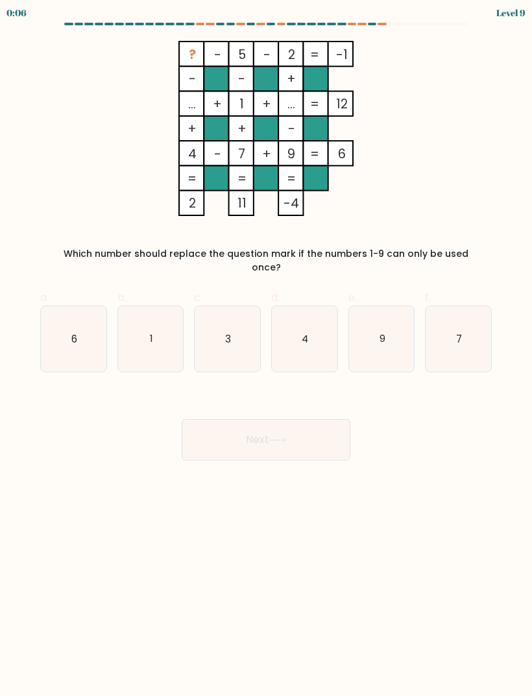
click at [80, 356] on icon "6" at bounding box center [74, 339] width 66 height 66
click at [266, 356] on input "a. 6" at bounding box center [266, 352] width 1 height 8
radio input "true"
click at [211, 429] on button "Next" at bounding box center [266, 440] width 169 height 42
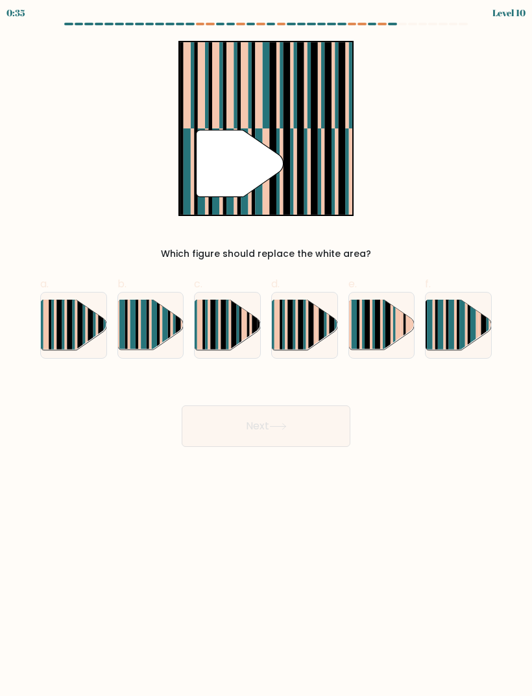
click at [466, 344] on rect at bounding box center [466, 330] width 3 height 65
click at [267, 348] on input "f." at bounding box center [266, 352] width 1 height 8
radio input "true"
click at [293, 424] on button "Next" at bounding box center [266, 426] width 169 height 42
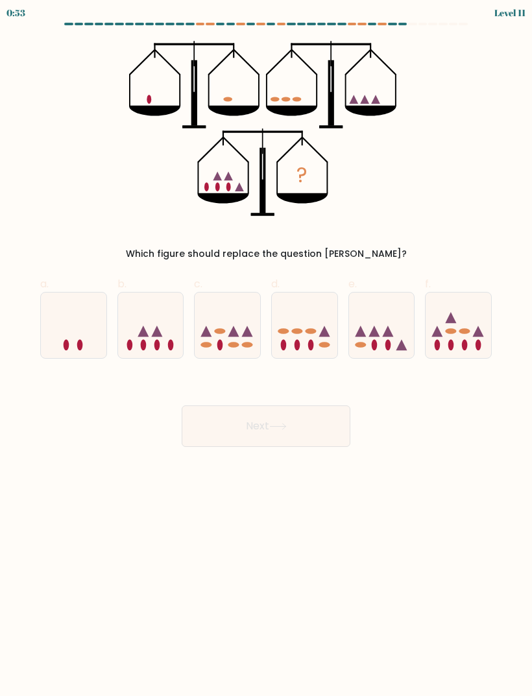
click at [147, 339] on icon at bounding box center [151, 325] width 66 height 54
click at [266, 348] on input "b." at bounding box center [266, 352] width 1 height 8
radio input "true"
click at [237, 416] on button "Next" at bounding box center [266, 426] width 169 height 42
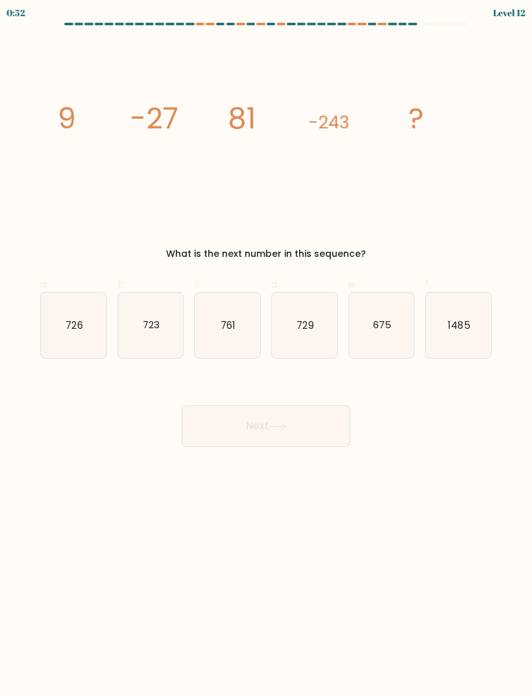
click at [290, 342] on icon "729" at bounding box center [305, 326] width 66 height 66
click at [267, 348] on input "d. 729" at bounding box center [266, 352] width 1 height 8
radio input "true"
click at [314, 424] on button "Next" at bounding box center [266, 426] width 169 height 42
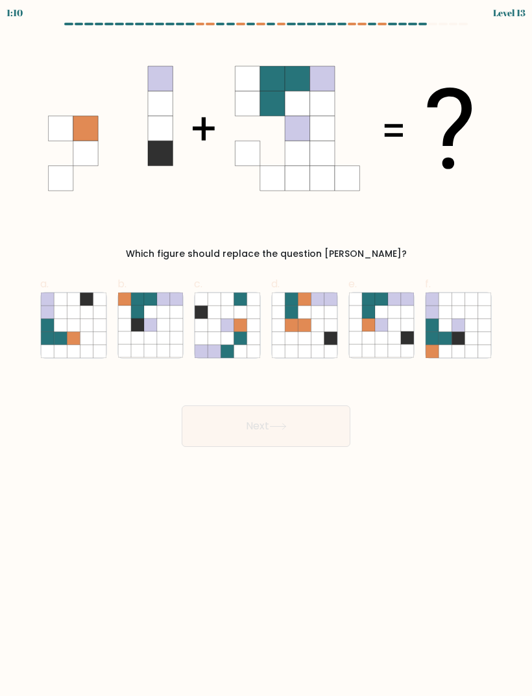
click at [361, 337] on icon at bounding box center [355, 337] width 13 height 13
click at [267, 348] on input "e." at bounding box center [266, 352] width 1 height 8
radio input "true"
click at [318, 442] on button "Next" at bounding box center [266, 426] width 169 height 42
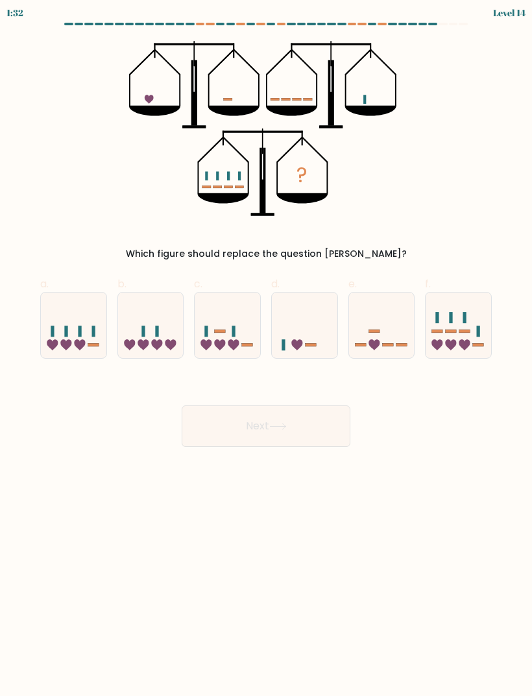
click at [84, 337] on icon at bounding box center [74, 325] width 66 height 54
click at [266, 348] on input "a." at bounding box center [266, 352] width 1 height 8
radio input "true"
click at [231, 426] on button "Next" at bounding box center [266, 426] width 169 height 42
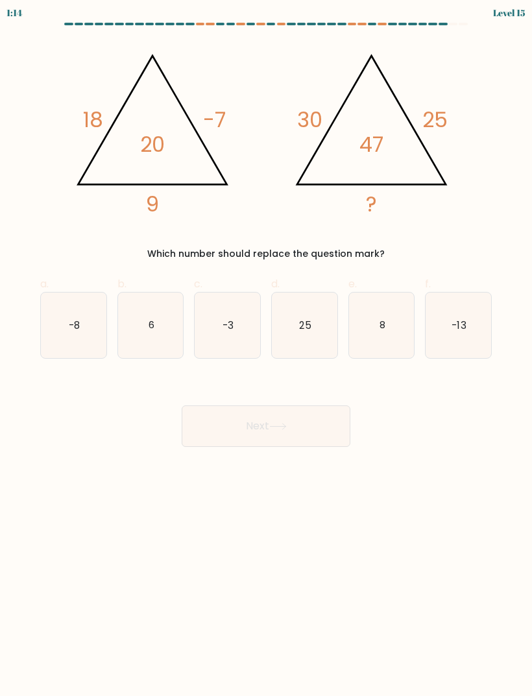
click at [118, 324] on icon "6" at bounding box center [151, 326] width 66 height 66
click at [266, 348] on input "b. 6" at bounding box center [266, 352] width 1 height 8
radio input "true"
click at [262, 424] on button "Next" at bounding box center [266, 426] width 169 height 42
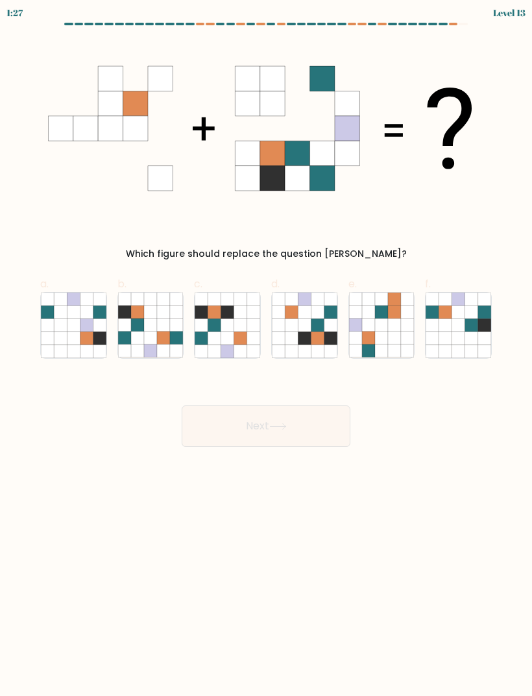
click at [170, 352] on icon at bounding box center [176, 350] width 13 height 13
click at [266, 352] on input "b." at bounding box center [266, 352] width 1 height 8
radio input "true"
click at [247, 423] on button "Next" at bounding box center [266, 426] width 169 height 42
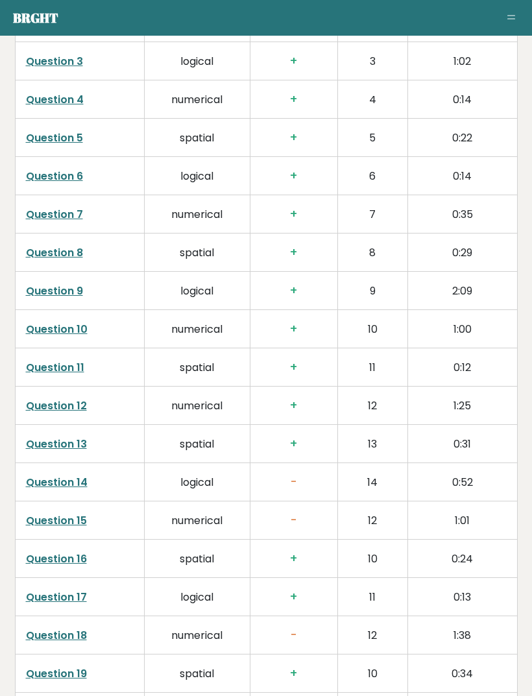
scroll to position [2283, 0]
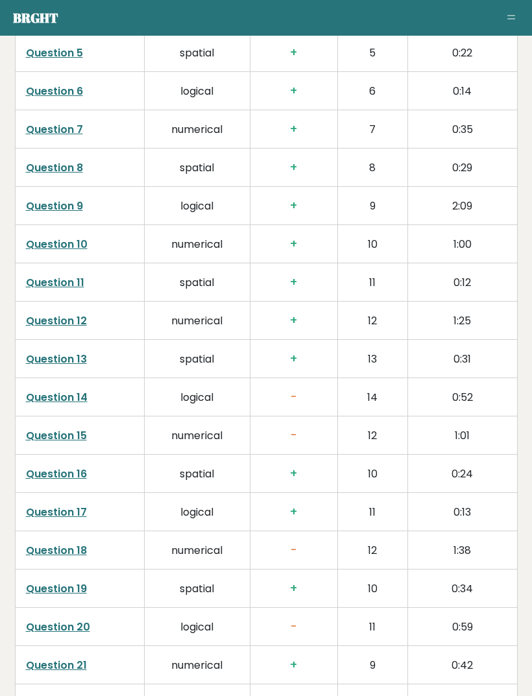
click at [283, 390] on td "-" at bounding box center [294, 397] width 88 height 38
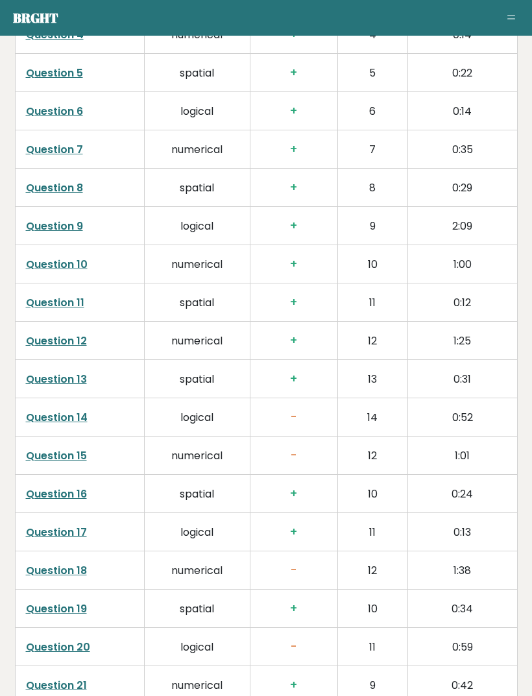
scroll to position [2314, 0]
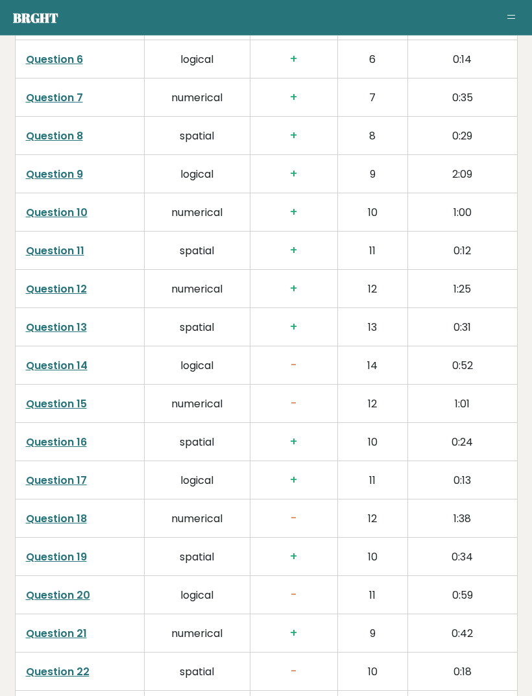
click at [70, 372] on link "Question 14" at bounding box center [57, 366] width 62 height 15
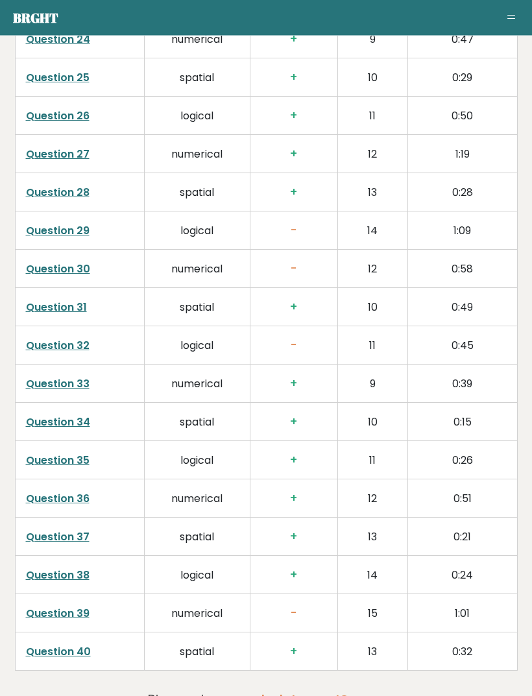
scroll to position [3025, 0]
